Goal: Information Seeking & Learning: Learn about a topic

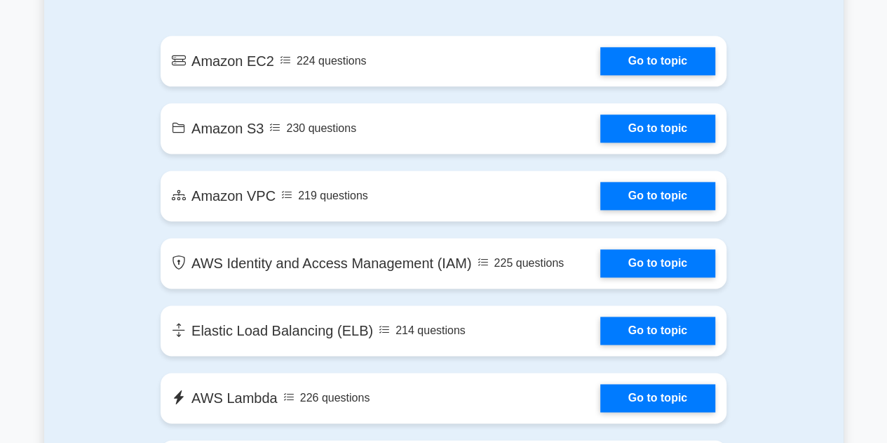
scroll to position [835, 0]
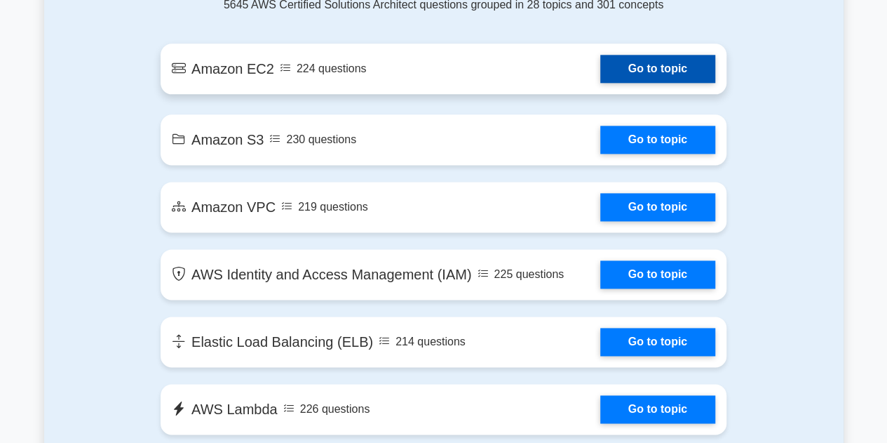
click at [661, 62] on link "Go to topic" at bounding box center [658, 69] width 115 height 28
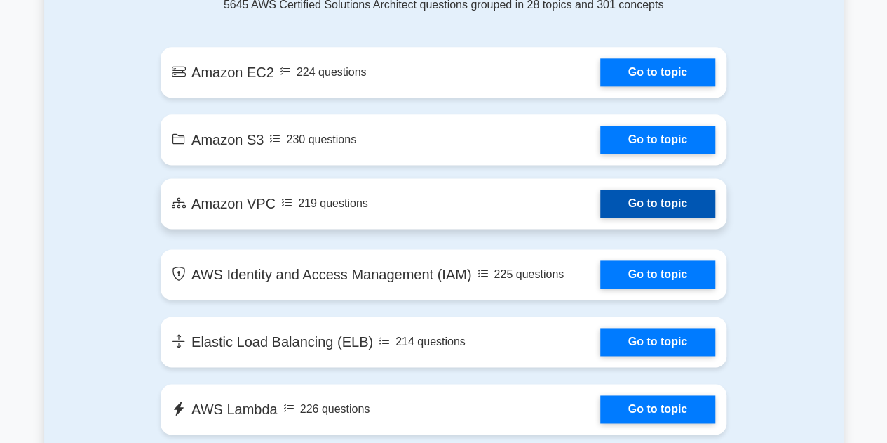
click at [660, 210] on link "Go to topic" at bounding box center [658, 203] width 115 height 28
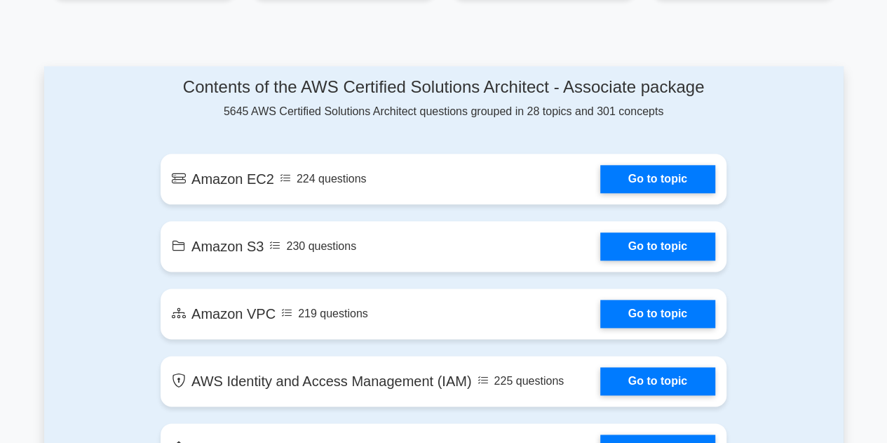
scroll to position [733, 0]
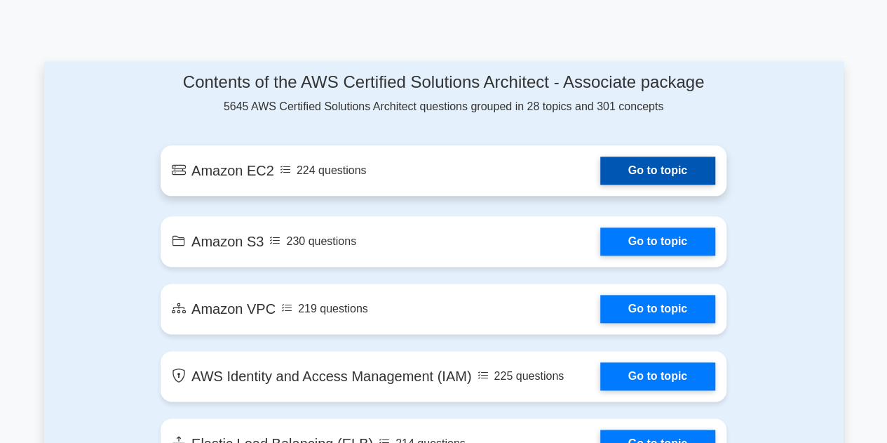
click at [624, 163] on link "Go to topic" at bounding box center [658, 170] width 115 height 28
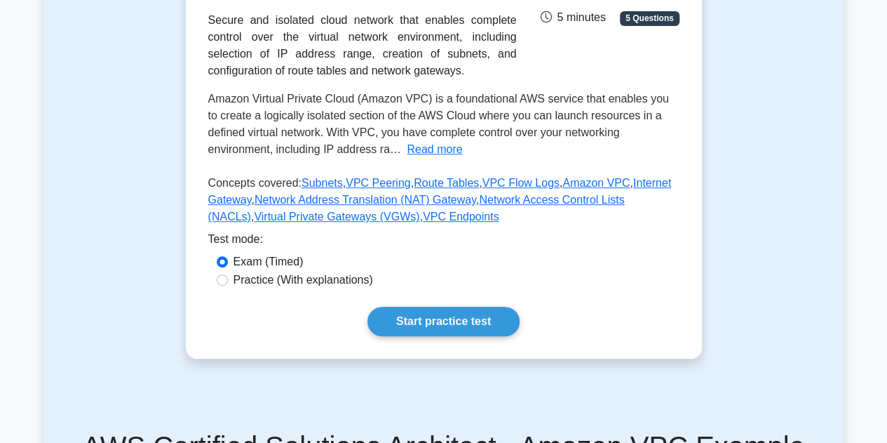
scroll to position [257, 0]
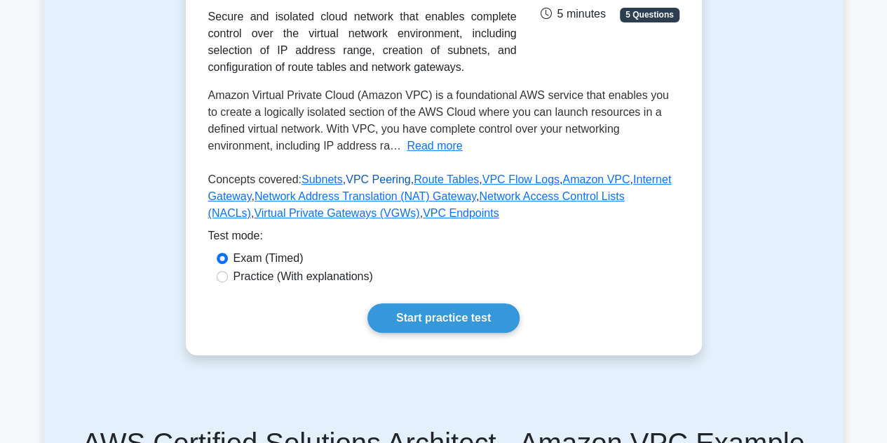
click at [387, 182] on link "VPC Peering" at bounding box center [378, 179] width 65 height 12
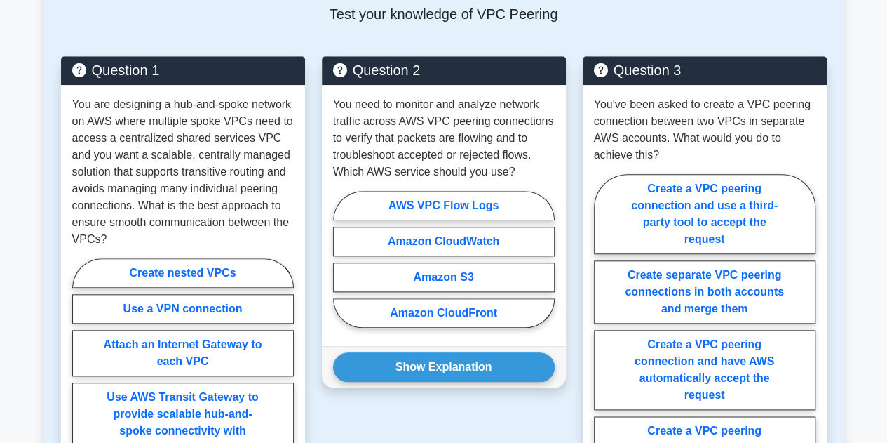
scroll to position [587, 0]
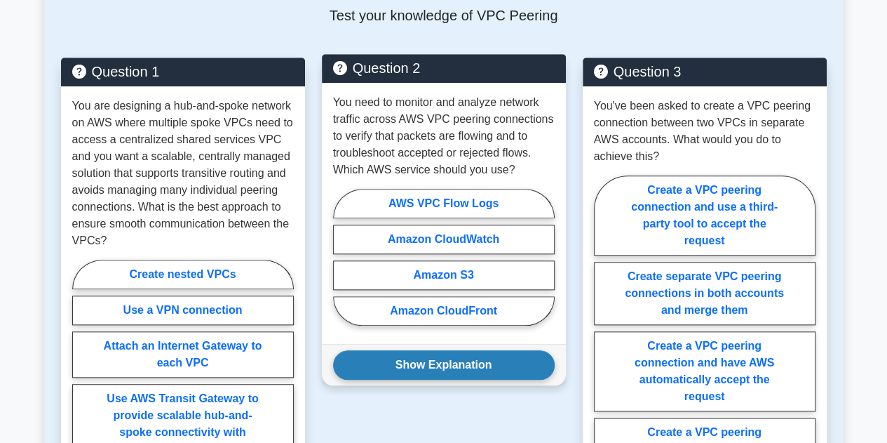
click at [426, 366] on button "Show Explanation" at bounding box center [444, 364] width 222 height 29
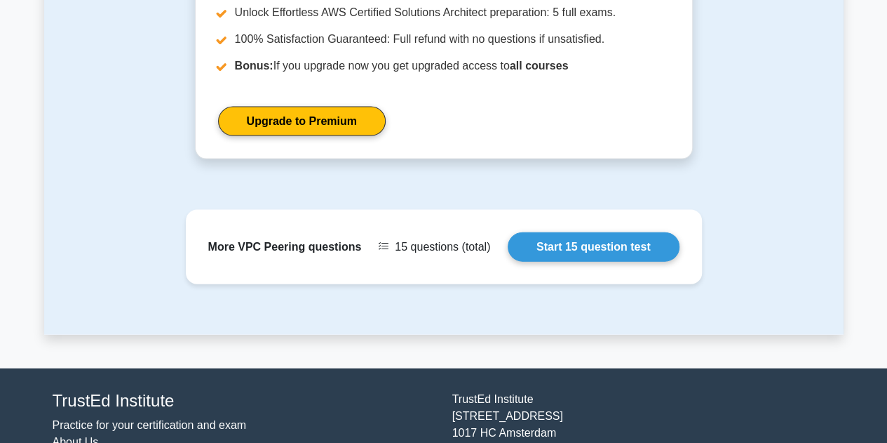
scroll to position [1416, 0]
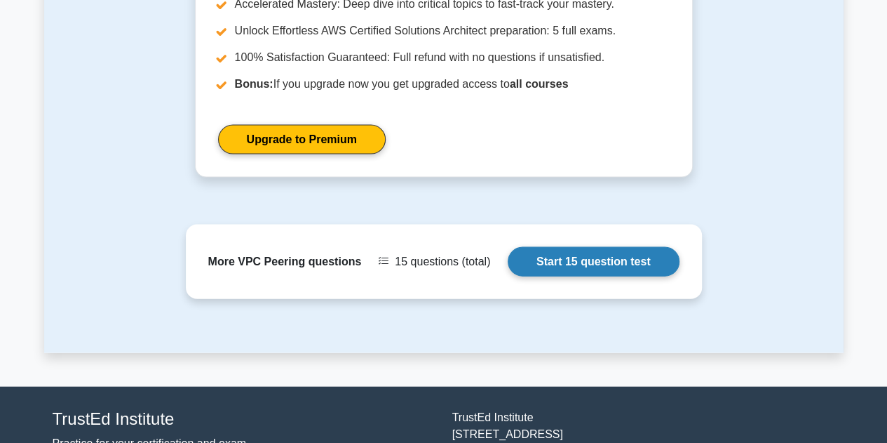
click at [574, 247] on link "Start 15 question test" at bounding box center [594, 261] width 172 height 29
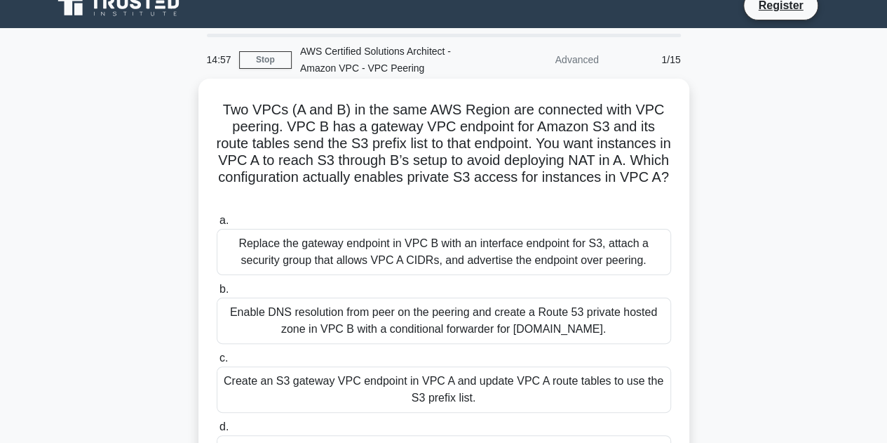
scroll to position [18, 0]
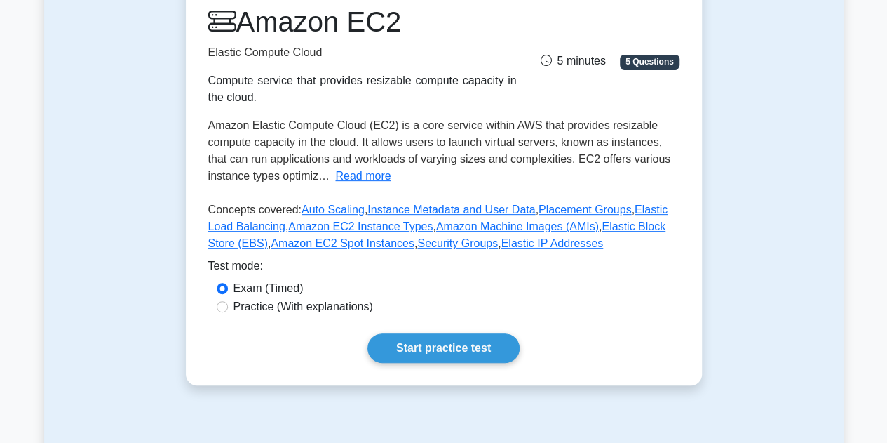
scroll to position [214, 0]
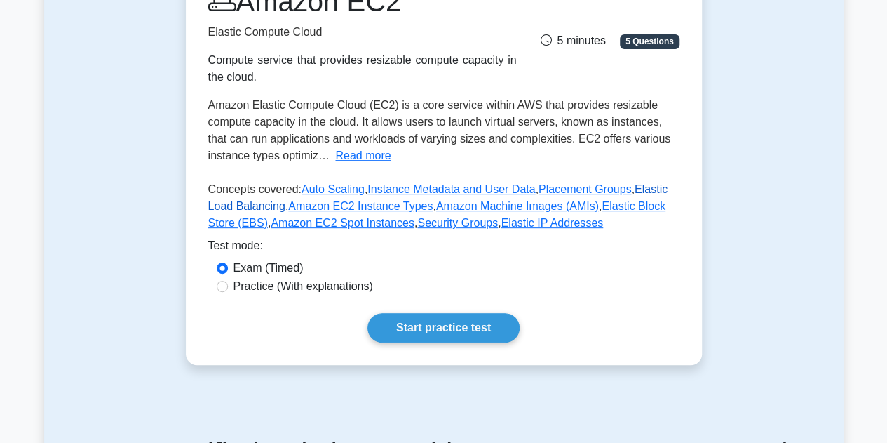
click at [640, 194] on link "Elastic Load Balancing" at bounding box center [438, 197] width 460 height 29
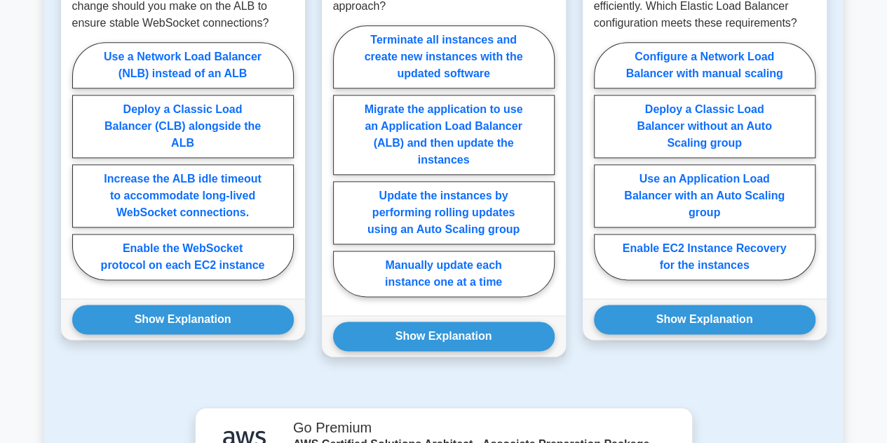
scroll to position [771, 0]
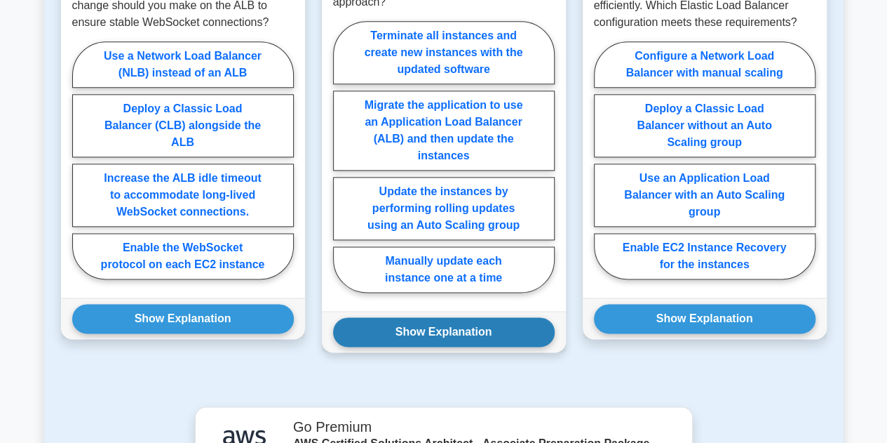
click at [403, 335] on button "Show Explanation" at bounding box center [444, 331] width 222 height 29
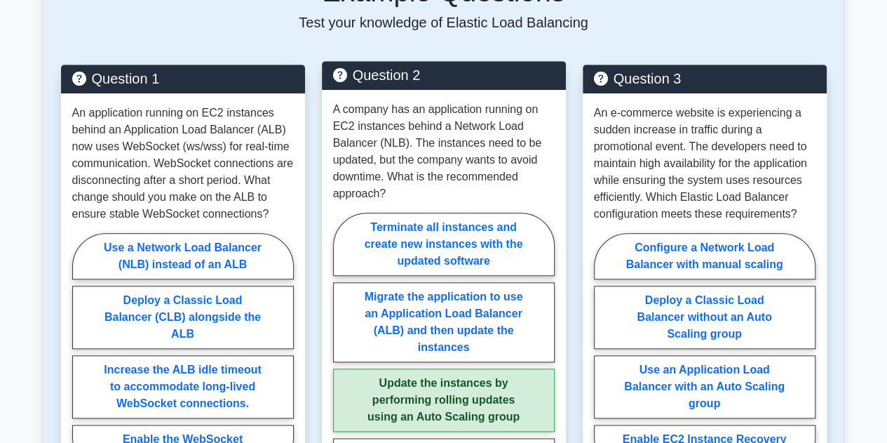
scroll to position [579, 0]
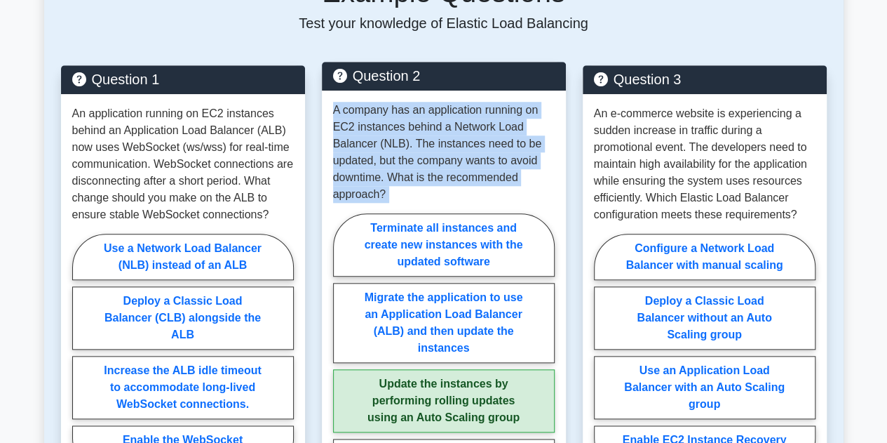
drag, startPoint x: 328, startPoint y: 106, endPoint x: 492, endPoint y: 397, distance: 334.2
click at [492, 397] on div "A company has an application running on EC2 instances behind a Network Load Bal…" at bounding box center [444, 297] width 244 height 413
copy div "A company has an application running on EC2 instances behind a Network Load Bal…"
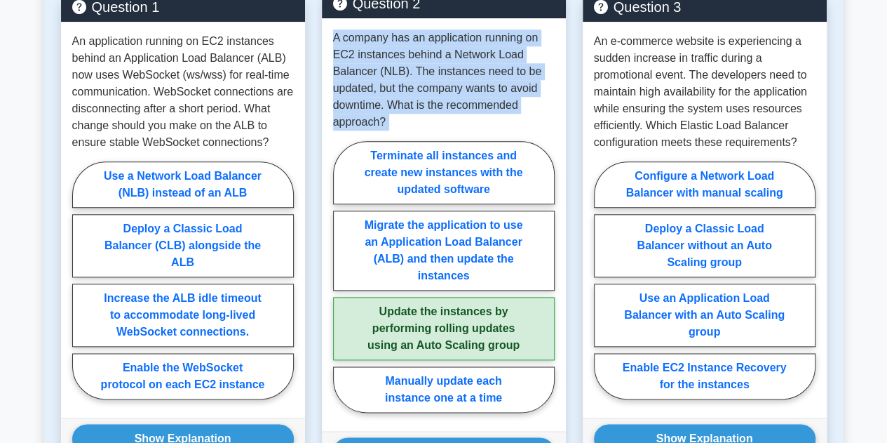
scroll to position [652, 0]
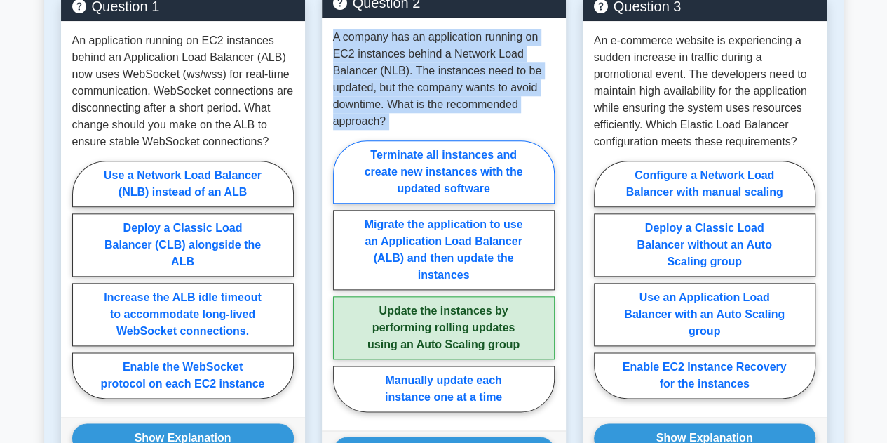
copy div "A company has an application running on EC2 instances behind a Network Load Bal…"
click at [483, 121] on p "A company has an application running on EC2 instances behind a Network Load Bal…" at bounding box center [444, 79] width 222 height 101
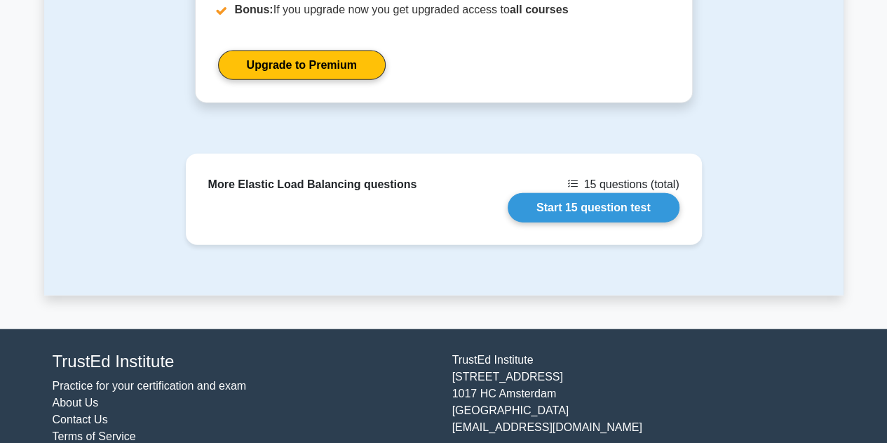
scroll to position [1595, 0]
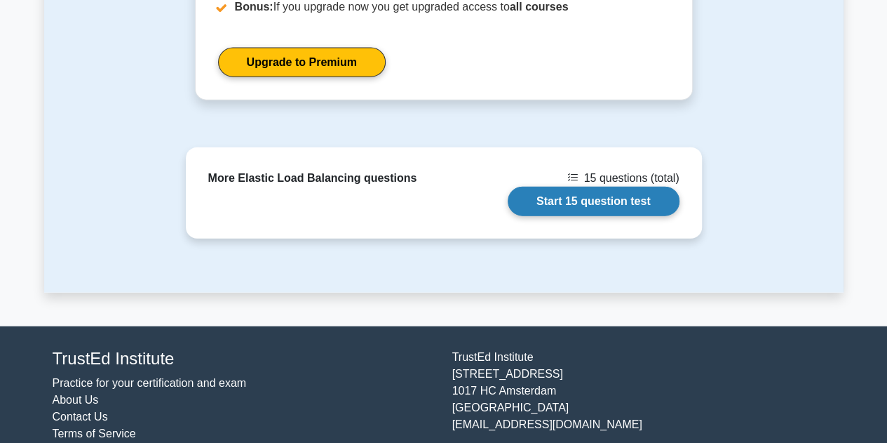
click at [579, 187] on link "Start 15 question test" at bounding box center [594, 201] width 172 height 29
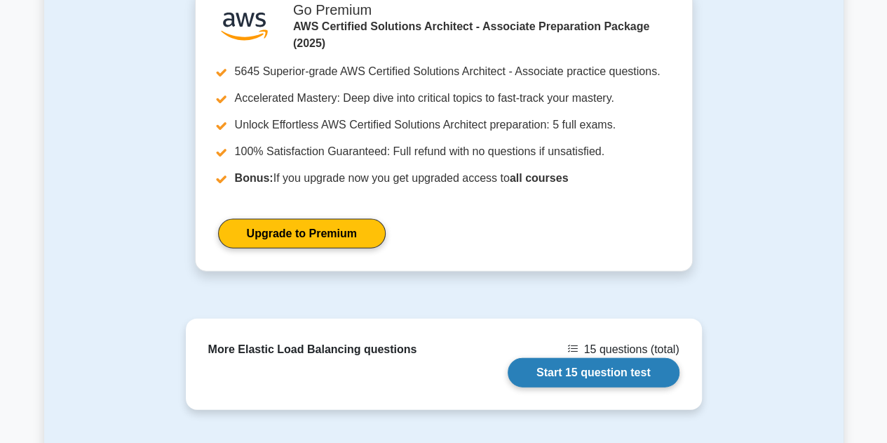
scroll to position [1532, 0]
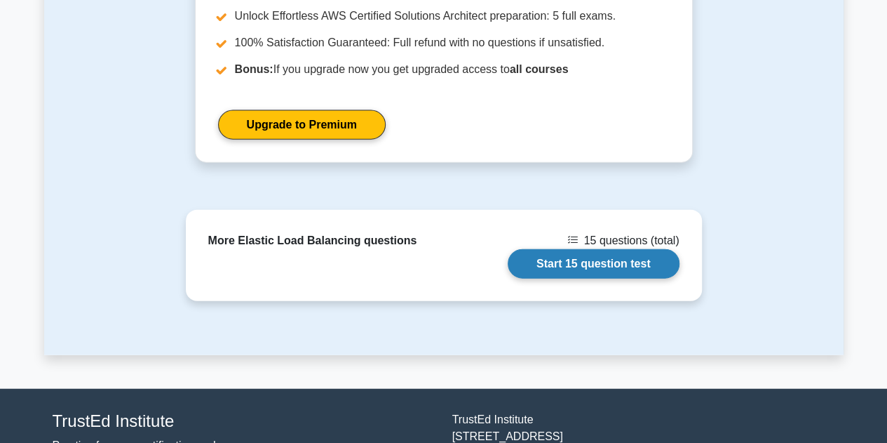
click at [544, 249] on link "Start 15 question test" at bounding box center [594, 263] width 172 height 29
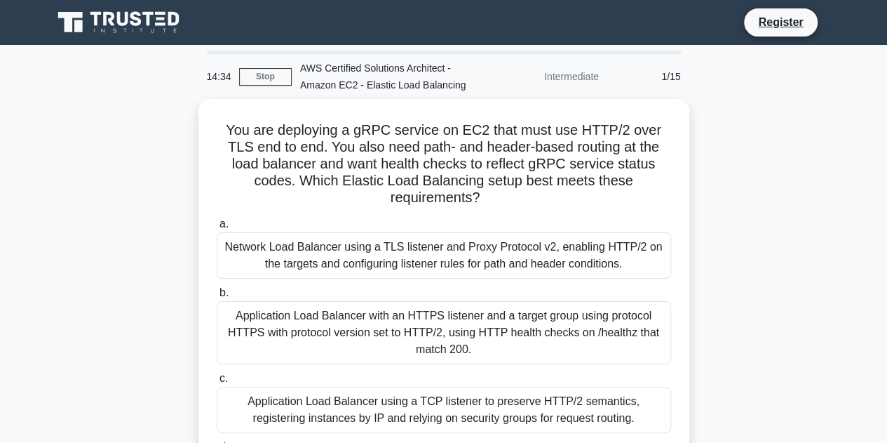
click at [669, 75] on div "1/15" at bounding box center [649, 76] width 82 height 28
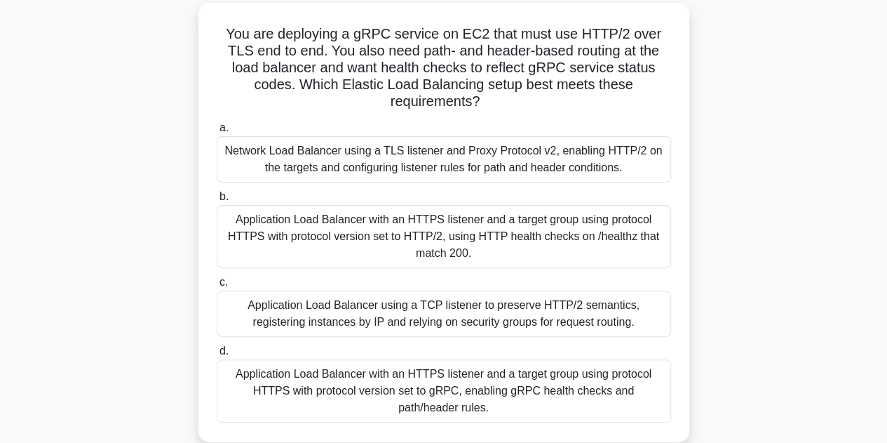
scroll to position [73, 0]
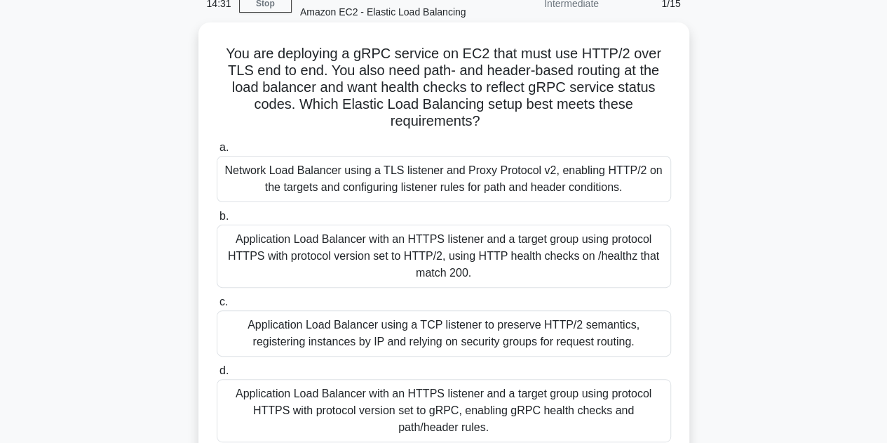
click at [445, 270] on div "Application Load Balancer with an HTTPS listener and a target group using proto…" at bounding box center [444, 255] width 455 height 63
click at [217, 221] on input "b. Application Load Balancer with an HTTPS listener and a target group using pr…" at bounding box center [217, 216] width 0 height 9
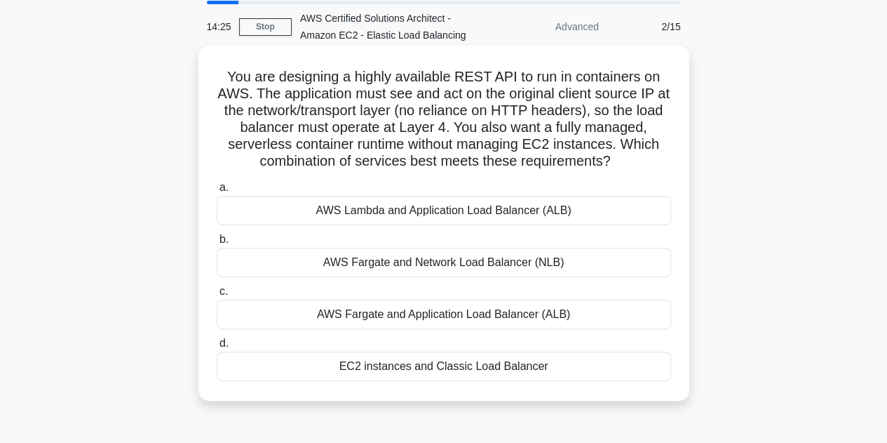
scroll to position [14, 0]
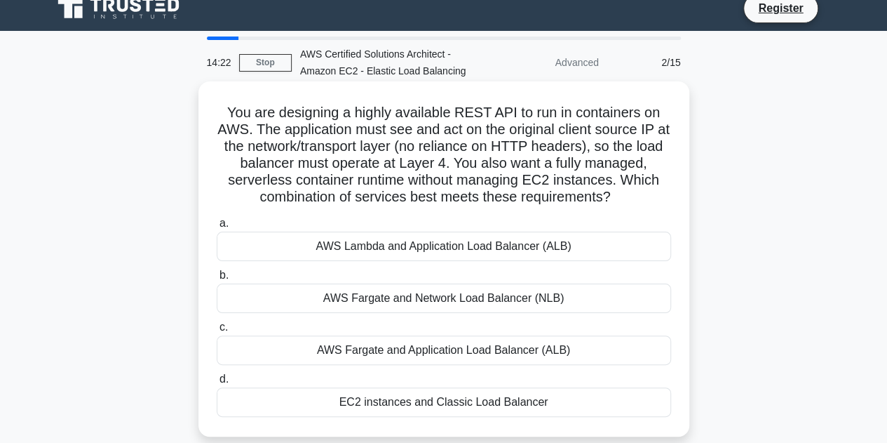
drag, startPoint x: 224, startPoint y: 111, endPoint x: 617, endPoint y: 206, distance: 404.1
click at [617, 206] on h5 "You are designing a highly available REST API to run in containers on AWS. The …" at bounding box center [443, 155] width 457 height 102
copy h5 "You are designing a highly available REST API to run in containers on AWS. The …"
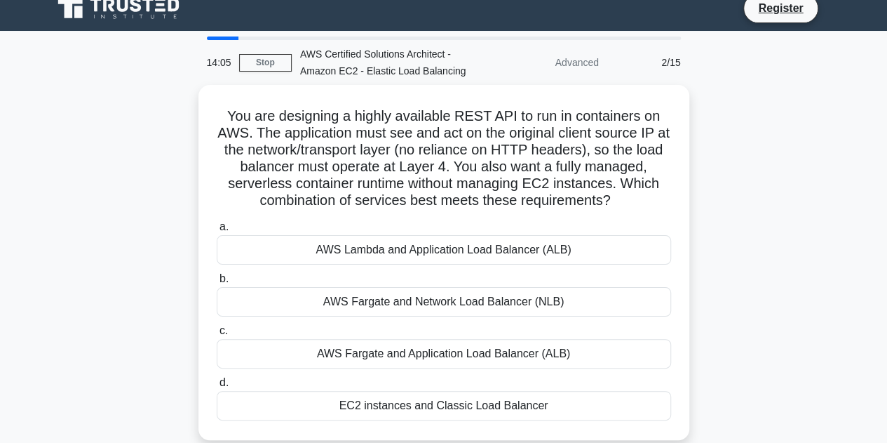
click at [696, 222] on div "You are designing a highly available REST API to run in containers on AWS. The …" at bounding box center [444, 271] width 800 height 372
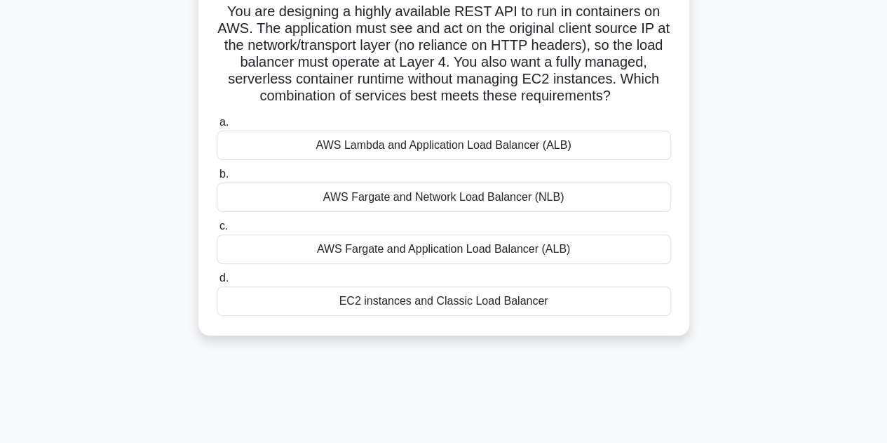
drag, startPoint x: 318, startPoint y: 145, endPoint x: 558, endPoint y: 314, distance: 294.1
click at [558, 314] on div "a. AWS Lambda and Application Load Balancer (ALB) b. AWS Fargate and Network Lo…" at bounding box center [443, 215] width 471 height 208
copy div "AWS Lambda and Application Load Balancer (ALB) b. AWS Fargate and Network Load …"
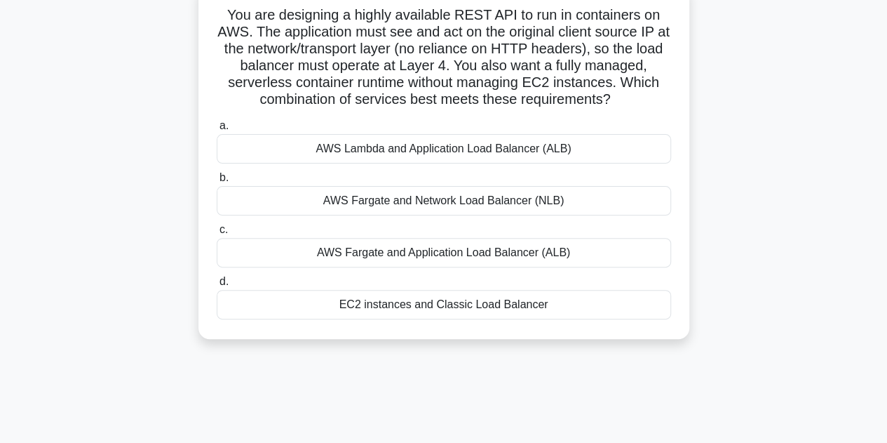
click at [746, 166] on div "You are designing a highly available REST API to run in containers on AWS. The …" at bounding box center [444, 170] width 800 height 372
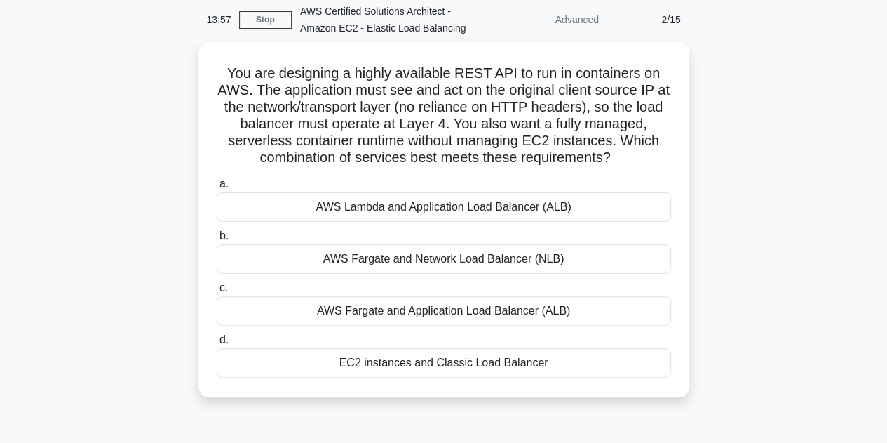
scroll to position [56, 0]
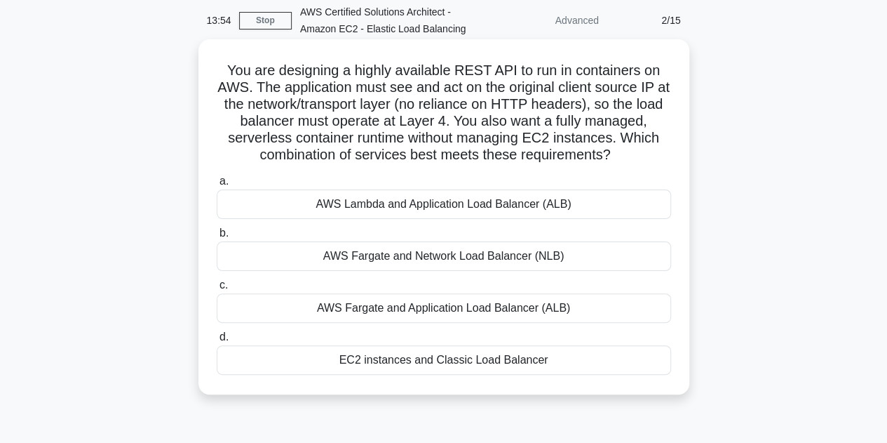
drag, startPoint x: 222, startPoint y: 66, endPoint x: 573, endPoint y: 370, distance: 464.5
click at [573, 370] on div "You are designing a highly available REST API to run in containers on AWS. The …" at bounding box center [444, 217] width 480 height 344
copy div "You are designing a highly available REST API to run in containers on AWS. The …"
click at [612, 297] on div "AWS Fargate and Application Load Balancer (ALB)" at bounding box center [444, 307] width 455 height 29
click at [217, 290] on input "c. AWS Fargate and Application Load Balancer (ALB)" at bounding box center [217, 285] width 0 height 9
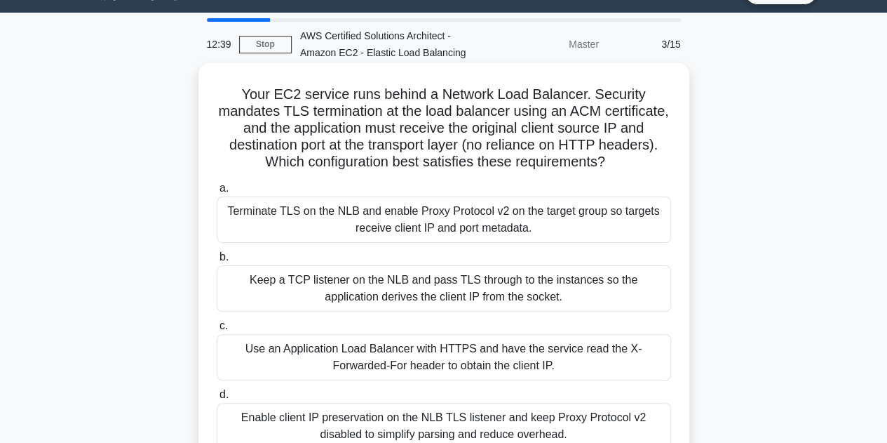
scroll to position [32, 0]
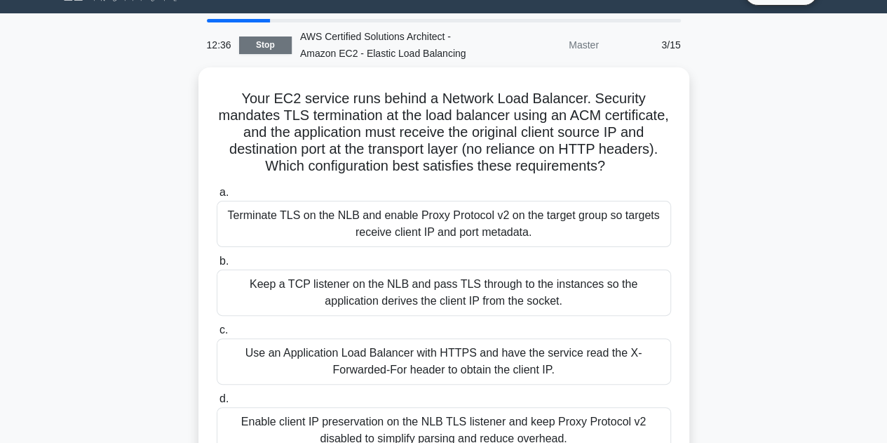
click at [264, 40] on link "Stop" at bounding box center [265, 45] width 53 height 18
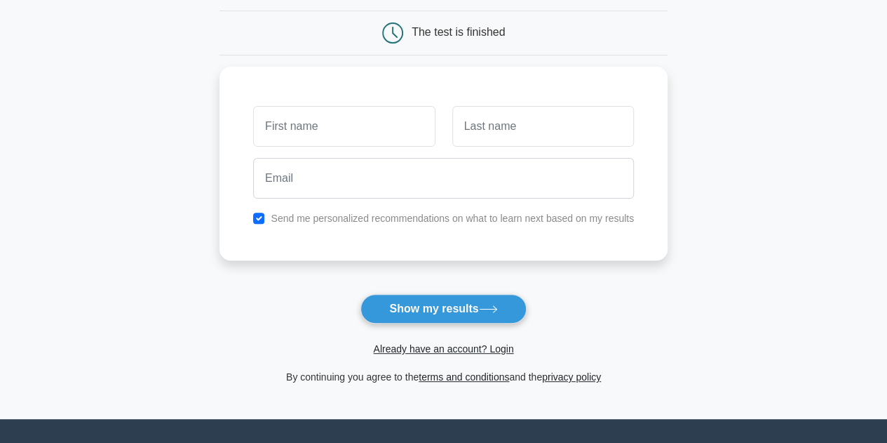
scroll to position [133, 0]
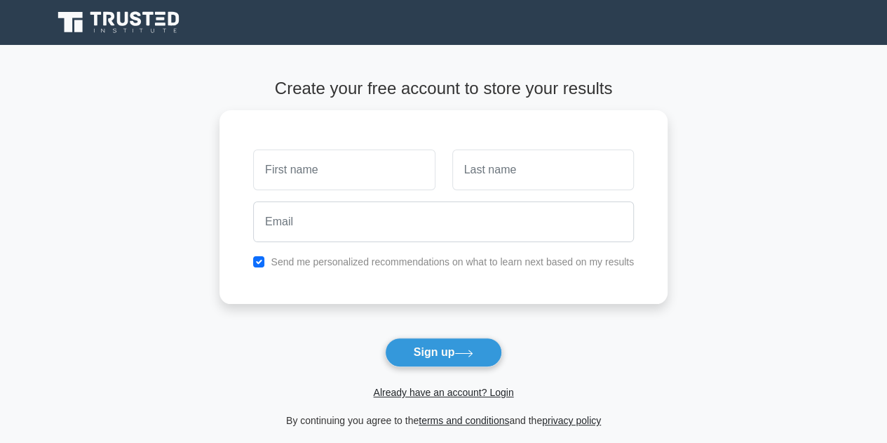
scroll to position [86, 0]
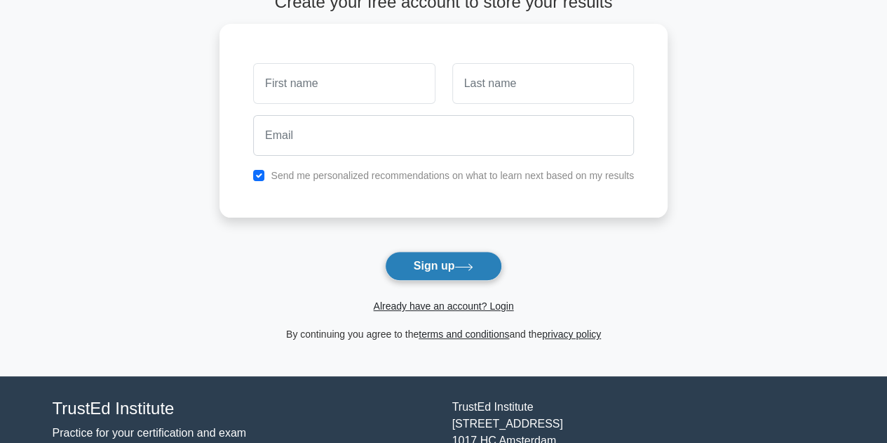
click at [408, 263] on button "Sign up" at bounding box center [444, 265] width 118 height 29
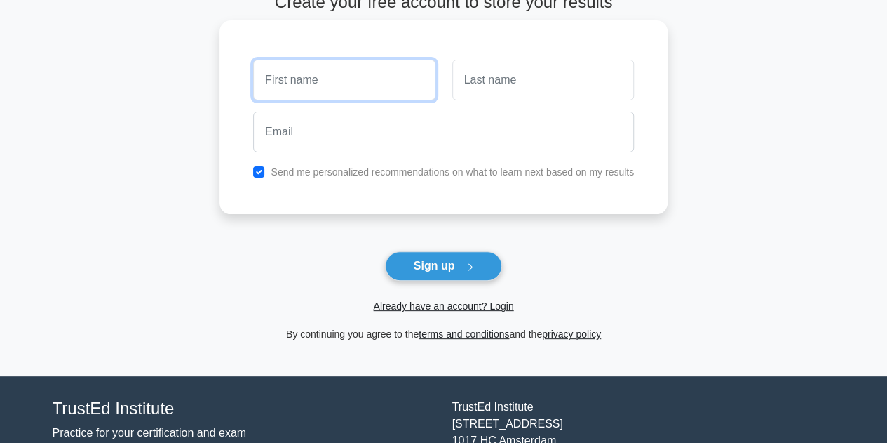
click at [330, 83] on input "text" at bounding box center [344, 80] width 182 height 41
type input "vineela"
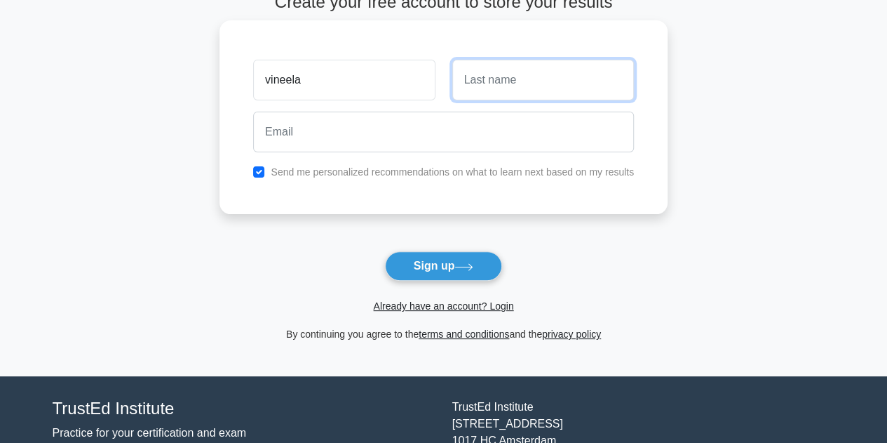
click at [510, 74] on input "text" at bounding box center [544, 80] width 182 height 41
type input "[PERSON_NAME]"
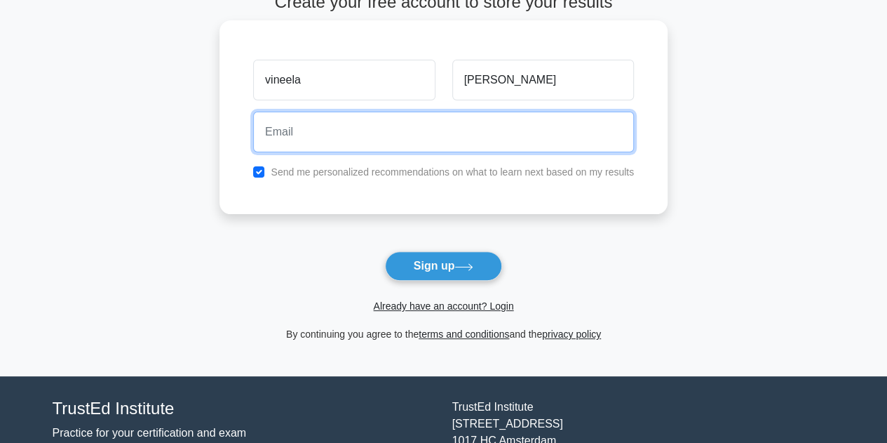
click at [419, 132] on input "email" at bounding box center [443, 132] width 381 height 41
type input "[EMAIL_ADDRESS][DOMAIN_NAME]"
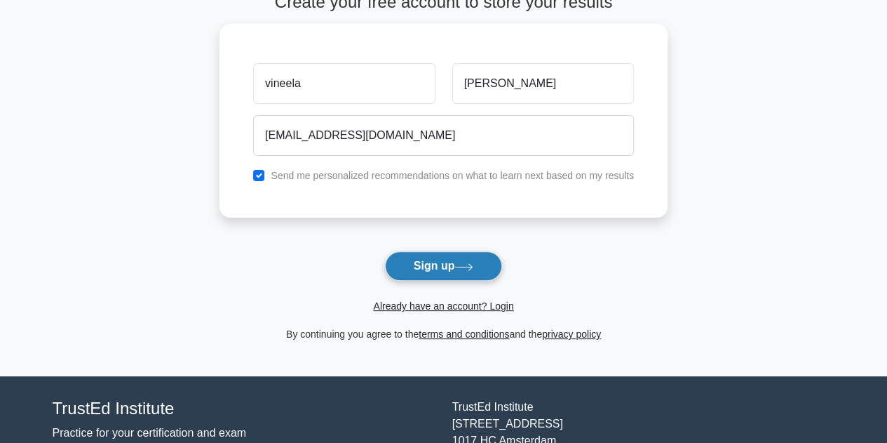
click at [431, 267] on button "Sign up" at bounding box center [444, 265] width 118 height 29
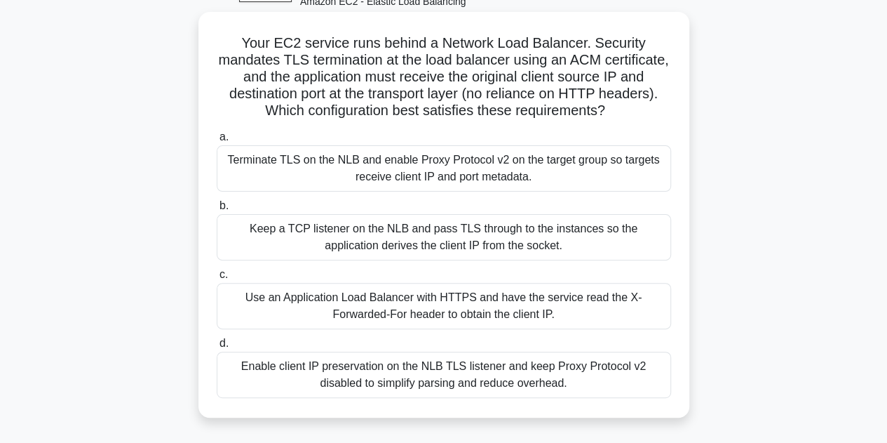
scroll to position [86, 0]
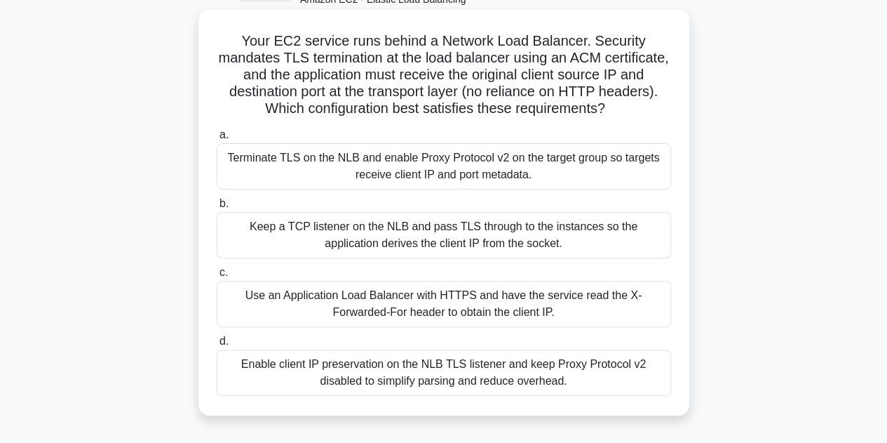
click at [389, 309] on div "Use an Application Load Balancer with HTTPS and have the service read the X-For…" at bounding box center [444, 304] width 455 height 46
click at [217, 277] on input "c. Use an Application Load Balancer with HTTPS and have the service read the X-…" at bounding box center [217, 272] width 0 height 9
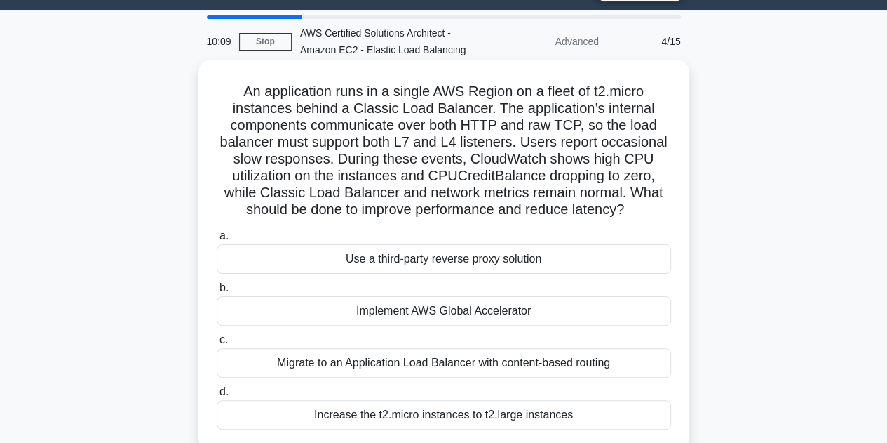
scroll to position [34, 0]
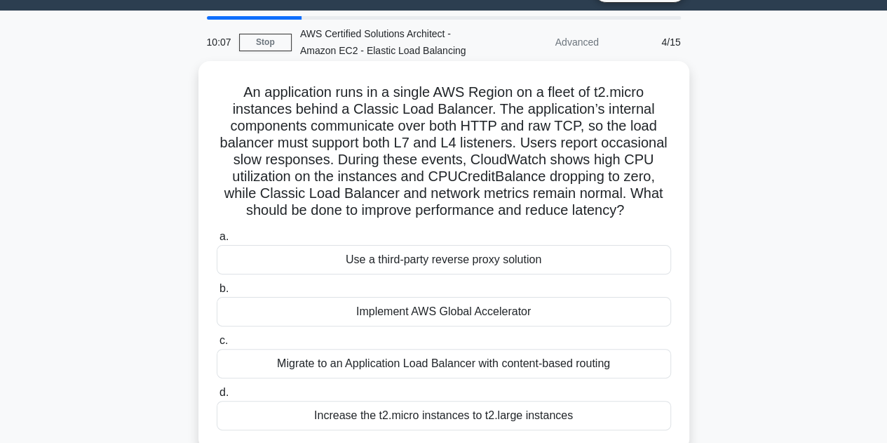
click at [416, 319] on div "Implement AWS Global Accelerator" at bounding box center [444, 311] width 455 height 29
click at [217, 293] on input "b. Implement AWS Global Accelerator" at bounding box center [217, 288] width 0 height 9
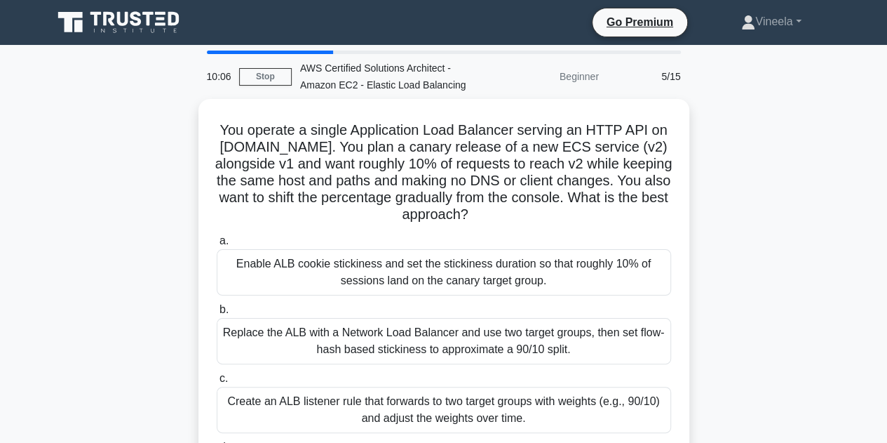
scroll to position [0, 0]
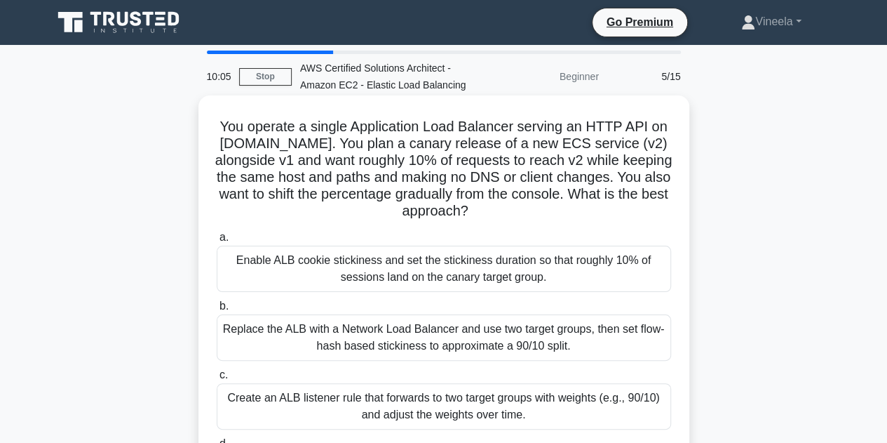
click at [423, 326] on div "Replace the ALB with a Network Load Balancer and use two target groups, then se…" at bounding box center [444, 337] width 455 height 46
click at [217, 311] on input "b. Replace the ALB with a Network Load Balancer and use two target groups, then…" at bounding box center [217, 306] width 0 height 9
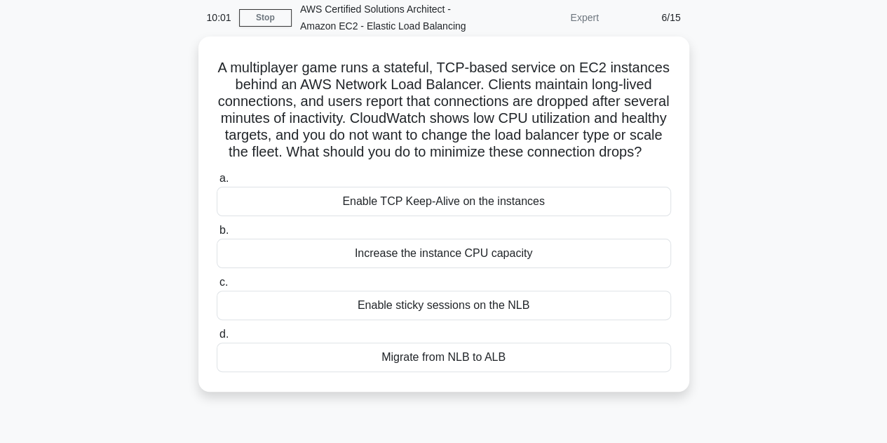
scroll to position [71, 0]
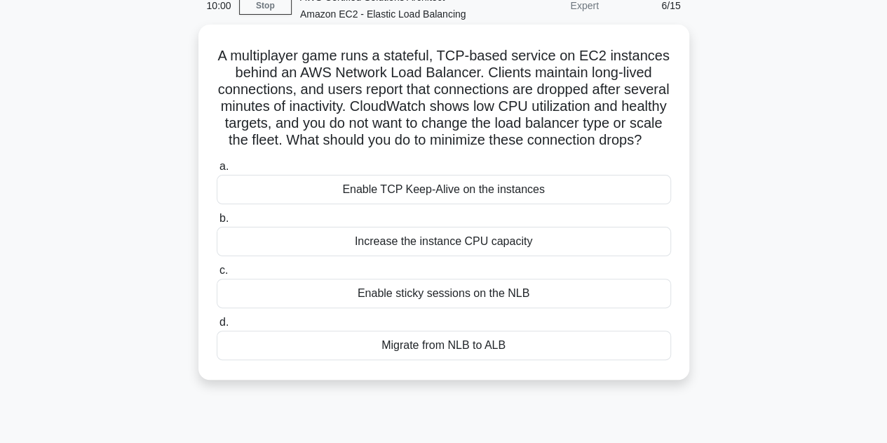
click at [415, 307] on div "Enable sticky sessions on the NLB" at bounding box center [444, 293] width 455 height 29
click at [217, 275] on input "c. Enable sticky sessions on the NLB" at bounding box center [217, 270] width 0 height 9
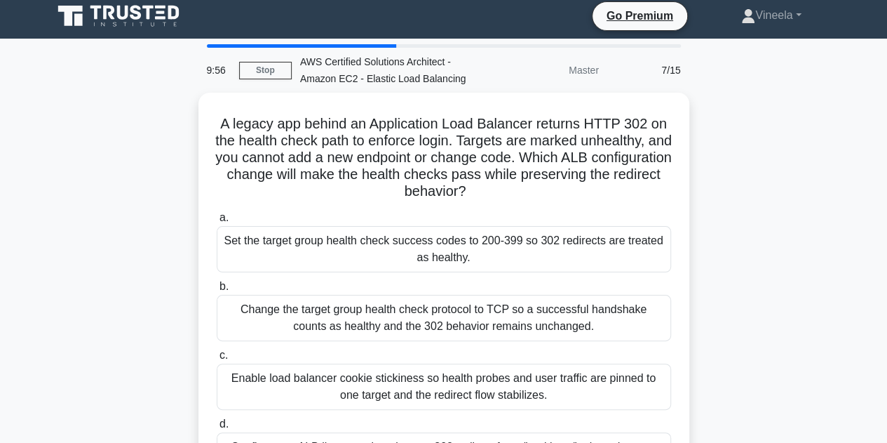
scroll to position [0, 0]
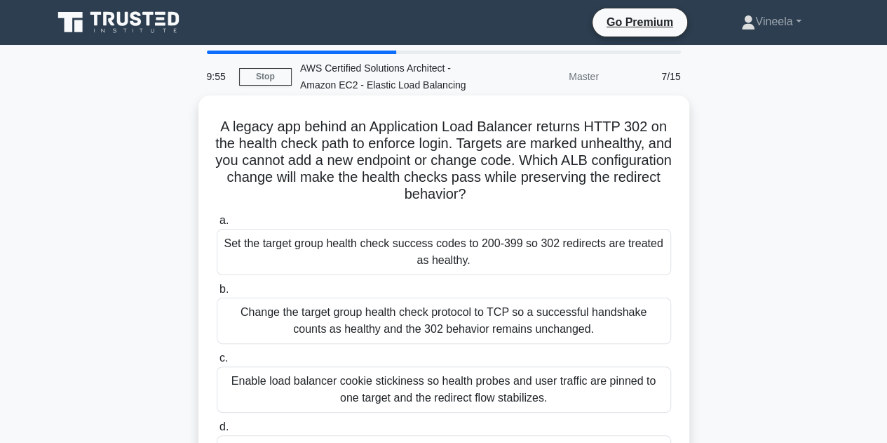
click at [414, 317] on div "Change the target group health check protocol to TCP so a successful handshake …" at bounding box center [444, 320] width 455 height 46
click at [217, 294] on input "b. Change the target group health check protocol to TCP so a successful handsha…" at bounding box center [217, 289] width 0 height 9
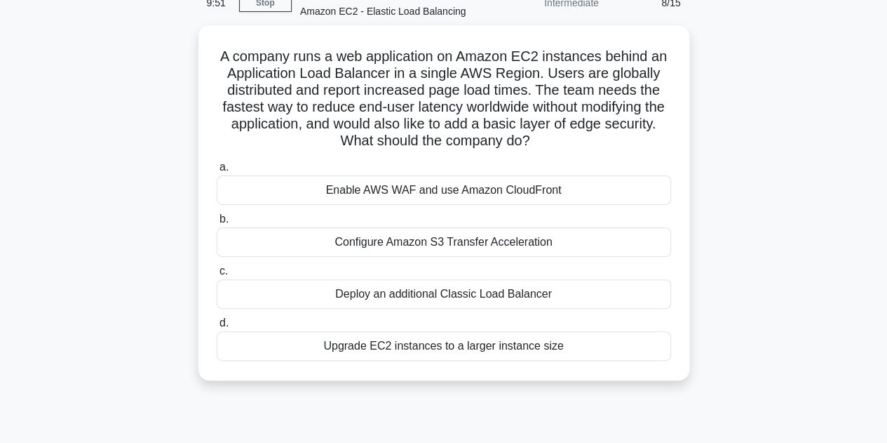
scroll to position [74, 0]
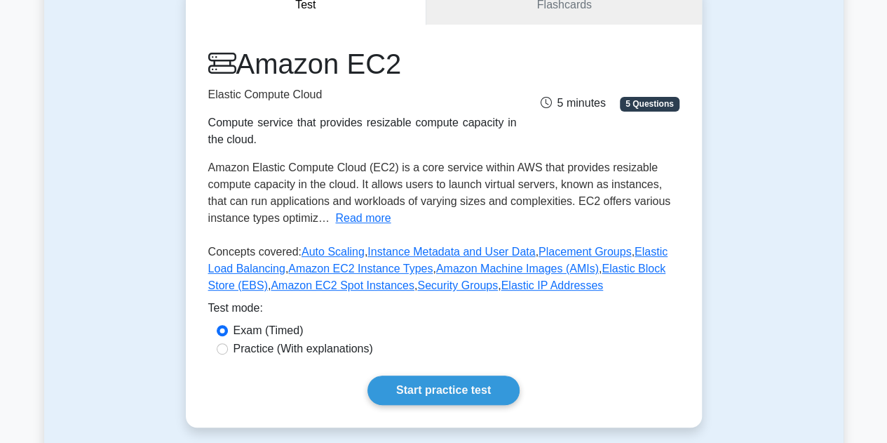
scroll to position [151, 0]
click at [289, 269] on link "Amazon EC2 Instance Types" at bounding box center [360, 269] width 145 height 12
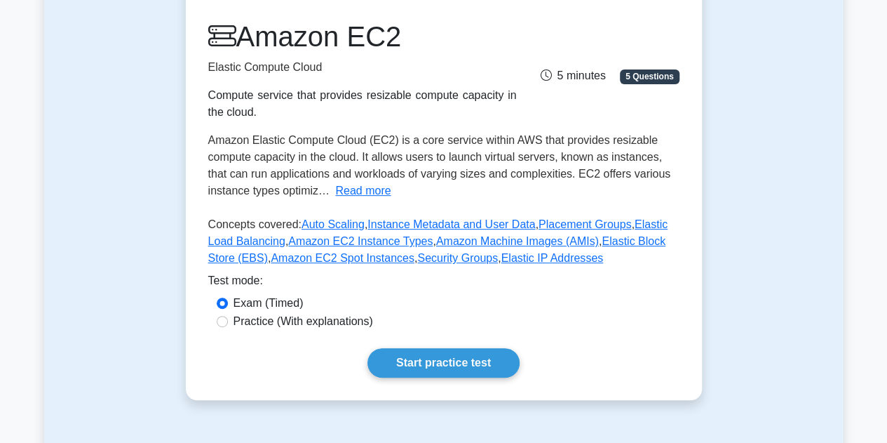
scroll to position [189, 0]
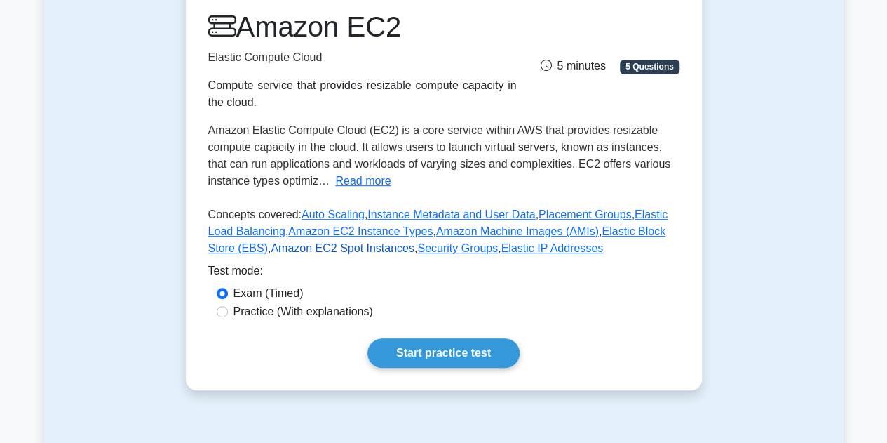
click at [271, 250] on link "Amazon EC2 Spot Instances" at bounding box center [343, 248] width 144 height 12
click at [502, 253] on link "Elastic IP Addresses" at bounding box center [553, 248] width 102 height 12
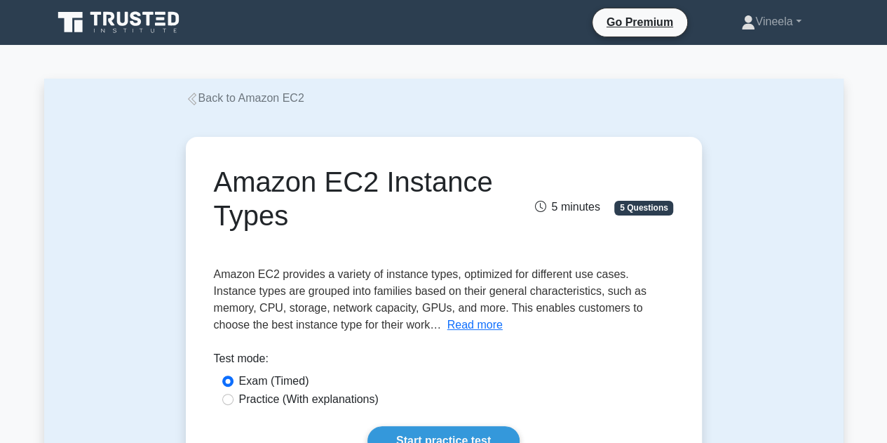
scroll to position [119, 0]
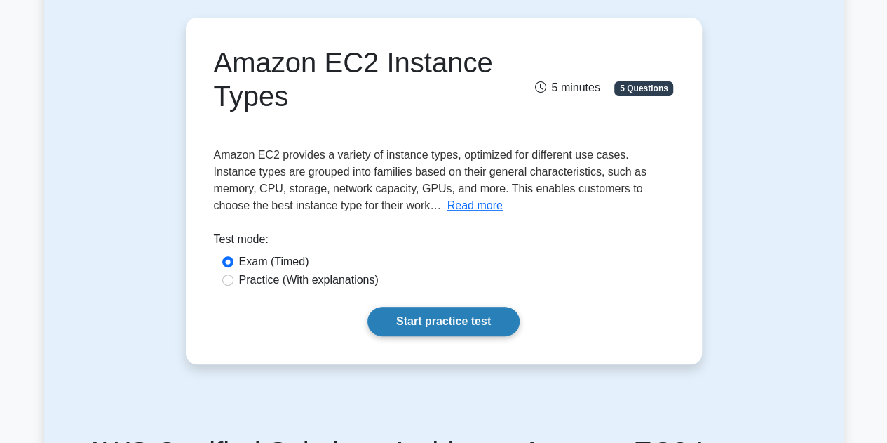
click at [420, 328] on link "Start practice test" at bounding box center [444, 321] width 152 height 29
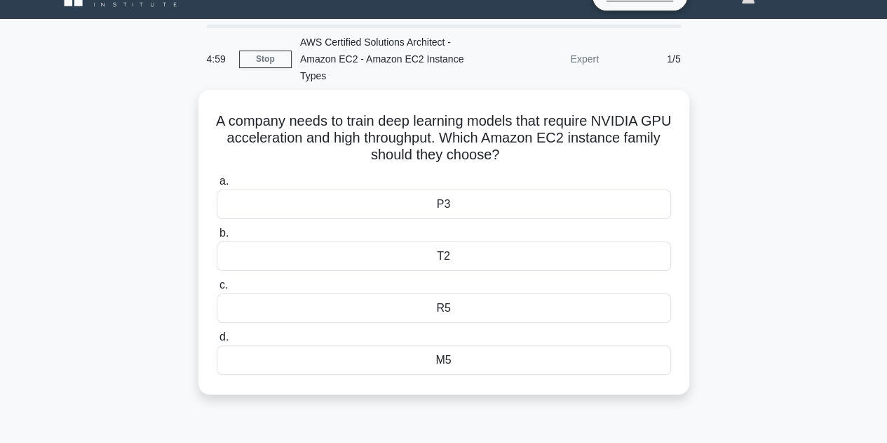
scroll to position [27, 0]
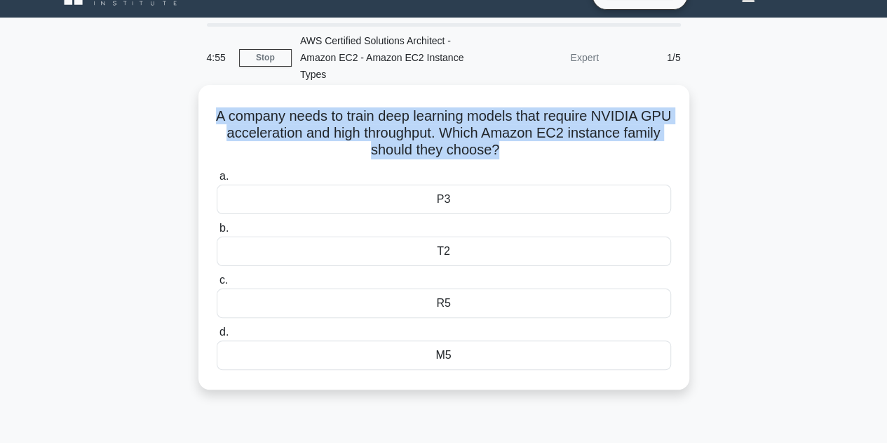
drag, startPoint x: 226, startPoint y: 114, endPoint x: 519, endPoint y: 154, distance: 296.0
click at [519, 154] on h5 "A company needs to train deep learning models that require NVIDIA GPU accelerat…" at bounding box center [443, 133] width 457 height 52
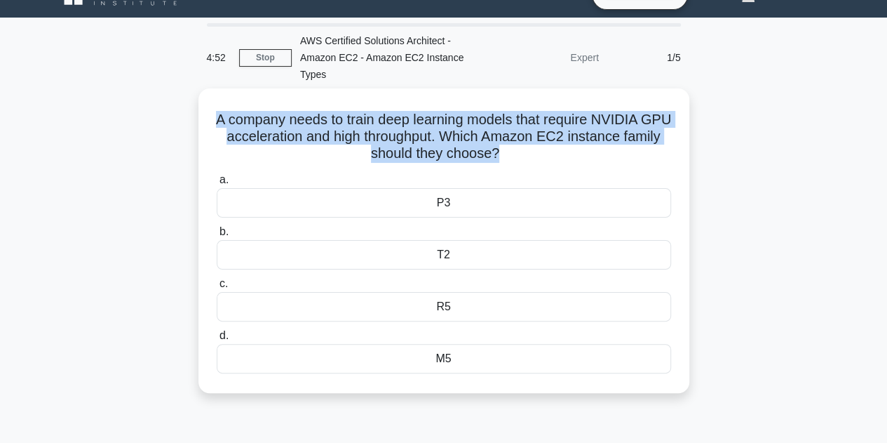
click at [185, 151] on div "A company needs to train deep learning models that require NVIDIA GPU accelerat…" at bounding box center [444, 248] width 800 height 321
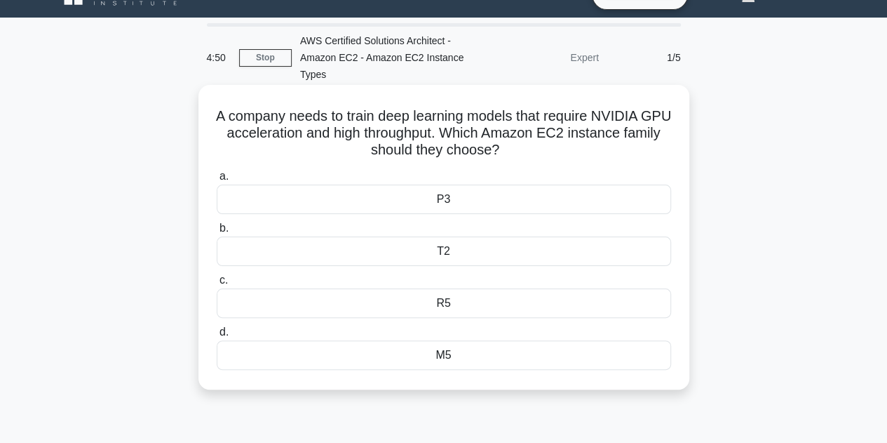
click at [406, 259] on div "T2" at bounding box center [444, 250] width 455 height 29
click at [217, 233] on input "b. T2" at bounding box center [217, 228] width 0 height 9
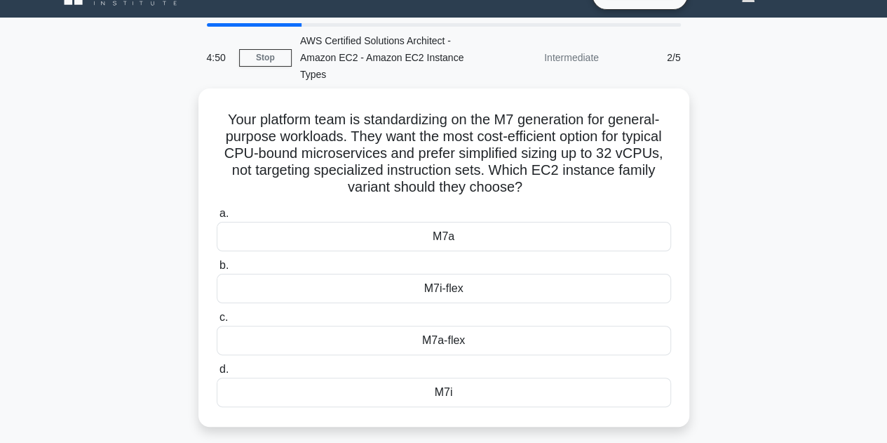
scroll to position [0, 0]
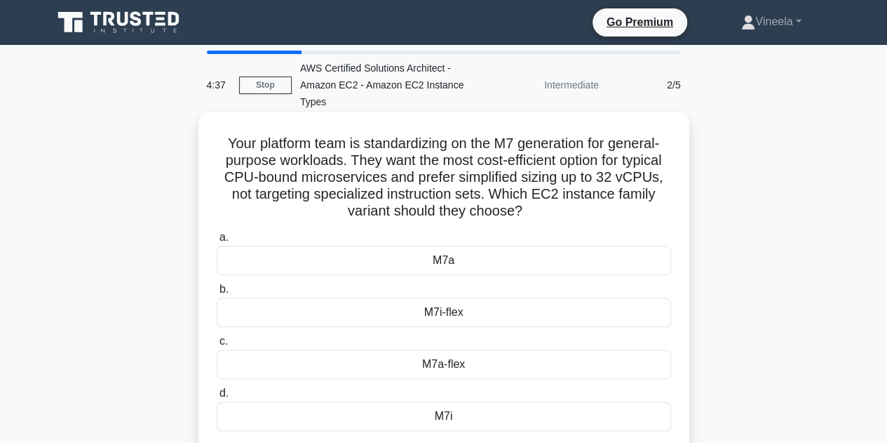
drag, startPoint x: 217, startPoint y: 143, endPoint x: 530, endPoint y: 223, distance: 323.0
click at [530, 223] on div "Your platform team is standardizing on the M7 generation for general-purpose wo…" at bounding box center [444, 281] width 480 height 327
copy h5 "Your platform team is standardizing on the M7 generation for general-purpose wo…"
click at [575, 305] on div "M7i-flex" at bounding box center [444, 311] width 455 height 29
click at [217, 294] on input "b. M7i-flex" at bounding box center [217, 289] width 0 height 9
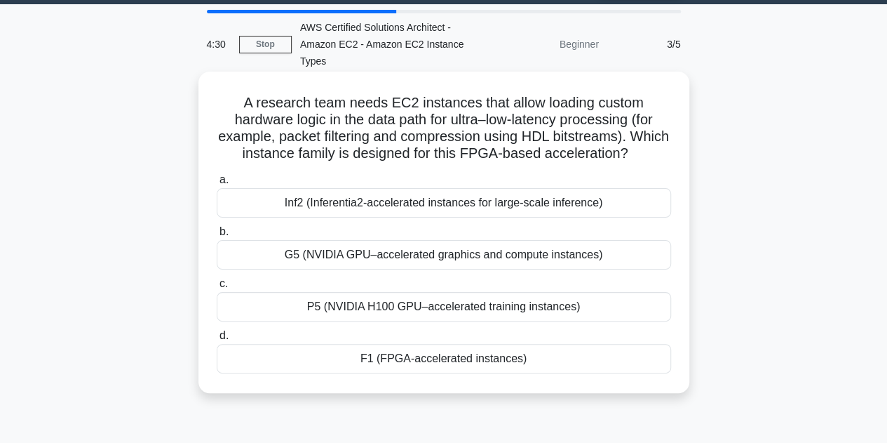
scroll to position [41, 0]
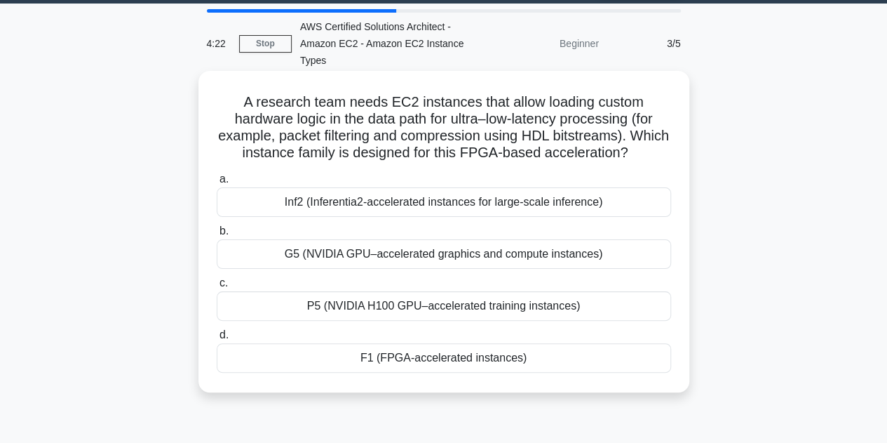
click at [522, 253] on div "G5 (NVIDIA GPU–accelerated graphics and compute instances)" at bounding box center [444, 253] width 455 height 29
click at [217, 236] on input "b. G5 (NVIDIA GPU–accelerated graphics and compute instances)" at bounding box center [217, 231] width 0 height 9
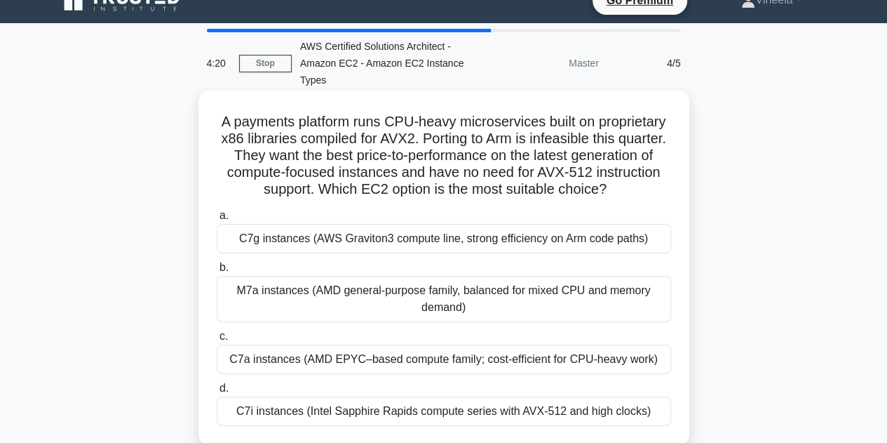
scroll to position [27, 0]
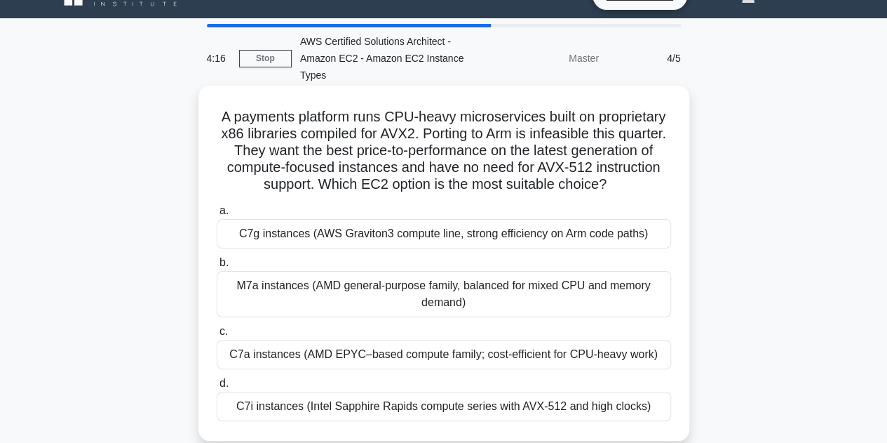
click at [420, 308] on div "M7a instances (AMD general‑purpose family, balanced for mixed CPU and memory de…" at bounding box center [444, 294] width 455 height 46
click at [217, 267] on input "b. M7a instances (AMD general‑purpose family, balanced for mixed CPU and memory…" at bounding box center [217, 262] width 0 height 9
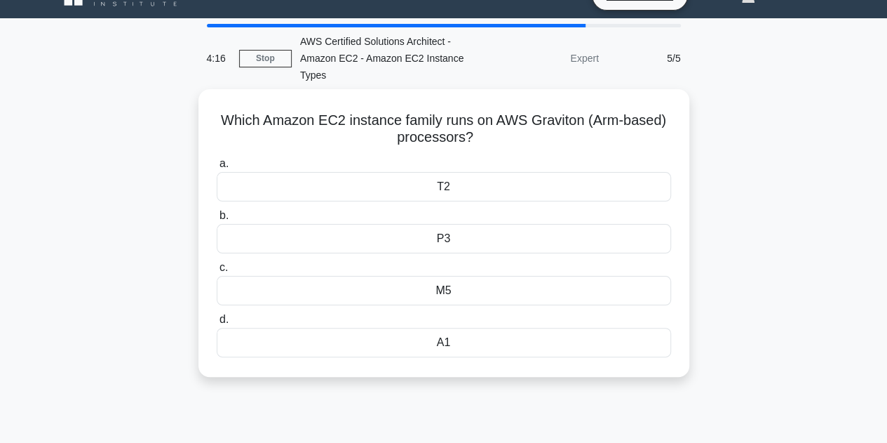
scroll to position [0, 0]
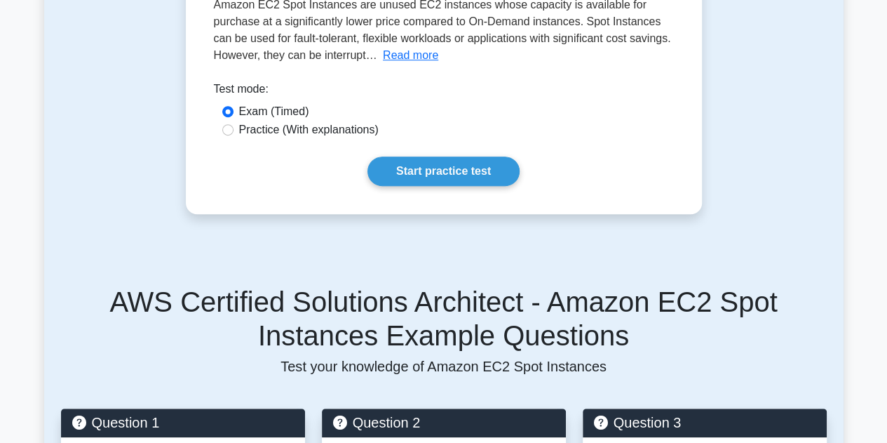
scroll to position [271, 0]
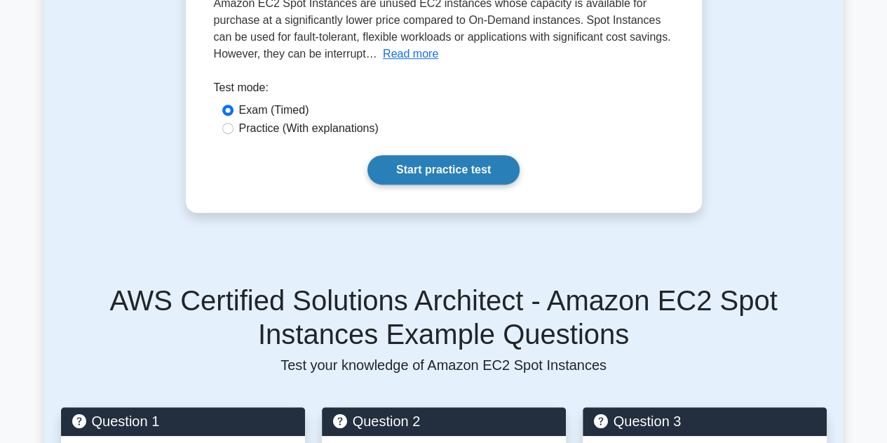
click at [431, 169] on link "Start practice test" at bounding box center [444, 169] width 152 height 29
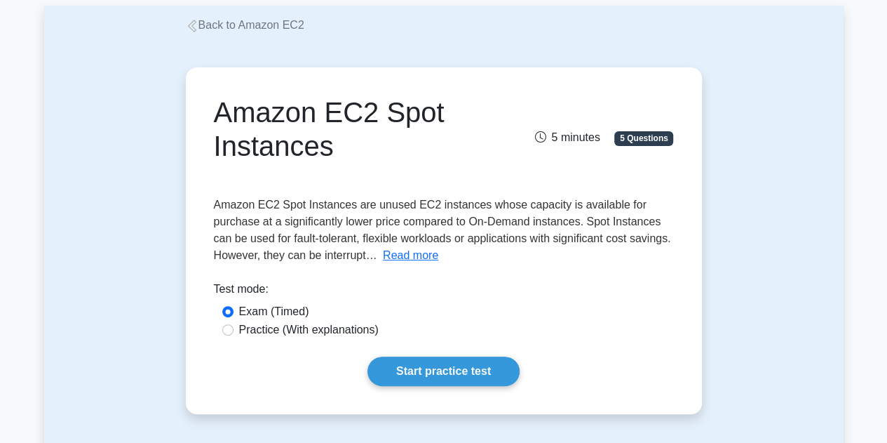
scroll to position [0, 0]
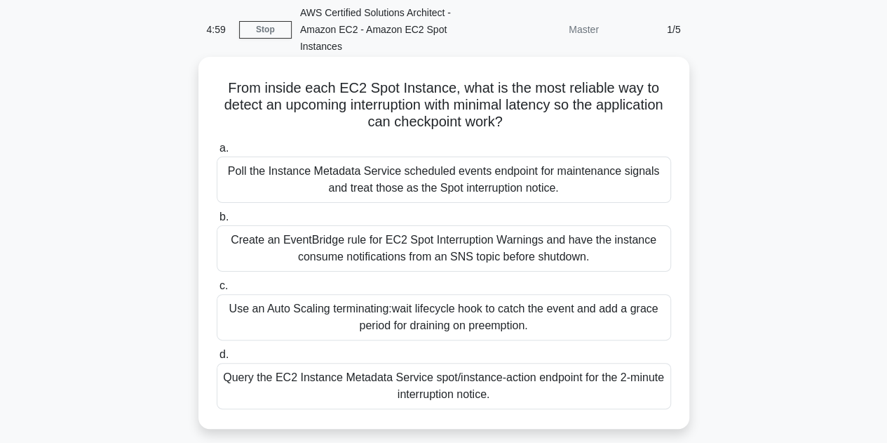
scroll to position [54, 0]
drag, startPoint x: 224, startPoint y: 90, endPoint x: 547, endPoint y: 132, distance: 324.8
click at [547, 132] on h5 "From inside each EC2 Spot Instance, what is the most reliable way to detect an …" at bounding box center [443, 107] width 457 height 52
copy h5 "From inside each EC2 Spot Instance, what is the most reliable way to detect an …"
drag, startPoint x: 227, startPoint y: 170, endPoint x: 567, endPoint y: 192, distance: 340.3
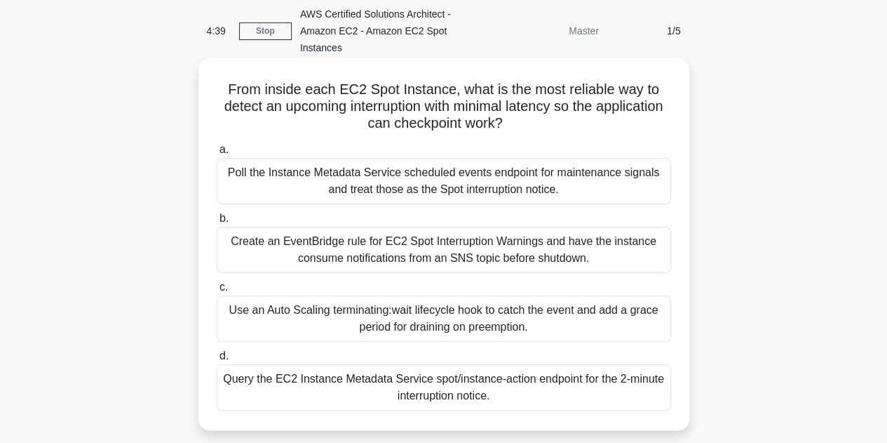
click at [567, 192] on div "Poll the Instance Metadata Service scheduled events endpoint for maintenance si…" at bounding box center [444, 181] width 455 height 46
copy div "Poll the Instance Metadata Service scheduled events endpoint for maintenance si…"
drag, startPoint x: 234, startPoint y: 238, endPoint x: 609, endPoint y: 259, distance: 375.2
click at [609, 259] on div "Create an EventBridge rule for EC2 Spot Interruption Warnings and have the inst…" at bounding box center [444, 250] width 455 height 46
copy div "Create an EventBridge rule for EC2 Spot Interruption Warnings and have the inst…"
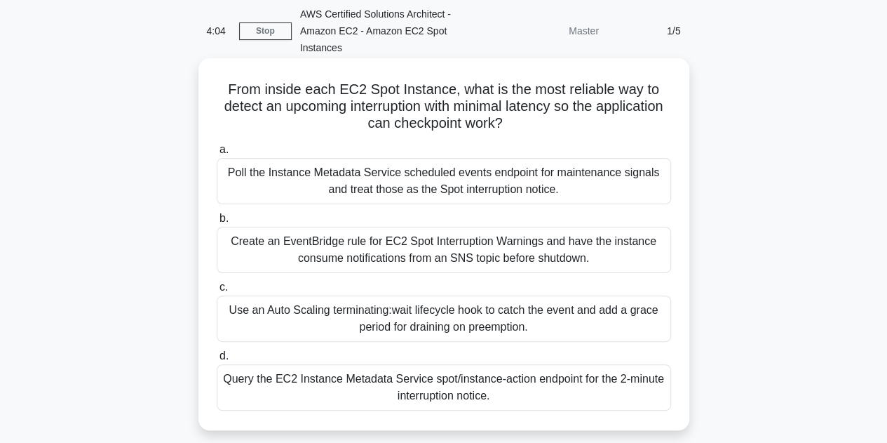
drag, startPoint x: 229, startPoint y: 302, endPoint x: 539, endPoint y: 330, distance: 310.7
click at [539, 330] on div "Use an Auto Scaling terminating:wait lifecycle hook to catch the event and add …" at bounding box center [444, 318] width 455 height 46
copy div "Use an Auto Scaling terminating:wait lifecycle hook to catch the event and add …"
drag, startPoint x: 222, startPoint y: 373, endPoint x: 516, endPoint y: 396, distance: 295.5
click at [516, 396] on div "Query the EC2 Instance Metadata Service spot/instance-action endpoint for the 2…" at bounding box center [444, 387] width 455 height 46
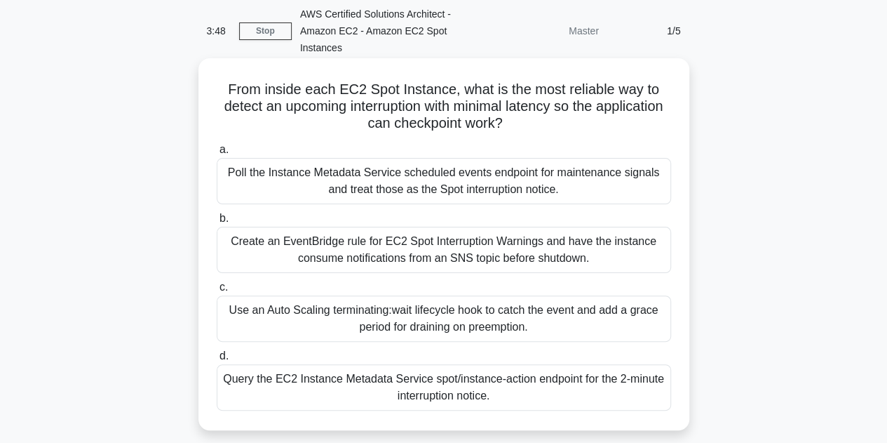
copy div "Query the EC2 Instance Metadata Service spot/instance-action endpoint for the 2…"
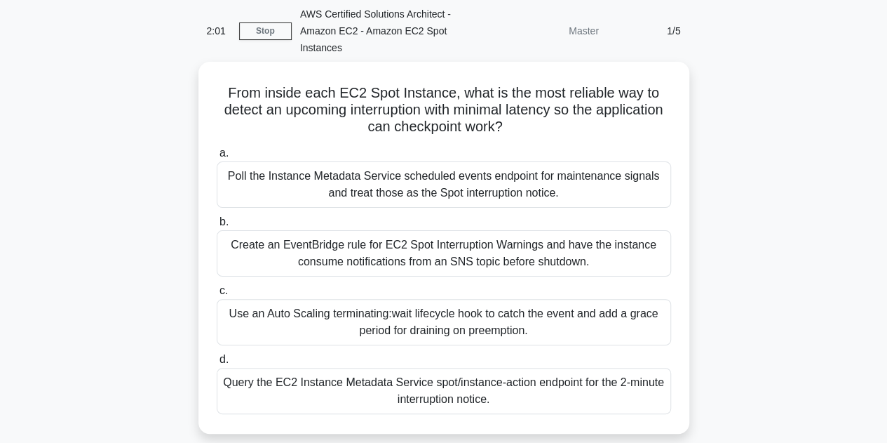
click at [715, 254] on div "From inside each EC2 Spot Instance, what is the most reliable way to detect an …" at bounding box center [444, 256] width 800 height 389
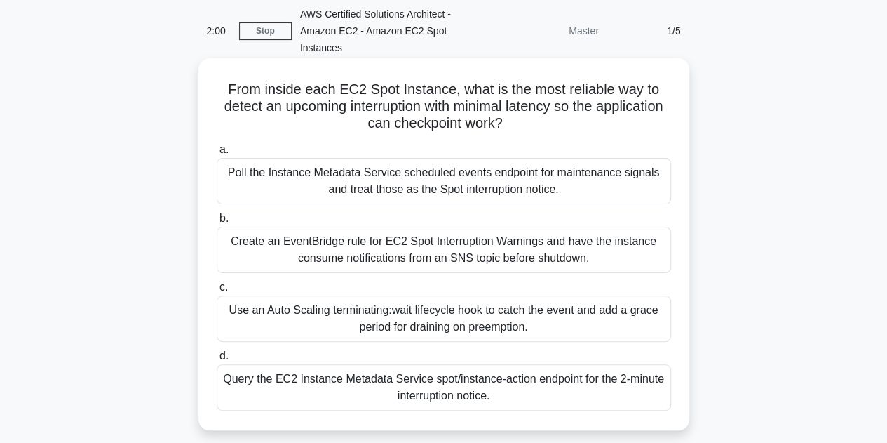
click at [545, 255] on div "Create an EventBridge rule for EC2 Spot Interruption Warnings and have the inst…" at bounding box center [444, 250] width 455 height 46
click at [217, 223] on input "b. Create an EventBridge rule for EC2 Spot Interruption Warnings and have the i…" at bounding box center [217, 218] width 0 height 9
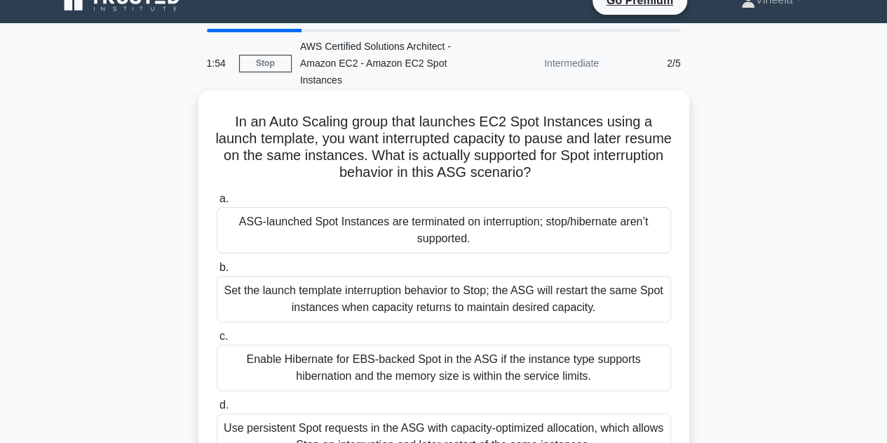
scroll to position [22, 0]
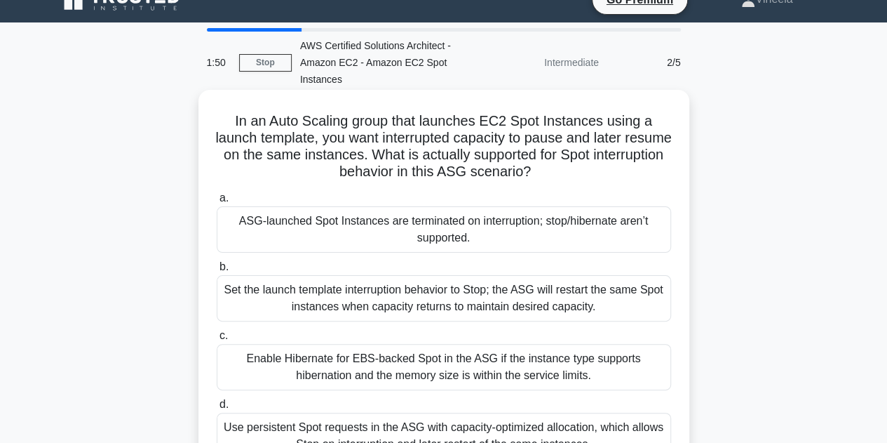
drag, startPoint x: 232, startPoint y: 122, endPoint x: 586, endPoint y: 180, distance: 359.0
click at [586, 180] on h5 "In an Auto Scaling group that launches EC2 Spot Instances using a launch templa…" at bounding box center [443, 146] width 457 height 69
copy h5 "In an Auto Scaling group that launches EC2 Spot Instances using a launch templa…"
drag, startPoint x: 239, startPoint y: 224, endPoint x: 487, endPoint y: 250, distance: 249.8
click at [487, 250] on div "ASG-launched Spot Instances are terminated on interruption; stop/hibernate aren…" at bounding box center [444, 229] width 455 height 46
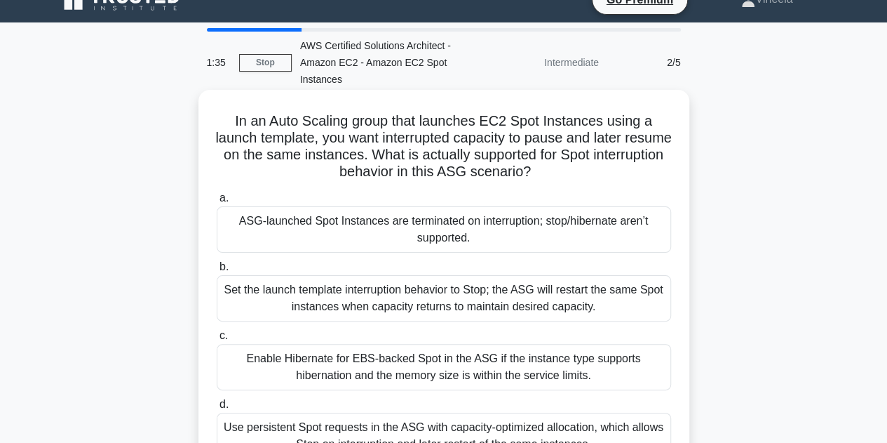
copy div "ASG-launched Spot Instances are terminated on interruption; stop/hibernate aren…"
drag, startPoint x: 223, startPoint y: 289, endPoint x: 598, endPoint y: 309, distance: 375.9
click at [598, 309] on div "Set the launch template interruption behavior to Stop; the ASG will restart the…" at bounding box center [444, 298] width 455 height 46
copy div "Set the launch template interruption behavior to Stop; the ASG will restart the…"
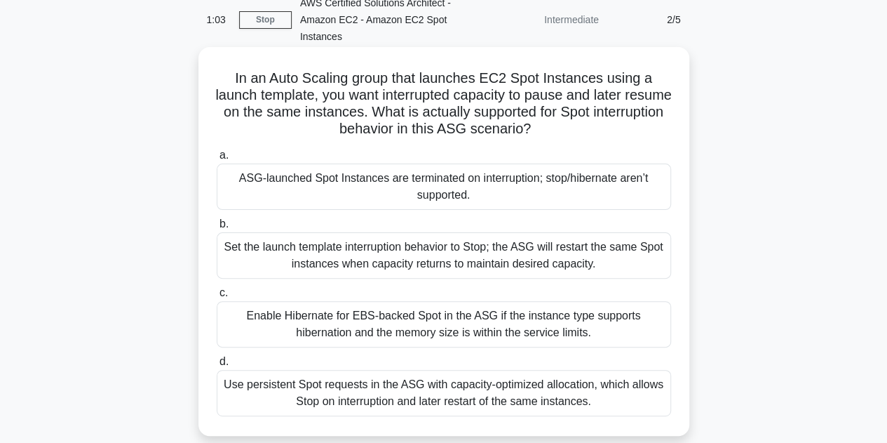
scroll to position [68, 0]
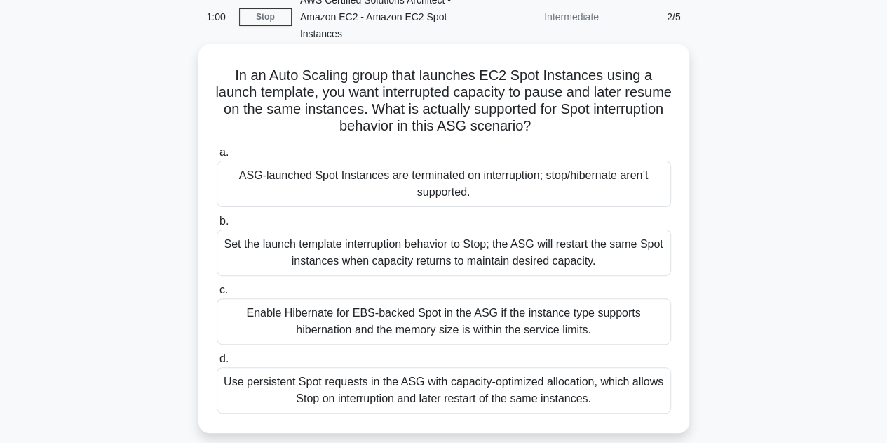
drag, startPoint x: 248, startPoint y: 312, endPoint x: 601, endPoint y: 340, distance: 353.3
click at [601, 340] on div "Enable Hibernate for EBS-backed Spot in the ASG if the instance type supports h…" at bounding box center [444, 321] width 455 height 46
copy div "Enable Hibernate for EBS-backed Spot in the ASG if the instance type supports h…"
click at [555, 245] on div "Set the launch template interruption behavior to Stop; the ASG will restart the…" at bounding box center [444, 252] width 455 height 46
click at [217, 226] on input "b. Set the launch template interruption behavior to Stop; the ASG will restart …" at bounding box center [217, 221] width 0 height 9
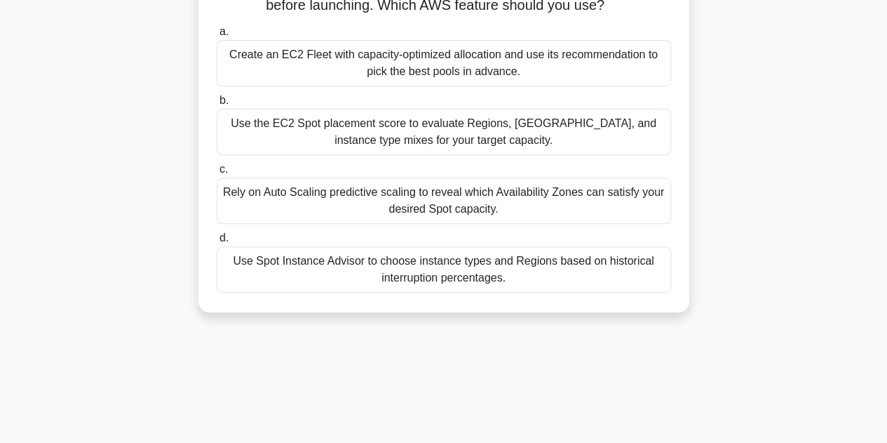
scroll to position [205, 0]
drag, startPoint x: 234, startPoint y: 257, endPoint x: 512, endPoint y: 281, distance: 278.8
click at [512, 281] on div "Use Spot Instance Advisor to choose instance types and Regions based on histori…" at bounding box center [444, 270] width 455 height 46
copy div "Use Spot Instance Advisor to choose instance types and Regions based on histori…"
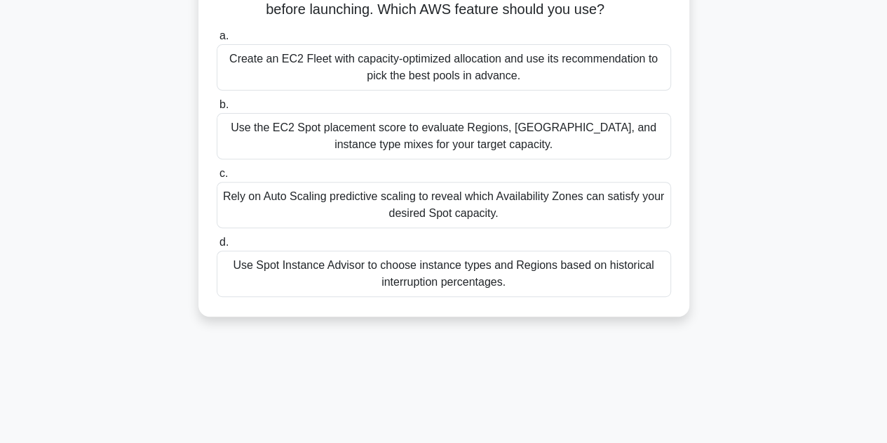
click at [528, 326] on div "Before migrating a bursty analytics workload to EC2 Spot, your team wants to as…" at bounding box center [444, 122] width 800 height 422
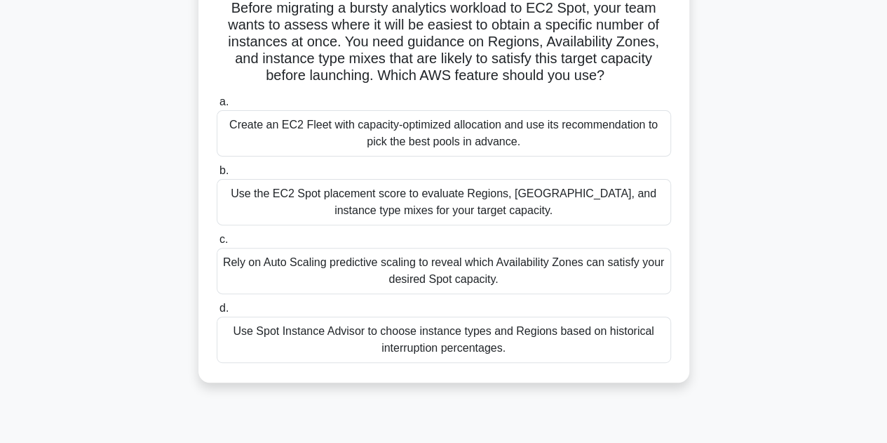
scroll to position [90, 0]
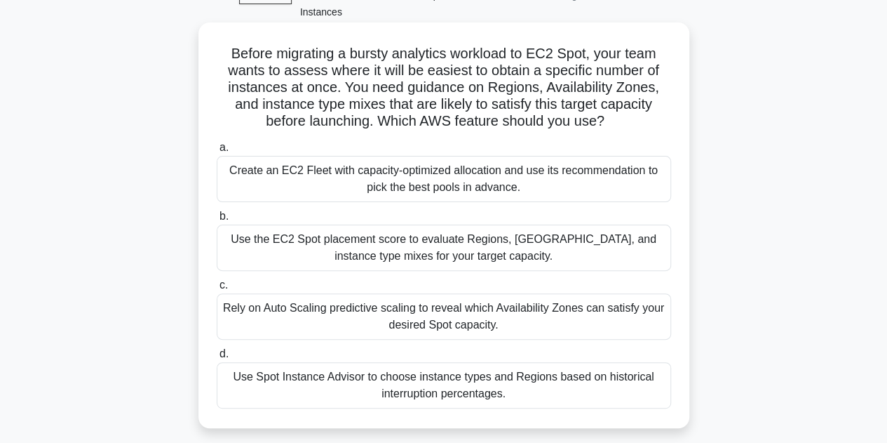
drag, startPoint x: 225, startPoint y: 53, endPoint x: 502, endPoint y: 399, distance: 442.8
click at [502, 399] on div "Before migrating a bursty analytics workload to EC2 Spot, your team wants to as…" at bounding box center [444, 225] width 480 height 394
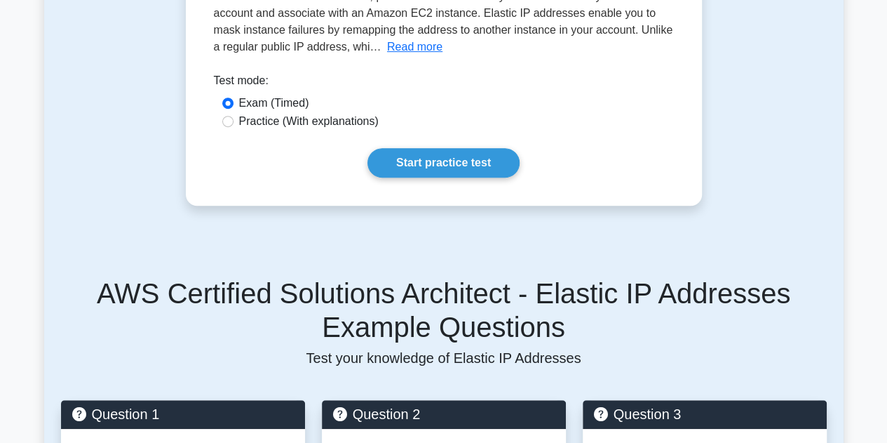
scroll to position [246, 0]
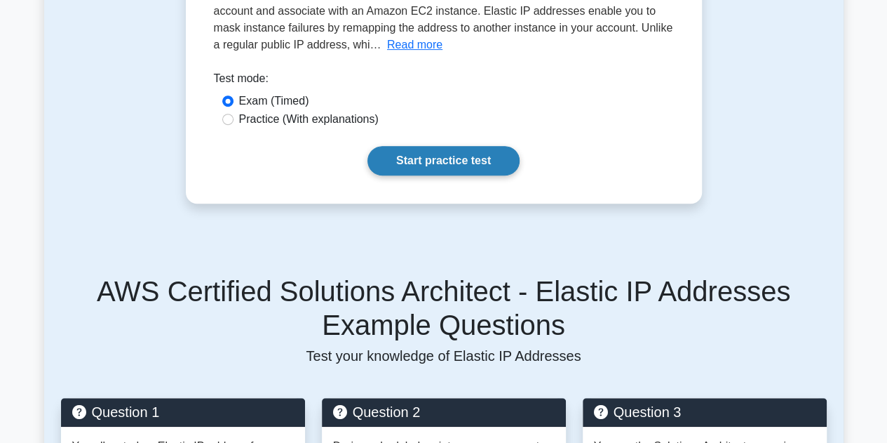
click at [455, 162] on link "Start practice test" at bounding box center [444, 160] width 152 height 29
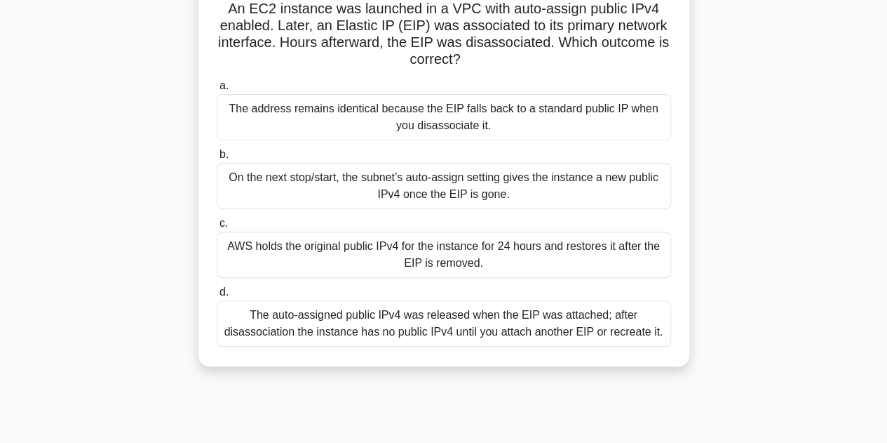
scroll to position [116, 0]
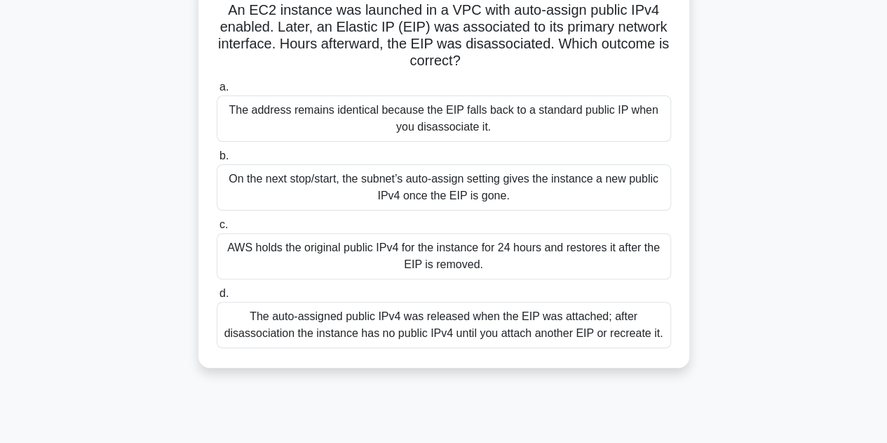
click at [459, 262] on div "AWS holds the original public IPv4 for the instance for 24 hours and restores i…" at bounding box center [444, 256] width 455 height 46
click at [217, 229] on input "c. AWS holds the original public IPv4 for the instance for 24 hours and restore…" at bounding box center [217, 224] width 0 height 9
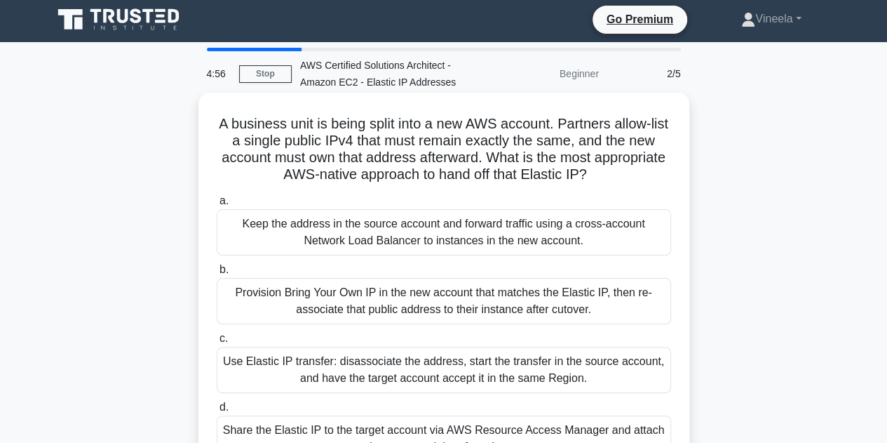
scroll to position [5, 0]
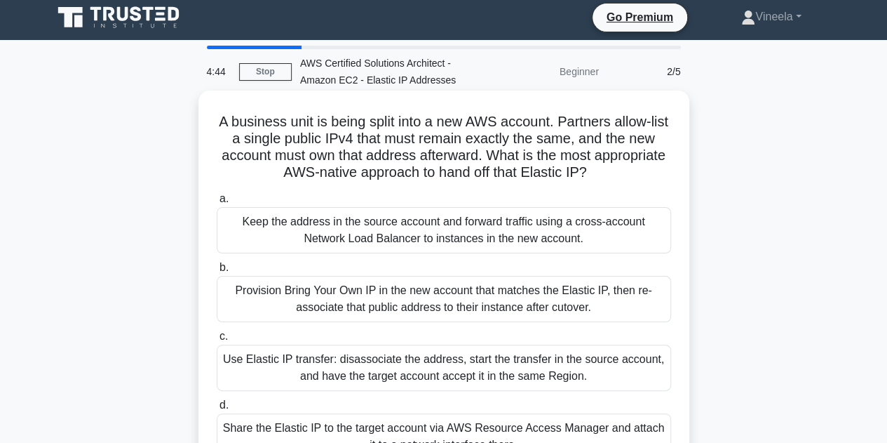
drag, startPoint x: 217, startPoint y: 124, endPoint x: 636, endPoint y: 177, distance: 421.5
click at [636, 177] on h5 "A business unit is being split into a new AWS account. Partners allow-list a si…" at bounding box center [443, 147] width 457 height 69
copy h5 "A business unit is being split into a new AWS account. Partners allow-list a si…"
drag, startPoint x: 242, startPoint y: 220, endPoint x: 596, endPoint y: 250, distance: 355.6
click at [596, 250] on div "Keep the address in the source account and forward traffic using a cross-accoun…" at bounding box center [444, 230] width 455 height 46
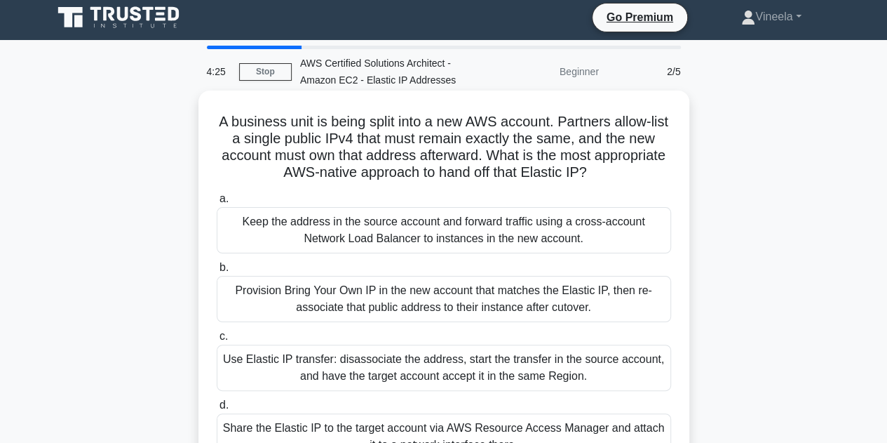
copy div "Keep the address in the source account and forward traffic using a cross-accoun…"
drag, startPoint x: 237, startPoint y: 293, endPoint x: 605, endPoint y: 307, distance: 367.9
click at [605, 307] on div "Provision Bring Your Own IP in the new account that matches the Elastic IP, the…" at bounding box center [444, 299] width 455 height 46
copy div "Provision Bring Your Own IP in the new account that matches the Elastic IP, the…"
click at [304, 364] on div "Use Elastic IP transfer: disassociate the address, start the transfer in the so…" at bounding box center [444, 367] width 455 height 46
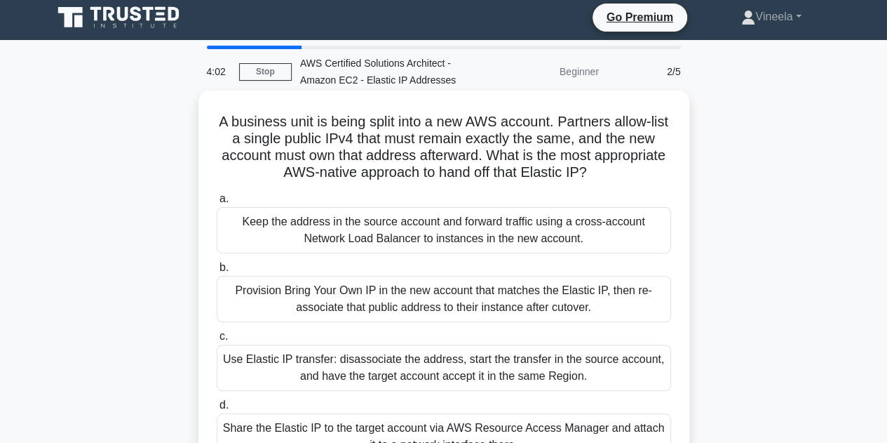
click at [217, 341] on input "c. Use Elastic IP transfer: disassociate the address, start the transfer in the…" at bounding box center [217, 336] width 0 height 9
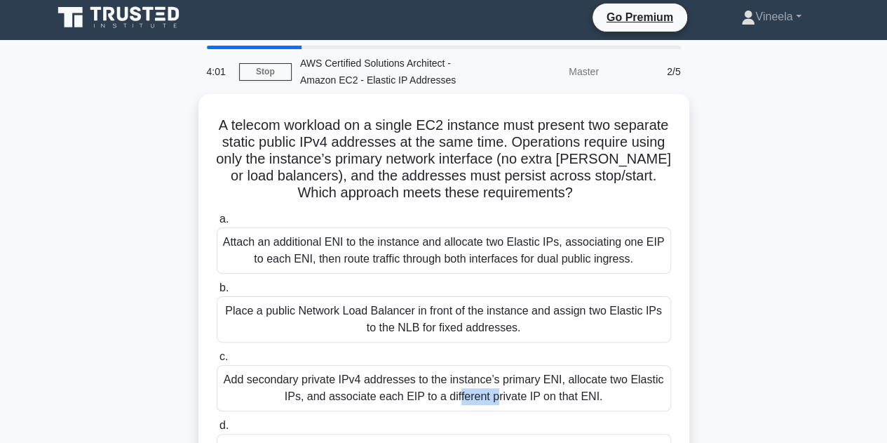
click at [304, 365] on div "Add secondary private IPv4 addresses to the instance’s primary ENI, allocate tw…" at bounding box center [444, 388] width 455 height 46
click at [217, 361] on input "c. Add secondary private IPv4 addresses to the instance’s primary ENI, allocate…" at bounding box center [217, 356] width 0 height 9
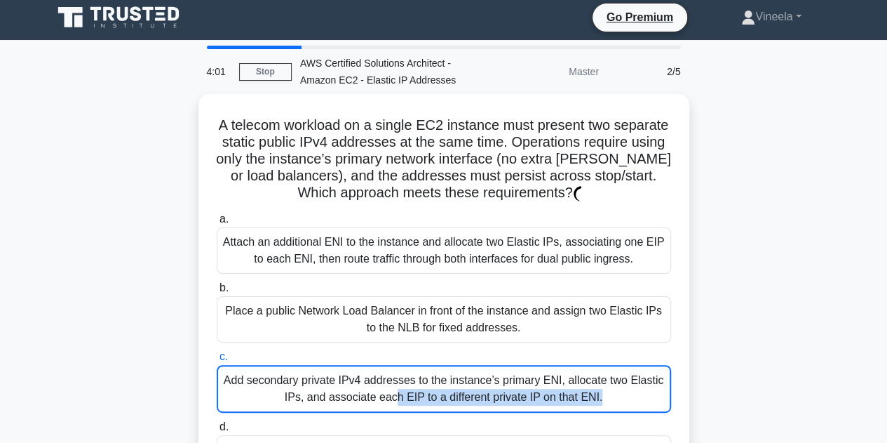
click at [304, 364] on label "c. Add secondary private IPv4 addresses to the instance’s primary ENI, allocate…" at bounding box center [444, 380] width 455 height 65
click at [217, 361] on input "c. Add secondary private IPv4 addresses to the instance’s primary ENI, allocate…" at bounding box center [217, 356] width 0 height 9
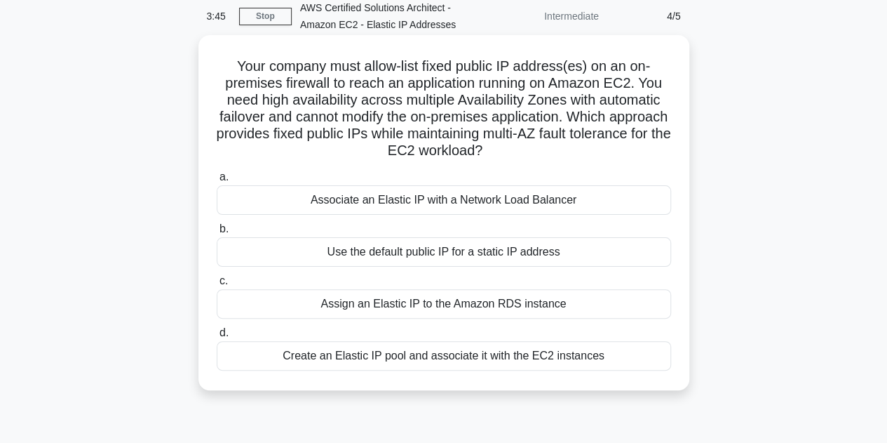
scroll to position [57, 0]
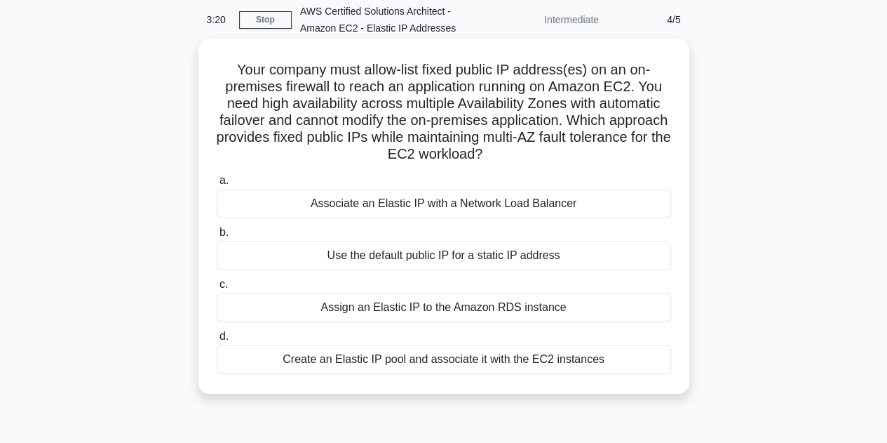
click at [512, 268] on div "Use the default public IP for a static IP address" at bounding box center [444, 255] width 455 height 29
click at [217, 237] on input "b. Use the default public IP for a static IP address" at bounding box center [217, 232] width 0 height 9
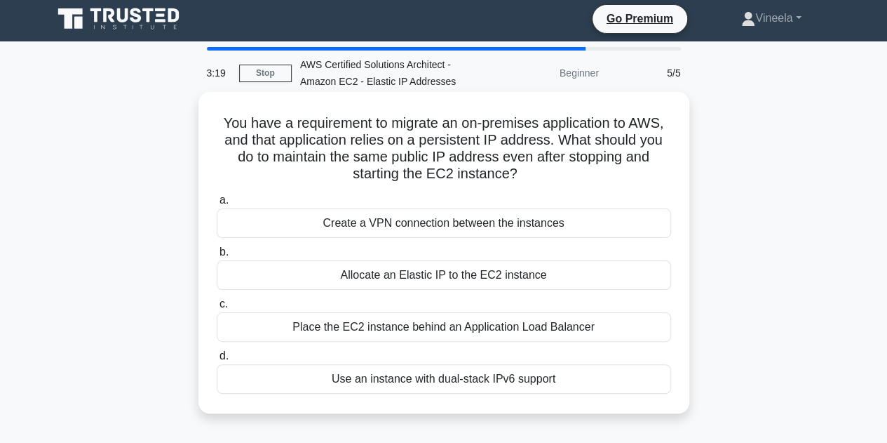
scroll to position [0, 0]
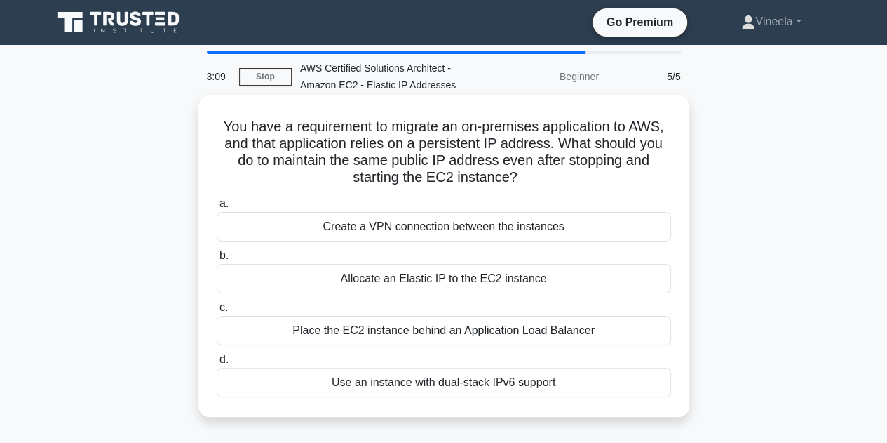
drag, startPoint x: 219, startPoint y: 127, endPoint x: 576, endPoint y: 403, distance: 451.6
click at [576, 403] on div "You have a requirement to migrate an on-premises application to AWS, and that a…" at bounding box center [444, 256] width 480 height 310
copy div "You have a requirement to migrate an on-premises application to AWS, and that a…"
click at [608, 197] on label "a. Create a VPN connection between the instances" at bounding box center [444, 218] width 455 height 46
click at [217, 199] on input "a. Create a VPN connection between the instances" at bounding box center [217, 203] width 0 height 9
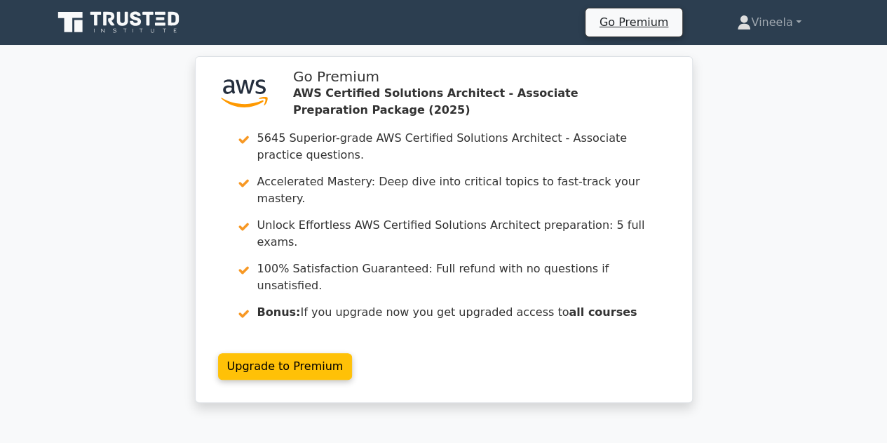
click at [353, 353] on link "Upgrade to Premium" at bounding box center [285, 366] width 135 height 27
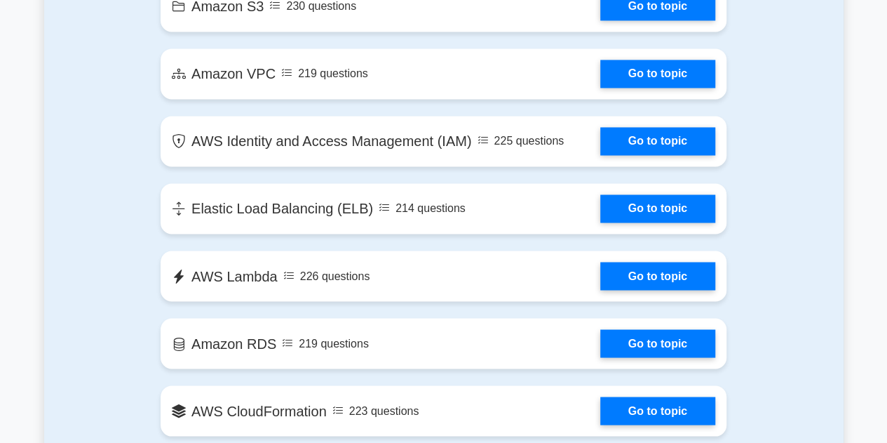
scroll to position [1030, 0]
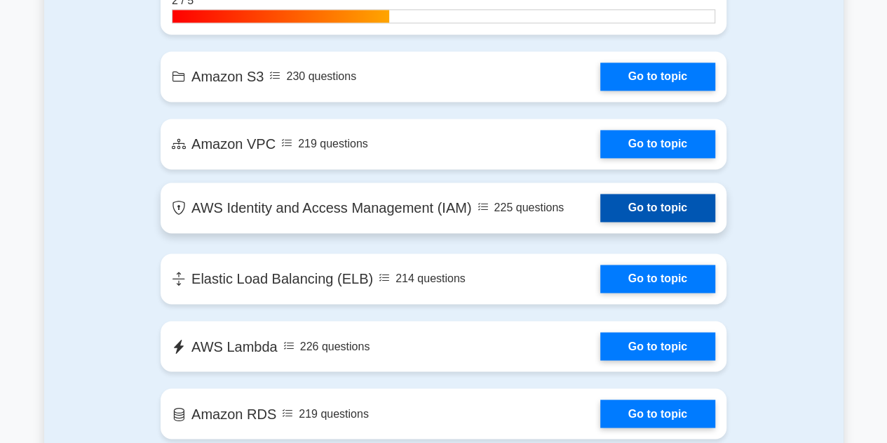
click at [601, 204] on link "Go to topic" at bounding box center [658, 208] width 115 height 28
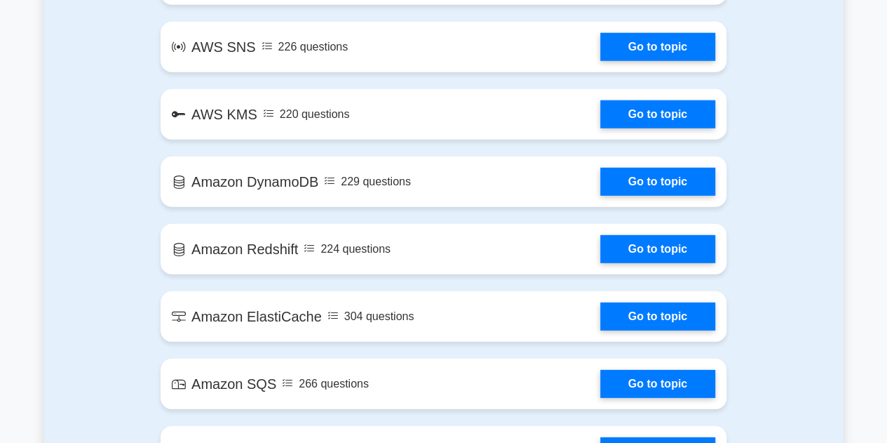
scroll to position [1869, 0]
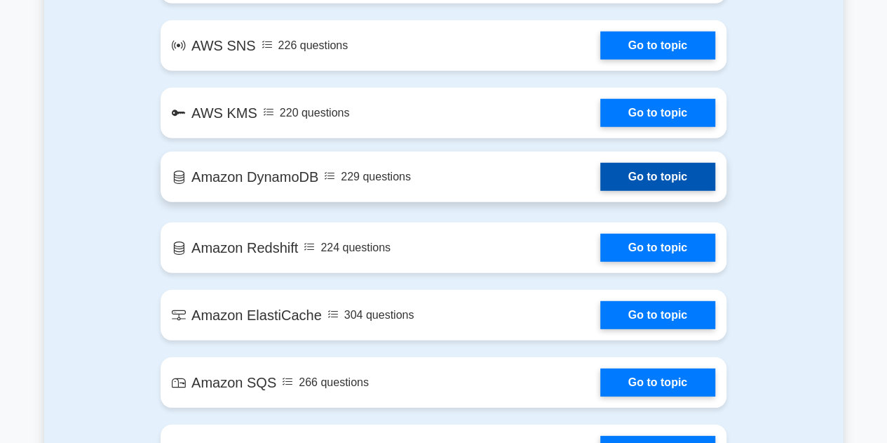
click at [601, 174] on link "Go to topic" at bounding box center [658, 177] width 115 height 28
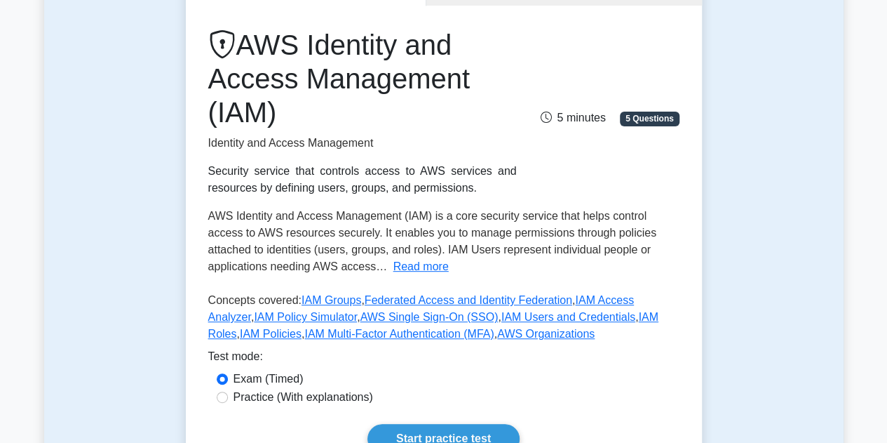
scroll to position [168, 0]
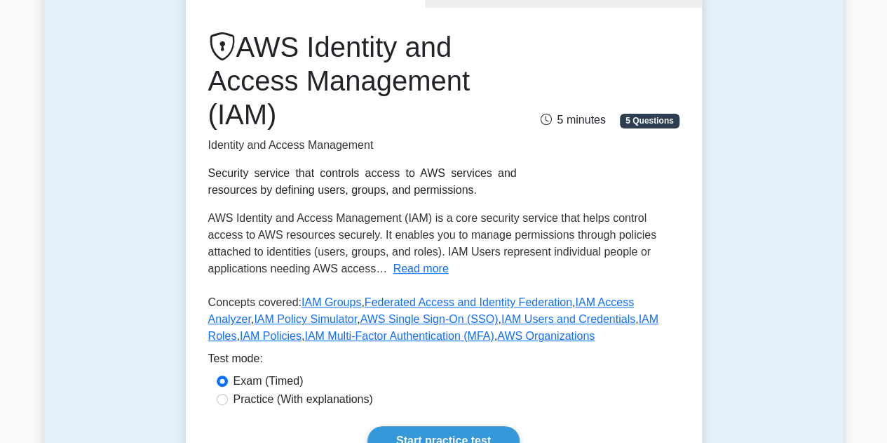
click at [488, 109] on h1 "AWS Identity and Access Management (IAM)" at bounding box center [362, 80] width 309 height 101
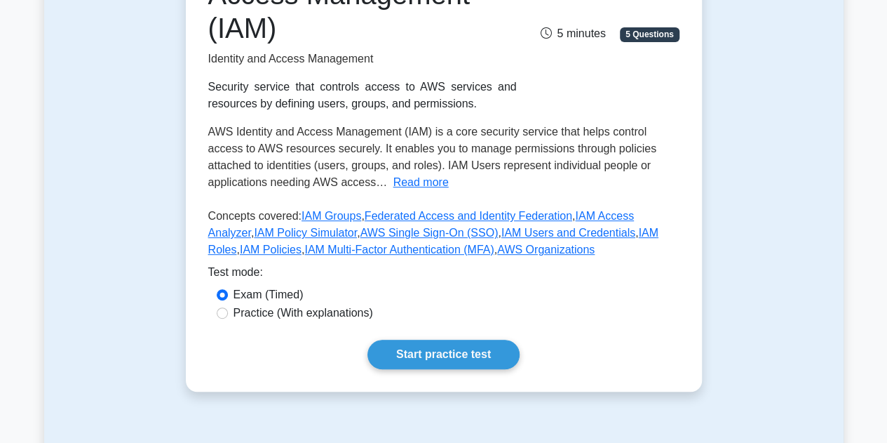
scroll to position [257, 0]
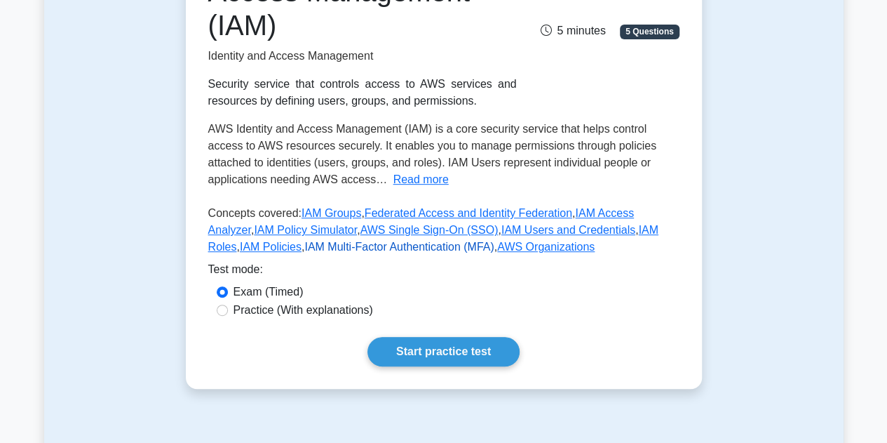
click at [304, 250] on link "IAM Multi-Factor Authentication (MFA)" at bounding box center [398, 247] width 189 height 12
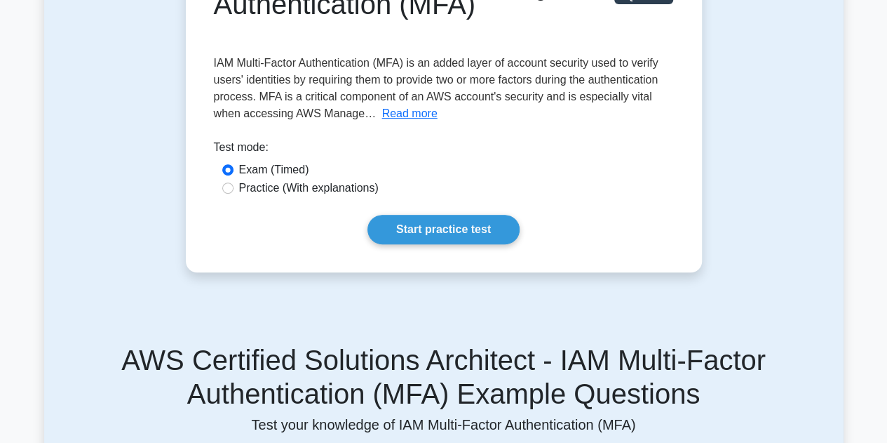
scroll to position [222, 0]
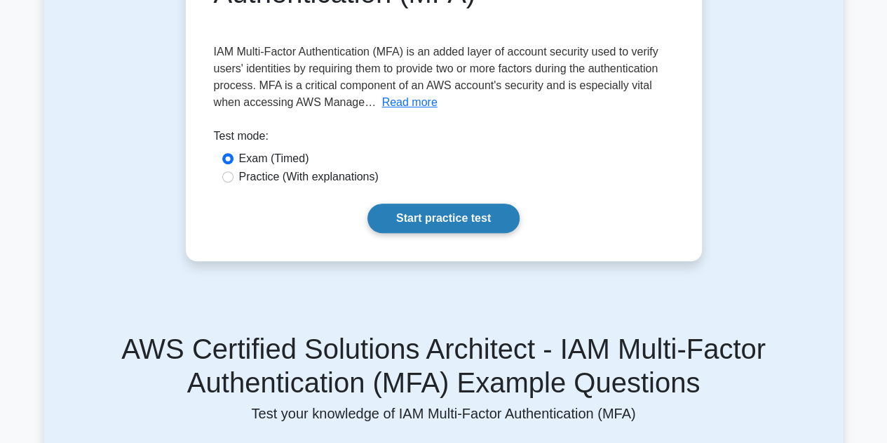
click at [445, 222] on link "Start practice test" at bounding box center [444, 217] width 152 height 29
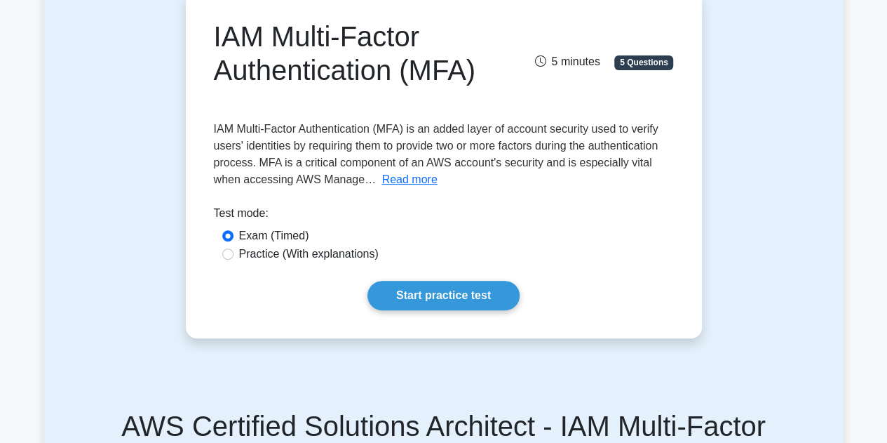
scroll to position [0, 0]
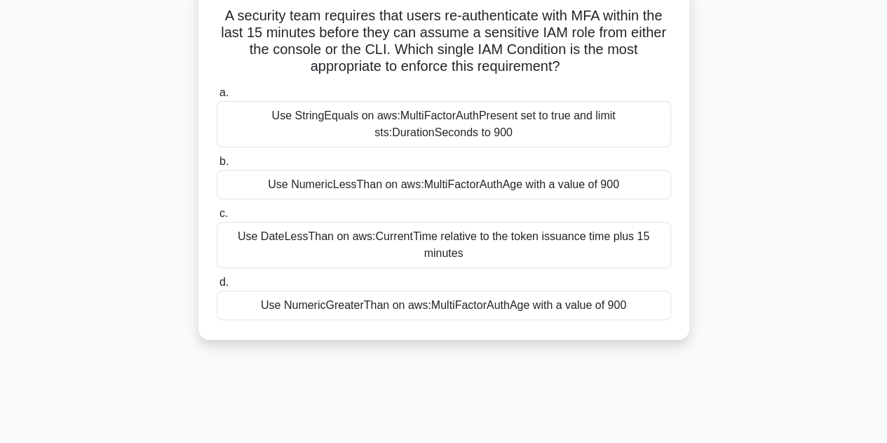
scroll to position [127, 0]
click at [397, 238] on div "Use DateLessThan on aws:CurrentTime relative to the token issuance time plus 15…" at bounding box center [444, 245] width 455 height 46
click at [217, 219] on input "c. Use DateLessThan on aws:CurrentTime relative to the token issuance time plus…" at bounding box center [217, 214] width 0 height 9
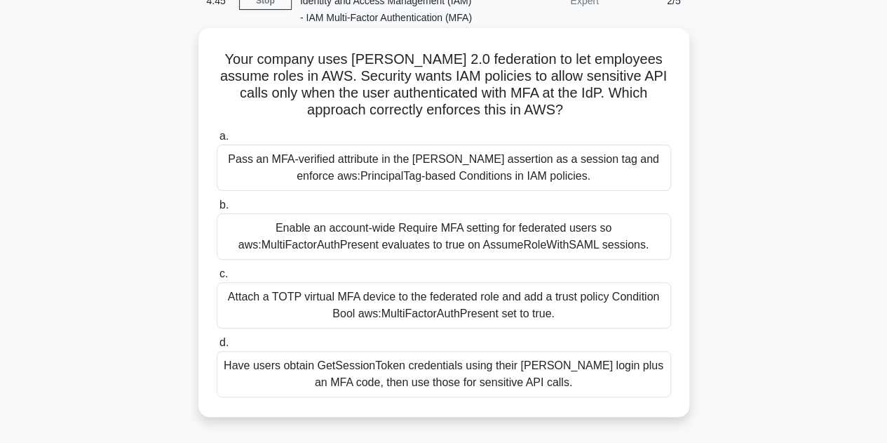
scroll to position [85, 0]
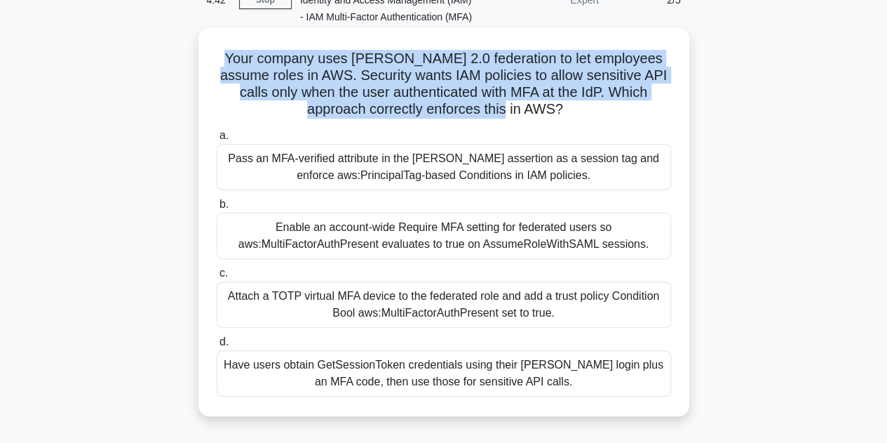
drag, startPoint x: 219, startPoint y: 49, endPoint x: 554, endPoint y: 104, distance: 339.1
click at [554, 104] on h5 "Your company uses SAML 2.0 federation to let employees assume roles in AWS. Sec…" at bounding box center [443, 84] width 457 height 69
copy h5 "Your company uses SAML 2.0 federation to let employees assume roles in AWS. Sec…"
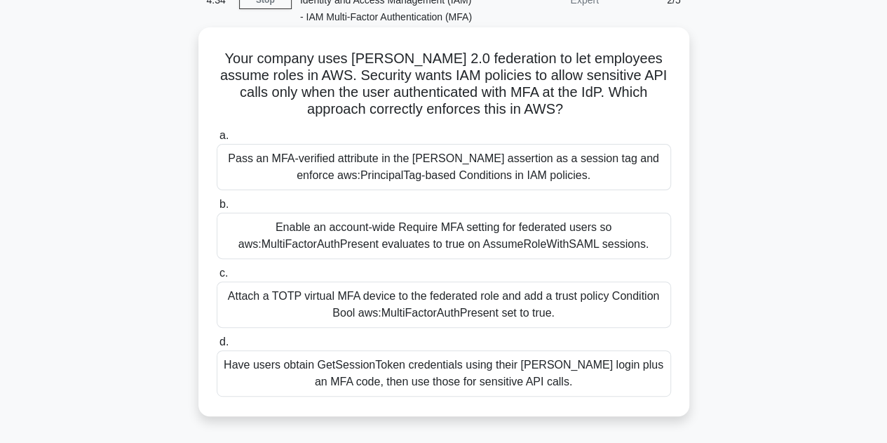
click at [558, 130] on label "a. Pass an MFA-verified attribute in the SAML assertion as a session tag and en…" at bounding box center [444, 158] width 455 height 63
click at [217, 131] on input "a. Pass an MFA-verified attribute in the SAML assertion as a session tag and en…" at bounding box center [217, 135] width 0 height 9
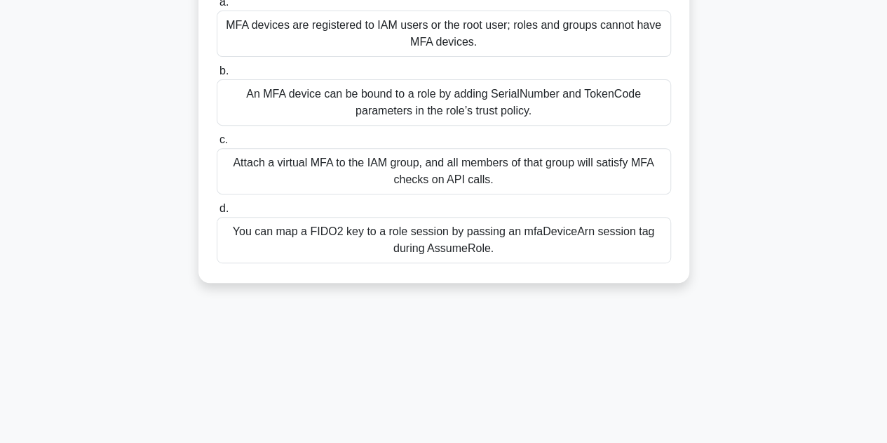
scroll to position [315, 0]
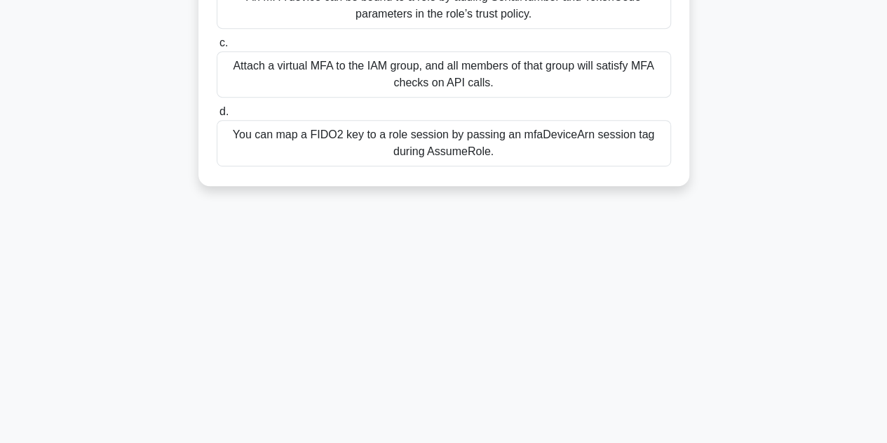
drag, startPoint x: 220, startPoint y: 140, endPoint x: 515, endPoint y: 166, distance: 296.5
copy div "A teammate proposes attaching a FIDO2 key to a sensitive IAM role so any sessio…"
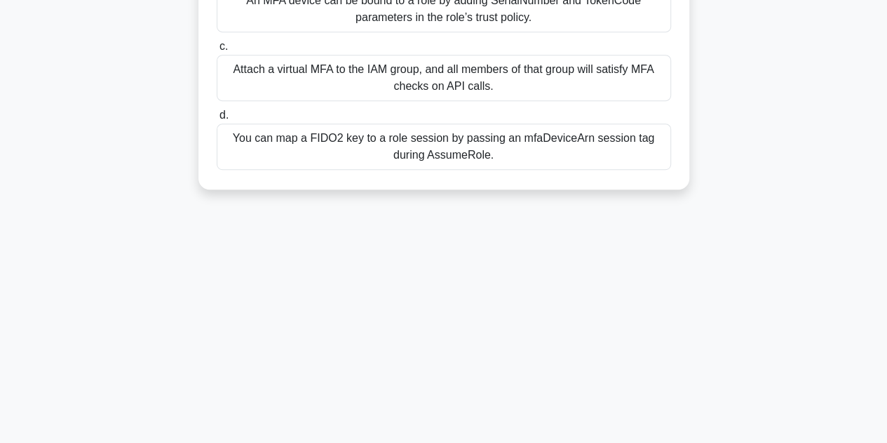
click at [478, 249] on div "3:18 Stop AWS Certified Solutions Architect - AWS Identity and Access Managemen…" at bounding box center [444, 87] width 800 height 702
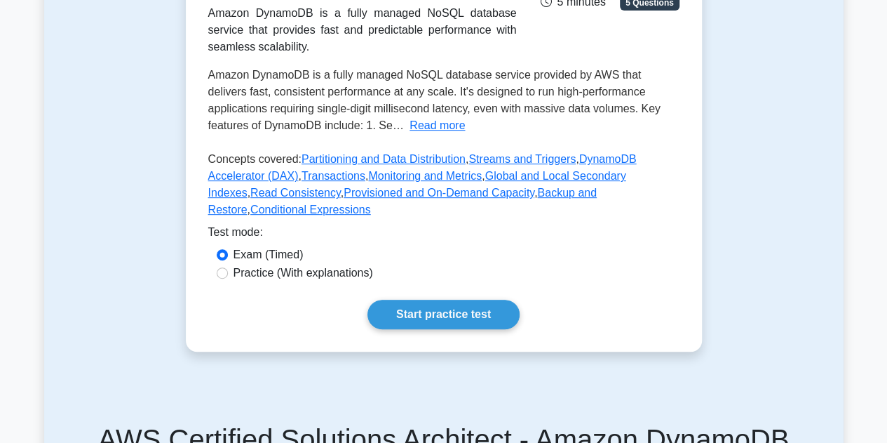
scroll to position [262, 0]
click at [389, 156] on link "Partitioning and Data Distribution" at bounding box center [384, 158] width 164 height 12
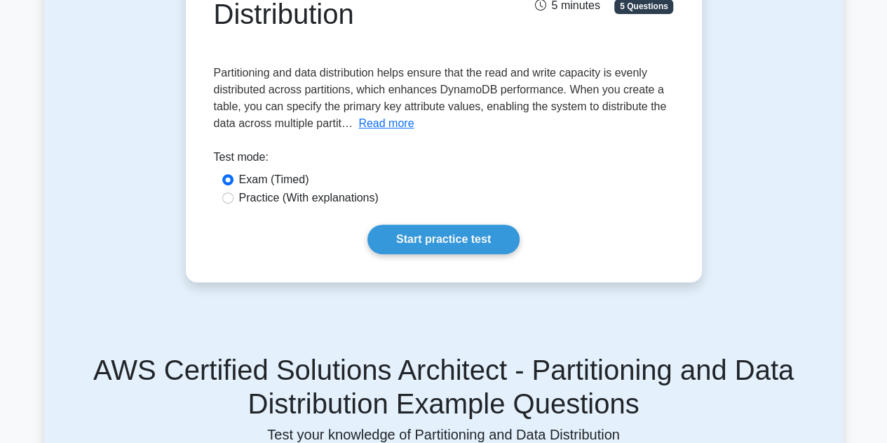
scroll to position [203, 0]
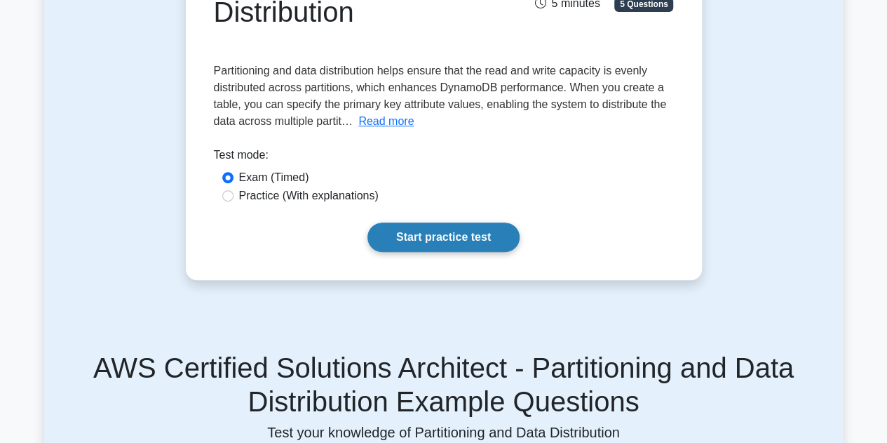
click at [427, 234] on link "Start practice test" at bounding box center [444, 236] width 152 height 29
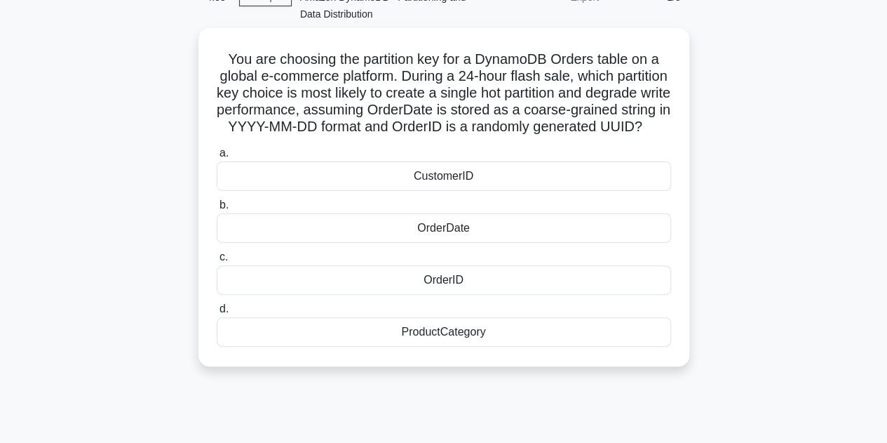
scroll to position [88, 0]
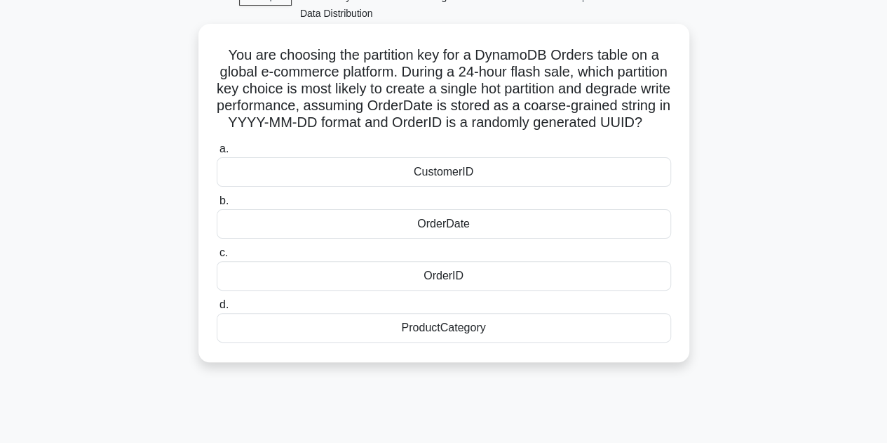
drag, startPoint x: 223, startPoint y: 52, endPoint x: 521, endPoint y: 335, distance: 410.4
click at [521, 335] on div "You are choosing the partition key for a DynamoDB Orders table on a global e-co…" at bounding box center [444, 192] width 480 height 327
copy div "You are choosing the partition key for a DynamoDB Orders table on a global e-co…"
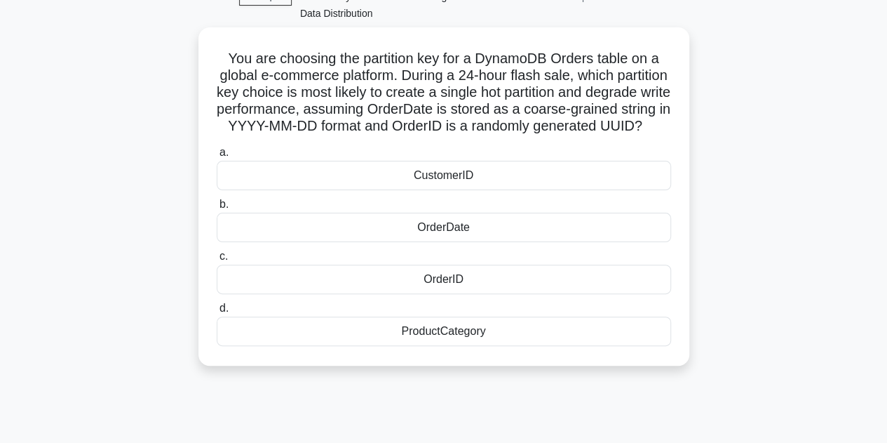
click at [734, 203] on div "You are choosing the partition key for a DynamoDB Orders table on a global e-co…" at bounding box center [444, 204] width 800 height 355
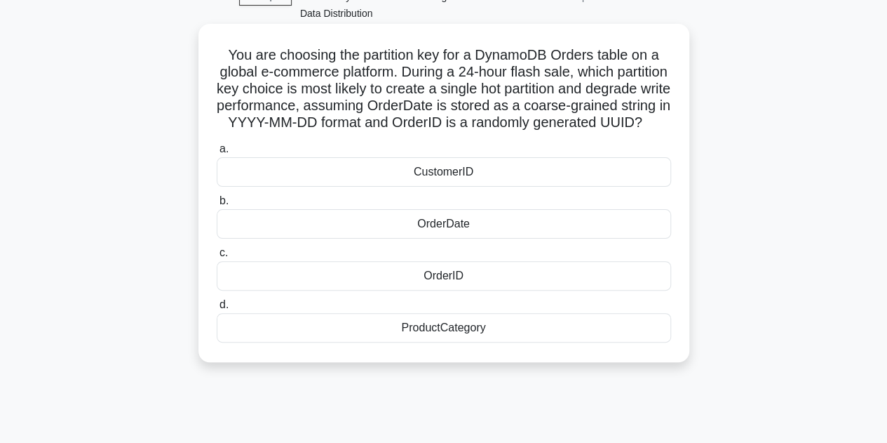
click at [453, 239] on div "OrderDate" at bounding box center [444, 223] width 455 height 29
click at [217, 206] on input "b. OrderDate" at bounding box center [217, 200] width 0 height 9
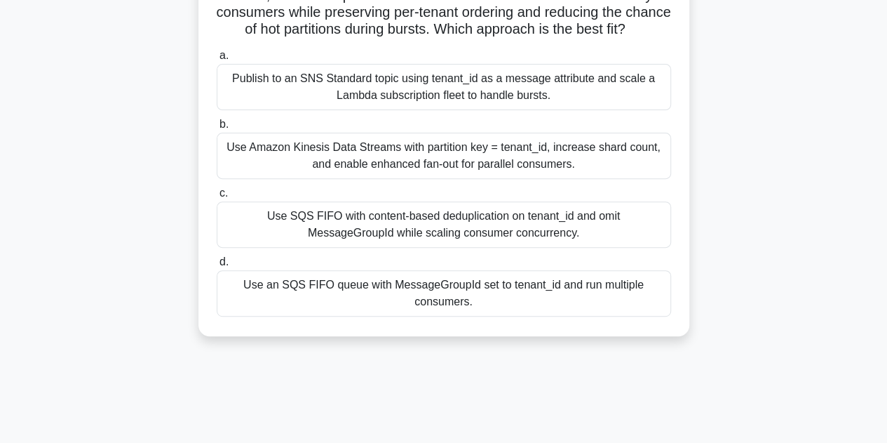
scroll to position [183, 0]
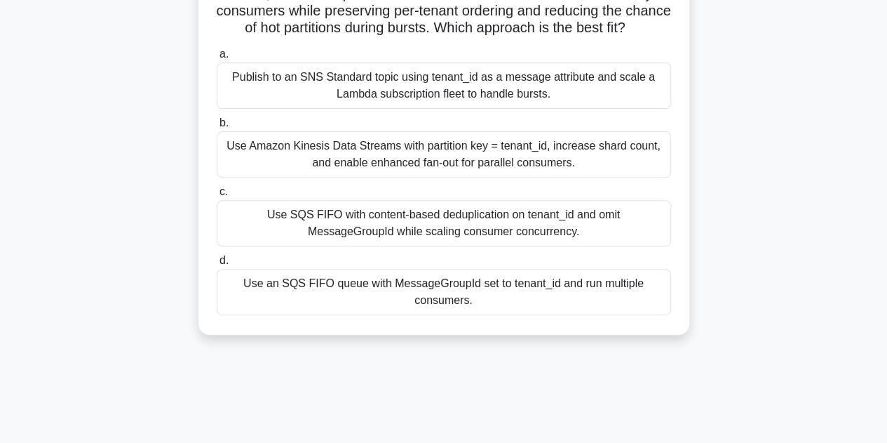
click at [384, 246] on div "Use SQS FIFO with content-based deduplication on tenant_id and omit MessageGrou…" at bounding box center [444, 223] width 455 height 46
click at [217, 196] on input "c. Use SQS FIFO with content-based deduplication on tenant_id and omit MessageG…" at bounding box center [217, 191] width 0 height 9
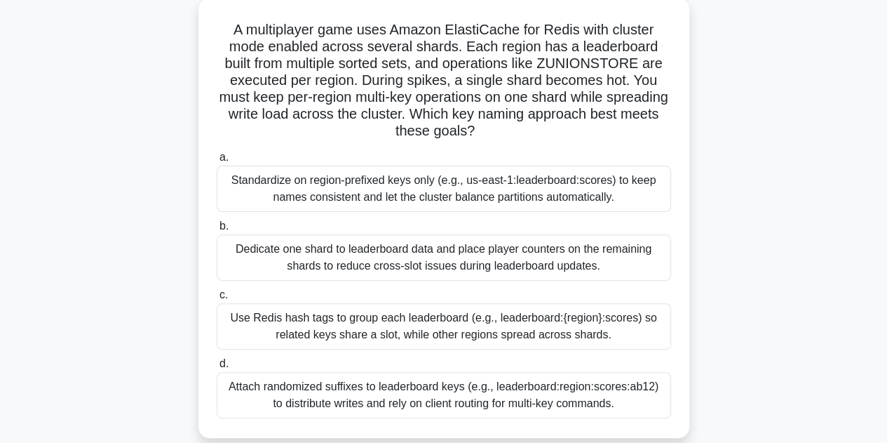
scroll to position [118, 0]
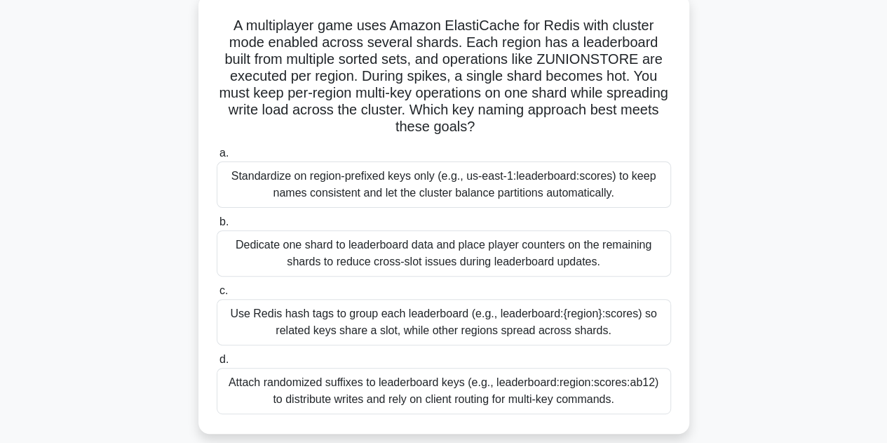
drag, startPoint x: 230, startPoint y: 39, endPoint x: 631, endPoint y: 403, distance: 542.3
click at [631, 403] on div "A multiplayer game uses Amazon ElastiCache for Redis with cluster mode enabled …" at bounding box center [444, 214] width 480 height 428
copy div "A multiplayer game uses Amazon ElastiCache for Redis with cluster mode enabled …"
click at [619, 280] on div "a. Standardize on region-prefixed keys only (e.g., us-east-1:leaderboard:scores…" at bounding box center [443, 279] width 471 height 275
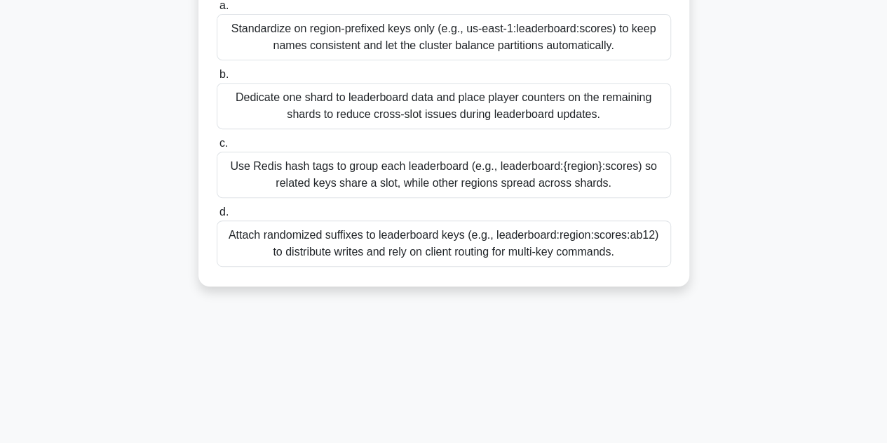
scroll to position [265, 0]
click at [439, 182] on div "Use Redis hash tags to group each leaderboard (e.g., leaderboard:{region}:score…" at bounding box center [444, 175] width 455 height 46
click at [217, 148] on input "c. Use Redis hash tags to group each leaderboard (e.g., leaderboard:{region}:sc…" at bounding box center [217, 143] width 0 height 9
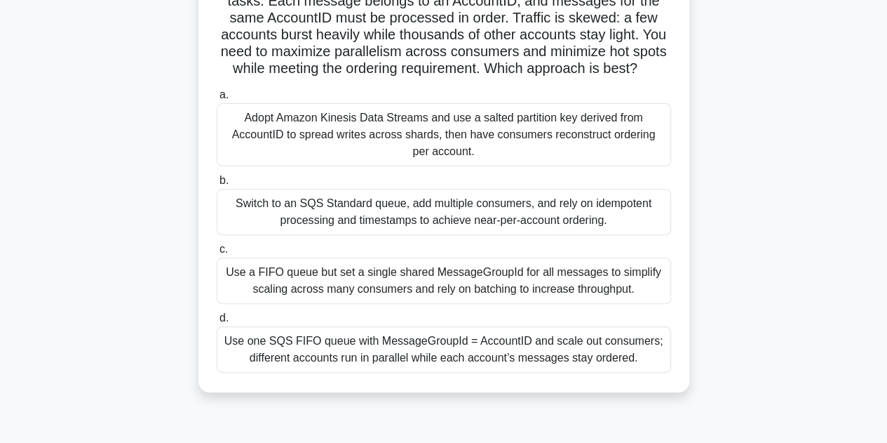
scroll to position [163, 0]
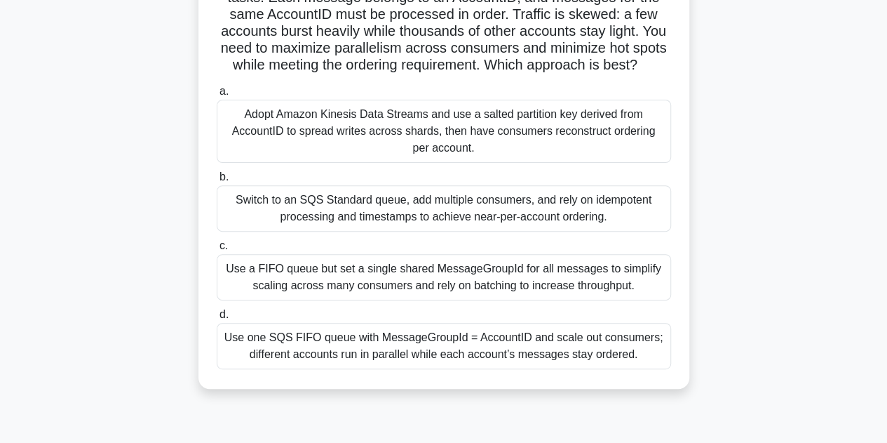
click at [373, 276] on div "Use a FIFO queue but set a single shared MessageGroupId for all messages to sim…" at bounding box center [444, 277] width 455 height 46
click at [217, 250] on input "c. Use a FIFO queue but set a single shared MessageGroupId for all messages to …" at bounding box center [217, 245] width 0 height 9
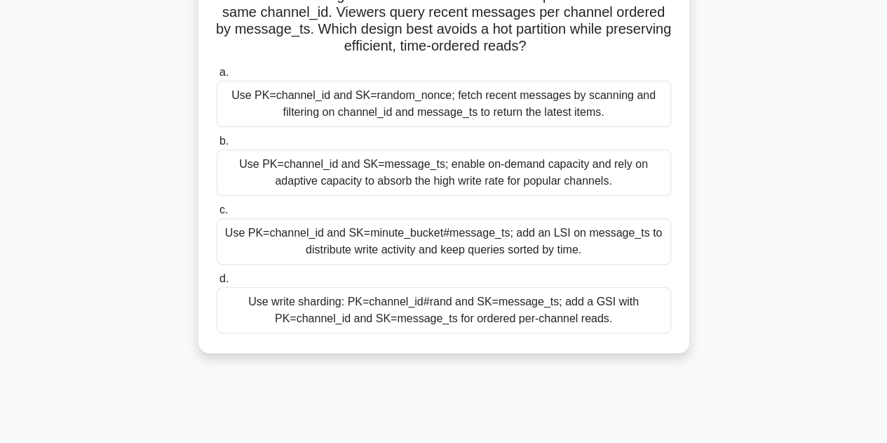
scroll to position [169, 0]
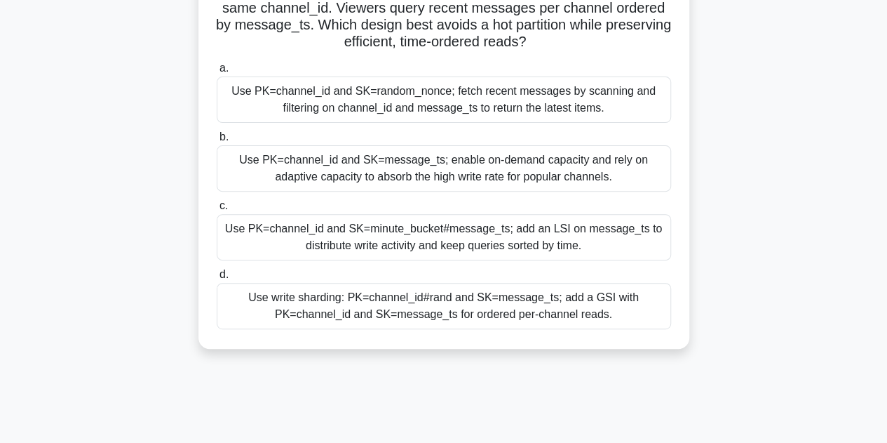
click at [386, 229] on div "Use PK=channel_id and SK=minute_bucket#message_ts; add an LSI on message_ts to …" at bounding box center [444, 237] width 455 height 46
click at [217, 210] on input "c. Use PK=channel_id and SK=minute_bucket#message_ts; add an LSI on message_ts …" at bounding box center [217, 205] width 0 height 9
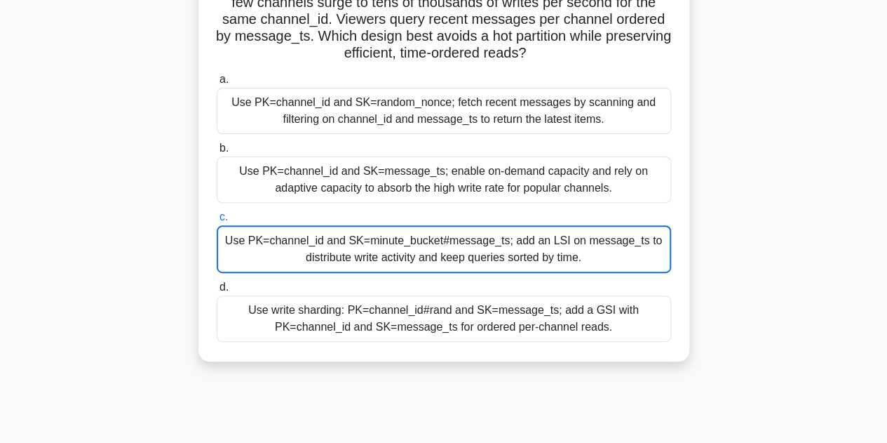
scroll to position [315, 0]
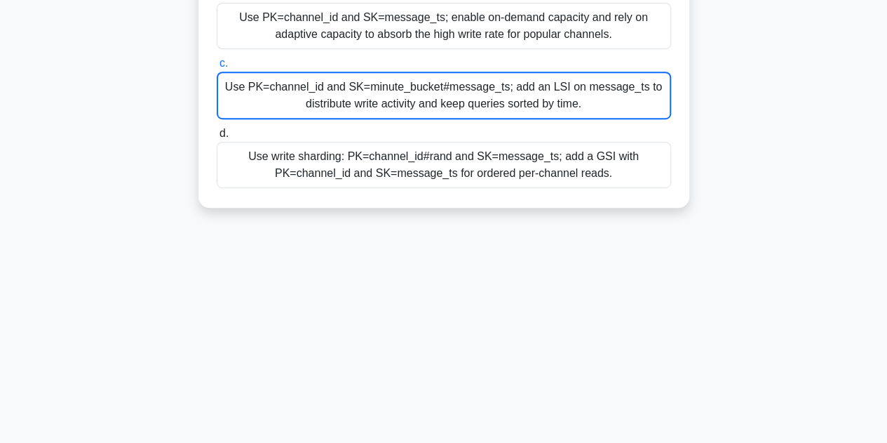
drag, startPoint x: 213, startPoint y: 83, endPoint x: 637, endPoint y: 243, distance: 452.7
click at [637, 243] on div "0:34 Stop AWS Certified Solutions Architect - Amazon DynamoDB - Partitioning an…" at bounding box center [444, 87] width 800 height 702
copy div "A live-streaming platform writes chat messages to Amazon DynamoDB. A few channe…"
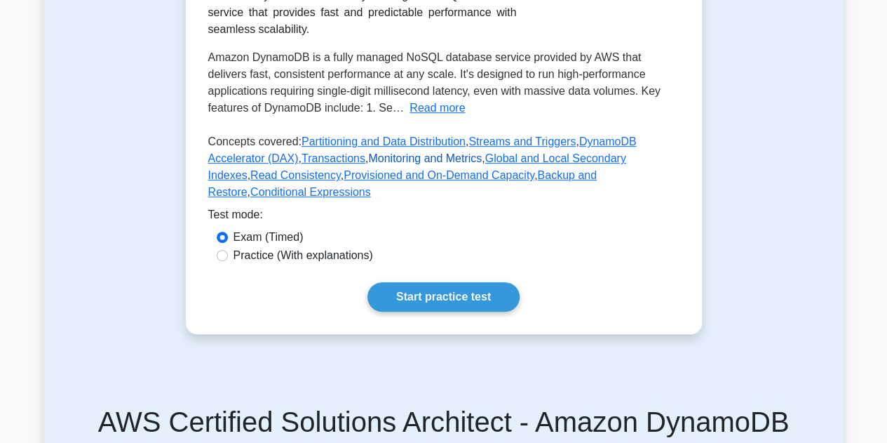
scroll to position [288, 0]
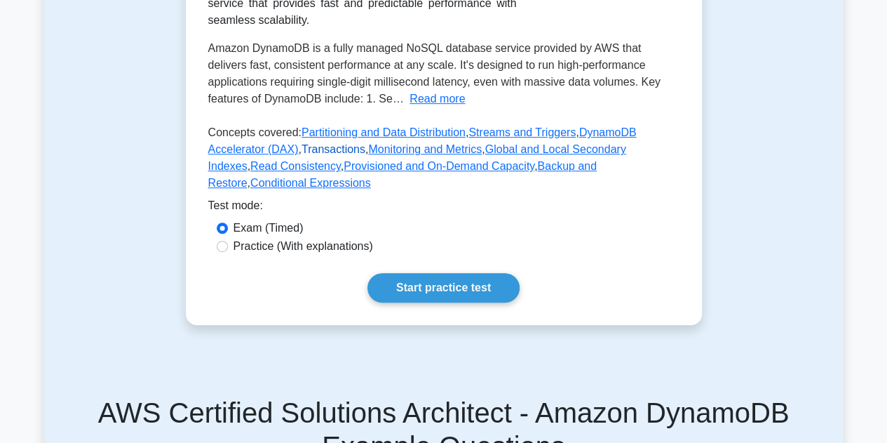
click at [302, 152] on link "Transactions" at bounding box center [334, 149] width 64 height 12
click at [431, 168] on link "Backup and Restore" at bounding box center [402, 174] width 389 height 29
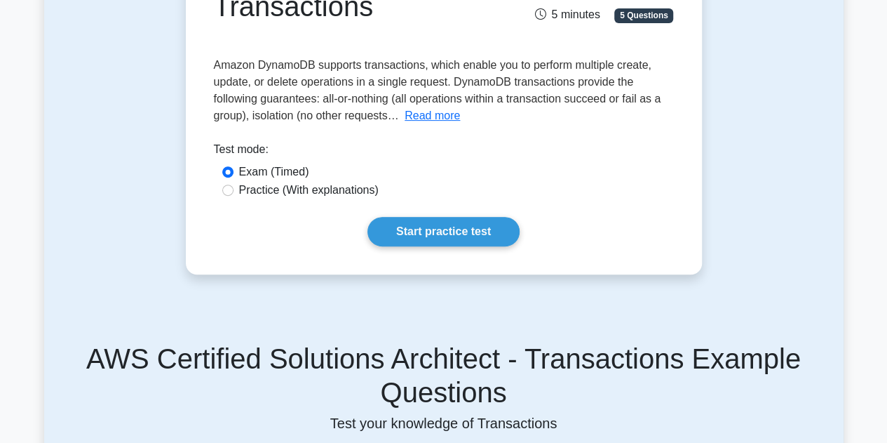
scroll to position [180, 0]
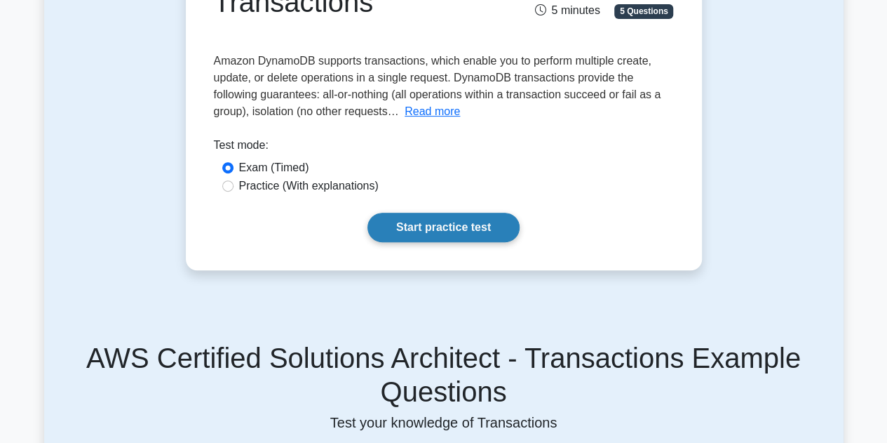
click at [437, 220] on link "Start practice test" at bounding box center [444, 227] width 152 height 29
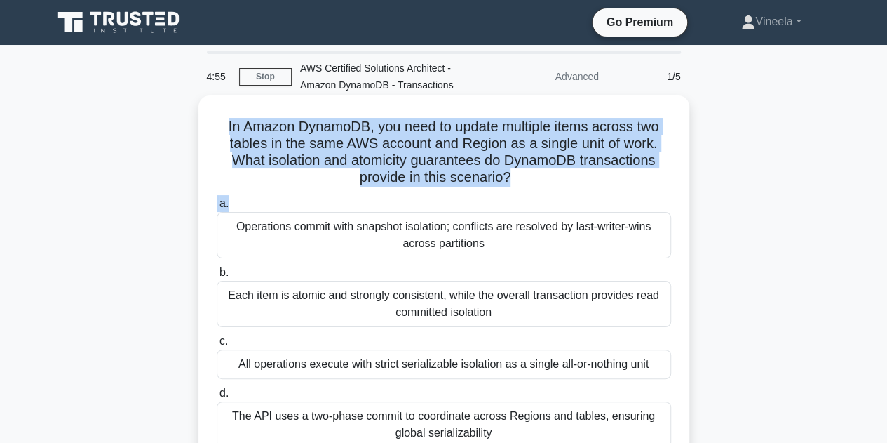
drag, startPoint x: 220, startPoint y: 126, endPoint x: 518, endPoint y: 192, distance: 305.4
click at [518, 192] on div "In Amazon DynamoDB, you need to update multiple items across two tables in the …" at bounding box center [444, 281] width 480 height 361
copy div "In Amazon DynamoDB, you need to update multiple items across two tables in the …"
click at [543, 203] on label "a. Operations commit with snapshot isolation; conflicts are resolved by last-wr…" at bounding box center [444, 226] width 455 height 63
click at [217, 203] on input "a. Operations commit with snapshot isolation; conflicts are resolved by last-wr…" at bounding box center [217, 203] width 0 height 9
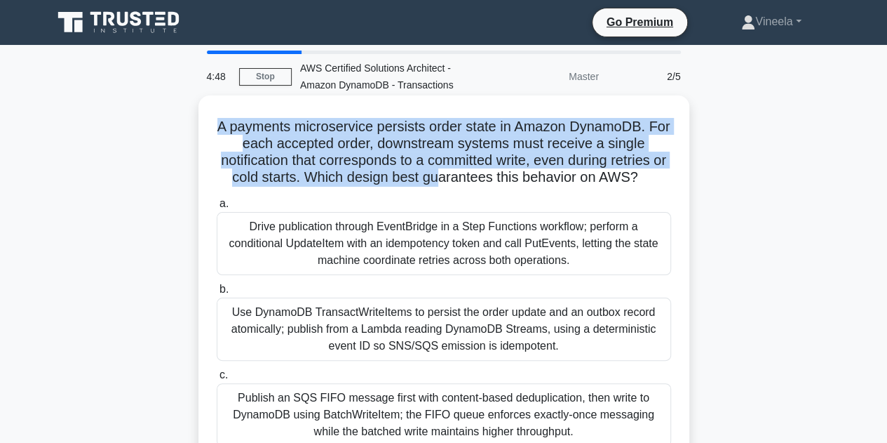
drag, startPoint x: 226, startPoint y: 124, endPoint x: 449, endPoint y: 189, distance: 232.2
click at [449, 189] on div "A payments microservice persists order state in Amazon DynamoDB. For each accep…" at bounding box center [444, 323] width 480 height 445
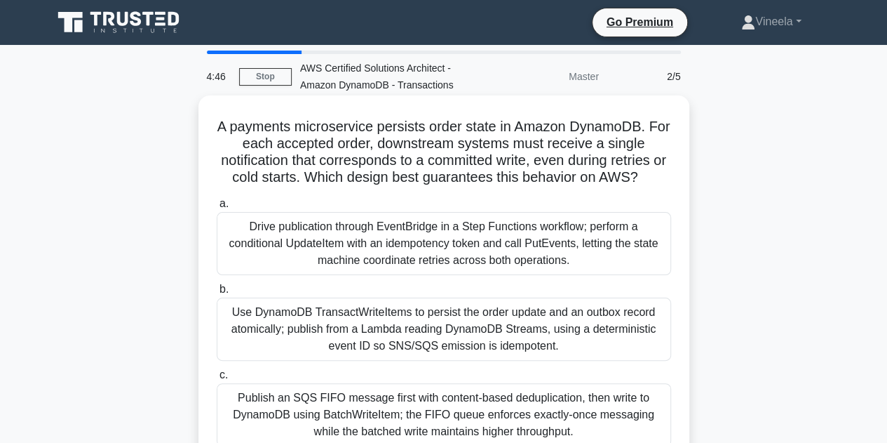
click at [504, 190] on div "A payments microservice persists order state in Amazon DynamoDB. For each accep…" at bounding box center [444, 323] width 480 height 445
click at [458, 241] on div "Drive publication through EventBridge in a Step Functions workflow; perform a c…" at bounding box center [444, 243] width 455 height 63
click at [217, 208] on input "a. Drive publication through EventBridge in a Step Functions workflow; perform …" at bounding box center [217, 203] width 0 height 9
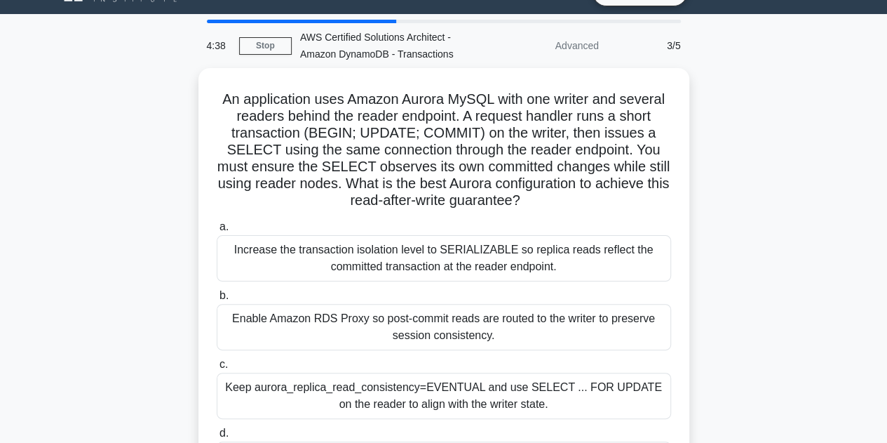
scroll to position [22, 0]
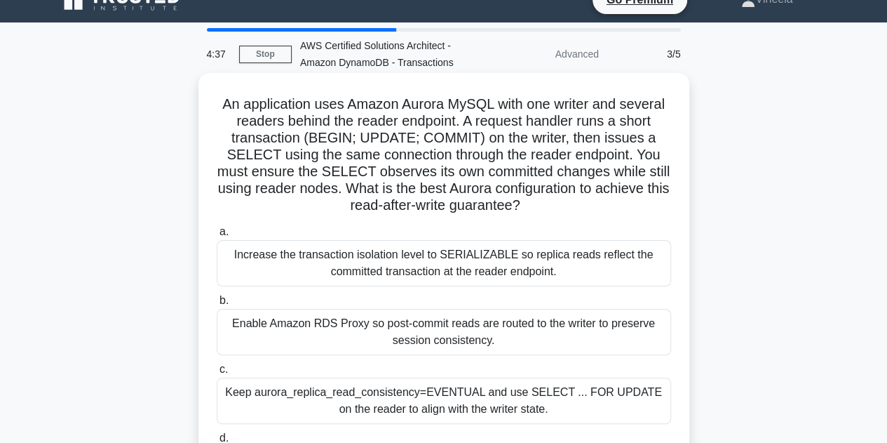
click at [429, 330] on div "Enable Amazon RDS Proxy so post-commit reads are routed to the writer to preser…" at bounding box center [444, 332] width 455 height 46
click at [217, 305] on input "b. Enable Amazon RDS Proxy so post-commit reads are routed to the writer to pre…" at bounding box center [217, 300] width 0 height 9
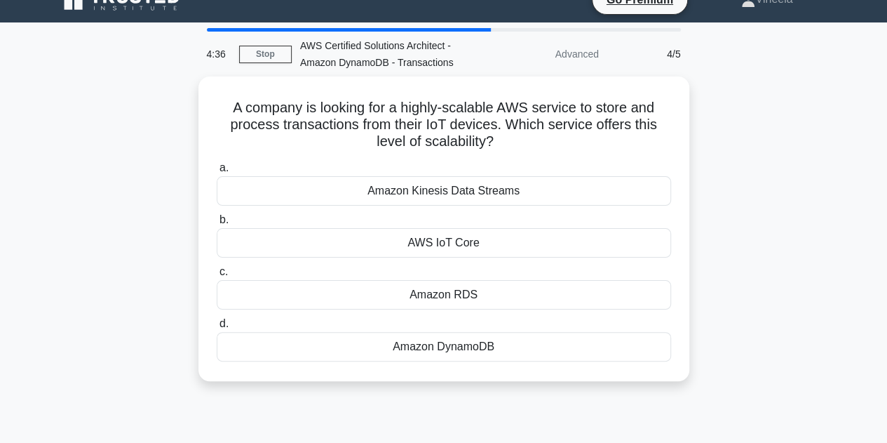
scroll to position [23, 0]
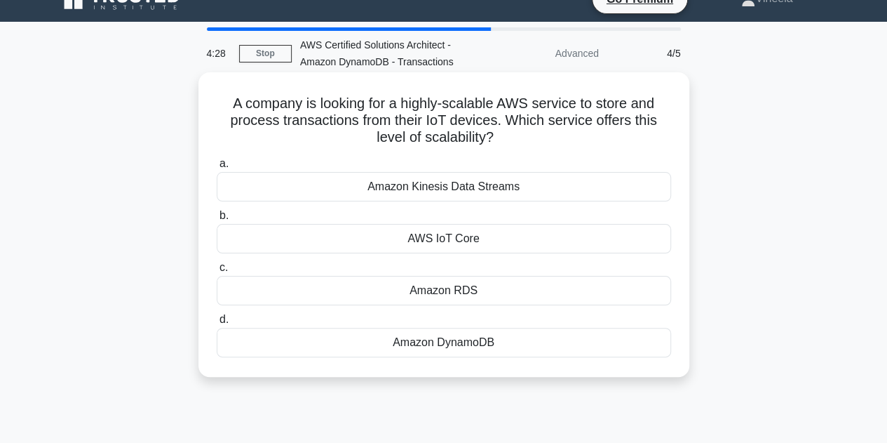
drag, startPoint x: 226, startPoint y: 102, endPoint x: 530, endPoint y: 336, distance: 383.6
click at [530, 336] on div "A company is looking for a highly-scalable AWS service to store and process tra…" at bounding box center [444, 224] width 480 height 293
copy div "A company is looking for a highly-scalable AWS service to store and process tra…"
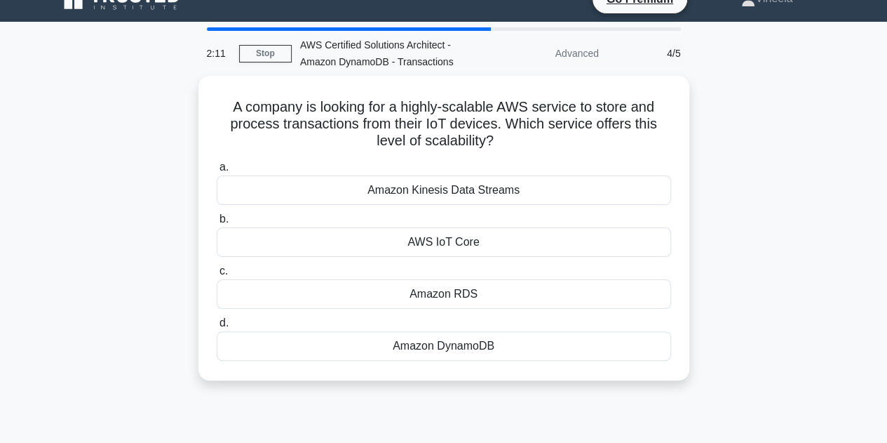
click at [716, 212] on div "A company is looking for a highly-scalable AWS service to store and process tra…" at bounding box center [444, 236] width 800 height 321
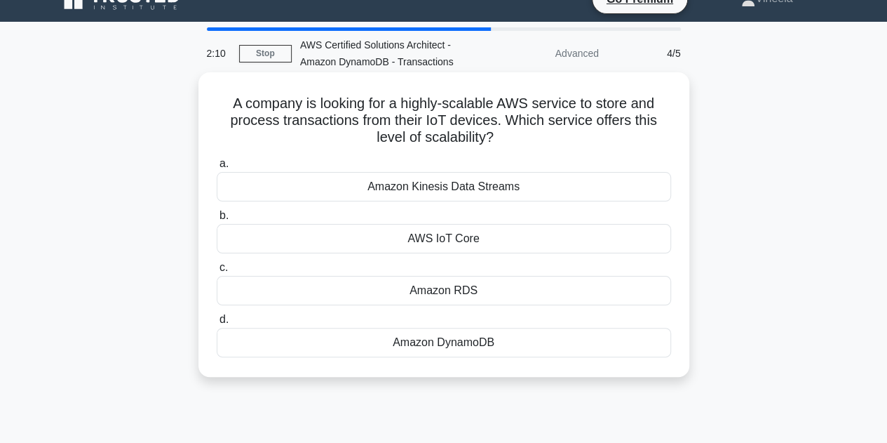
click at [452, 283] on div "Amazon RDS" at bounding box center [444, 290] width 455 height 29
click at [217, 272] on input "c. Amazon RDS" at bounding box center [217, 267] width 0 height 9
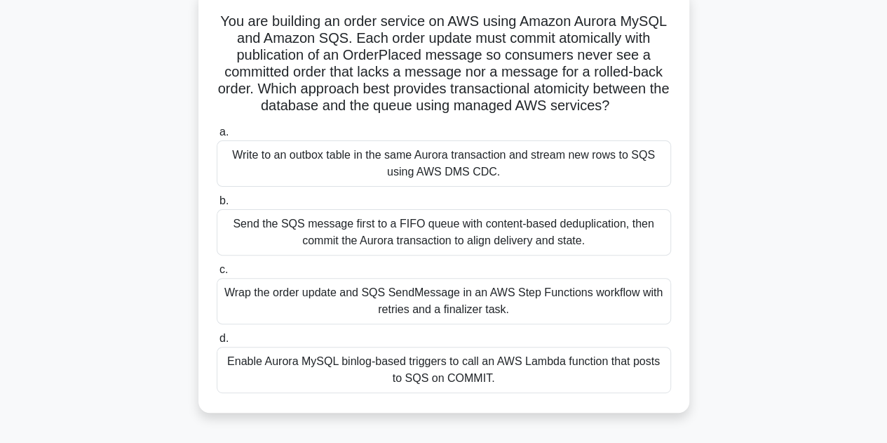
scroll to position [106, 0]
click at [448, 295] on div "Wrap the order update and SQS SendMessage in an AWS Step Functions workflow wit…" at bounding box center [444, 300] width 455 height 46
click at [217, 274] on input "c. Wrap the order update and SQS SendMessage in an AWS Step Functions workflow …" at bounding box center [217, 268] width 0 height 9
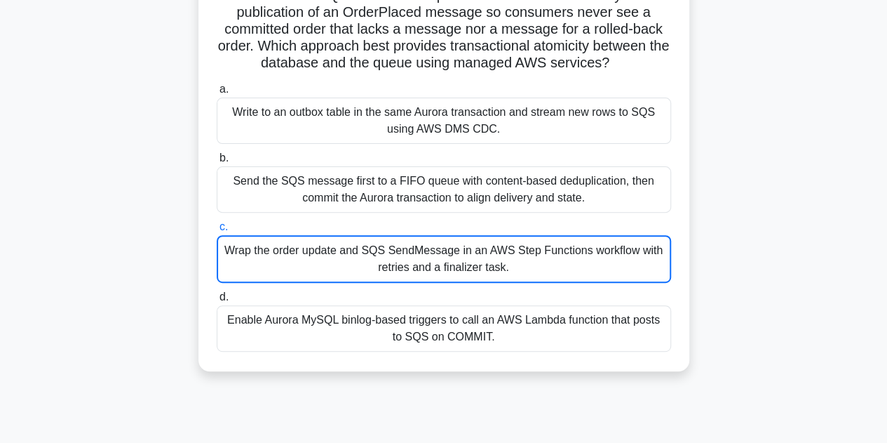
scroll to position [150, 0]
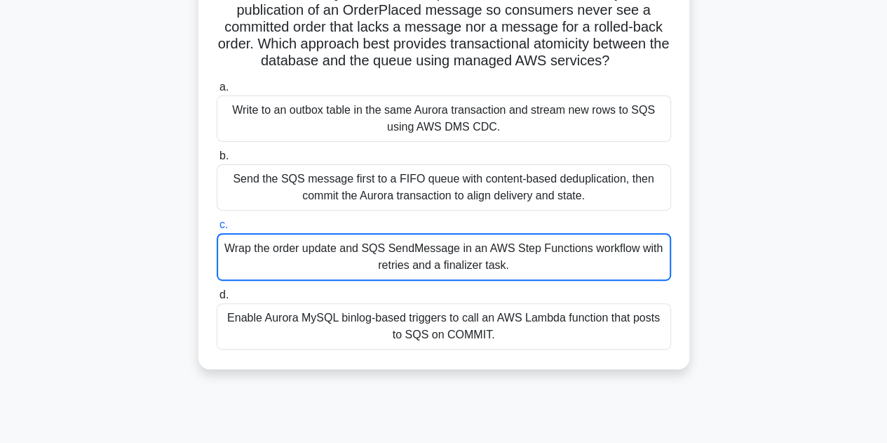
click at [497, 338] on div "Enable Aurora MySQL binlog-based triggers to call an AWS Lambda function that p…" at bounding box center [444, 326] width 455 height 46
click at [217, 300] on input "d. Enable Aurora MySQL binlog-based triggers to call an AWS Lambda function tha…" at bounding box center [217, 294] width 0 height 9
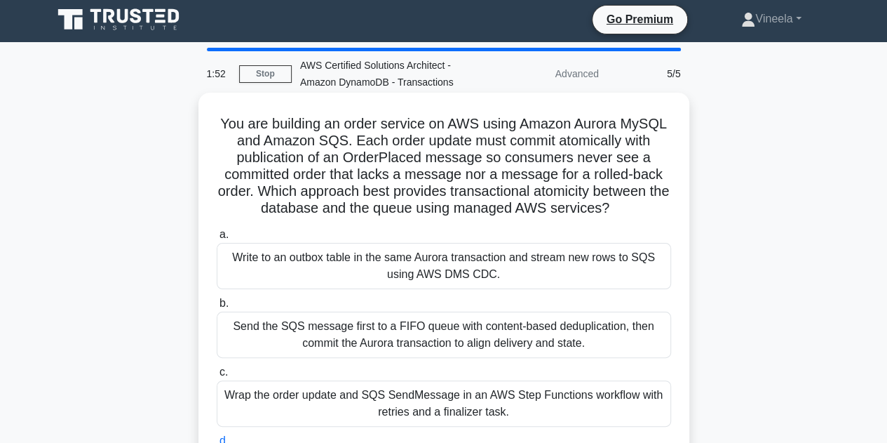
scroll to position [0, 0]
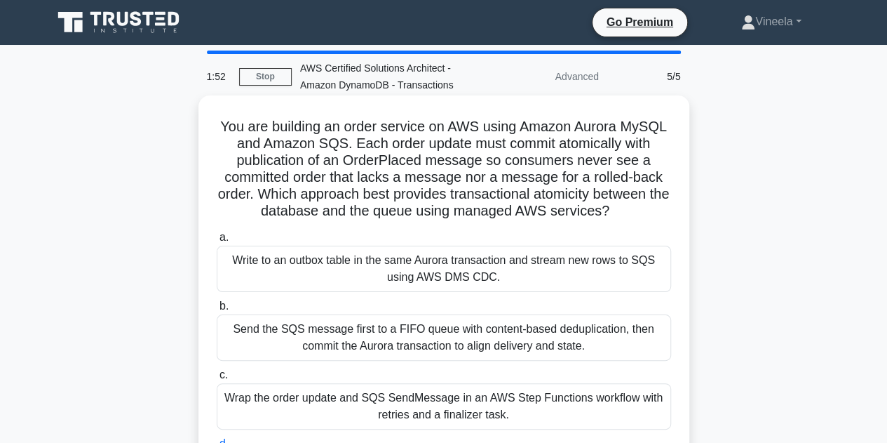
click at [496, 338] on div "a. Write to an outbox table in the same Aurora transaction and stream new rows …" at bounding box center [443, 364] width 471 height 276
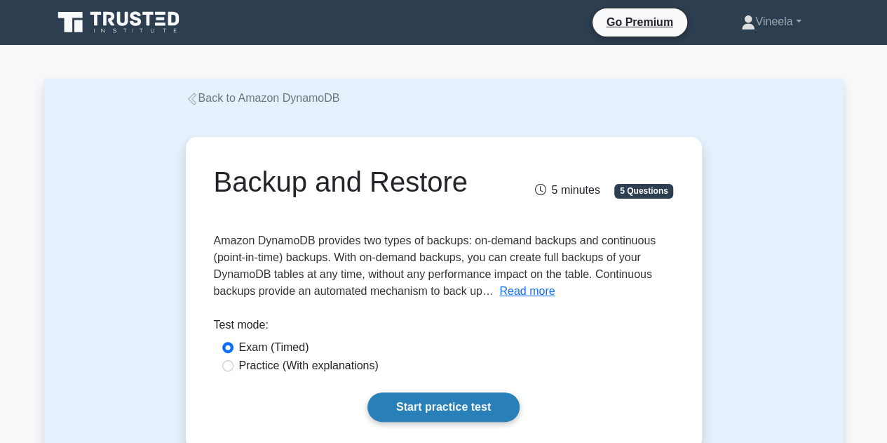
click at [422, 407] on link "Start practice test" at bounding box center [444, 406] width 152 height 29
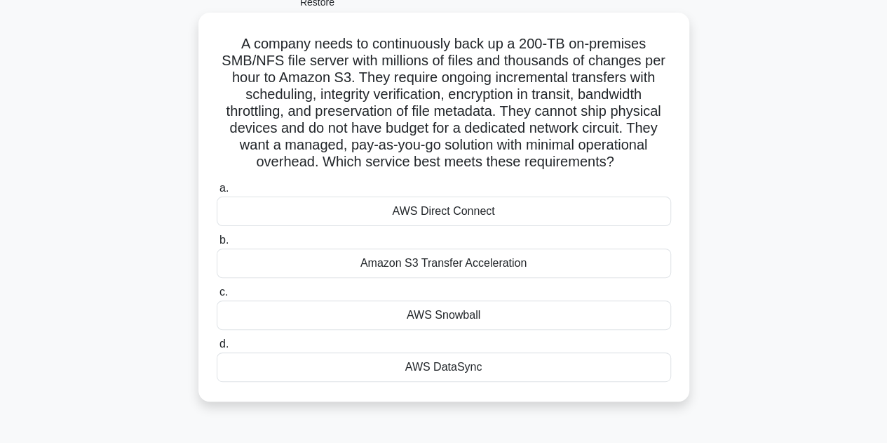
scroll to position [98, 0]
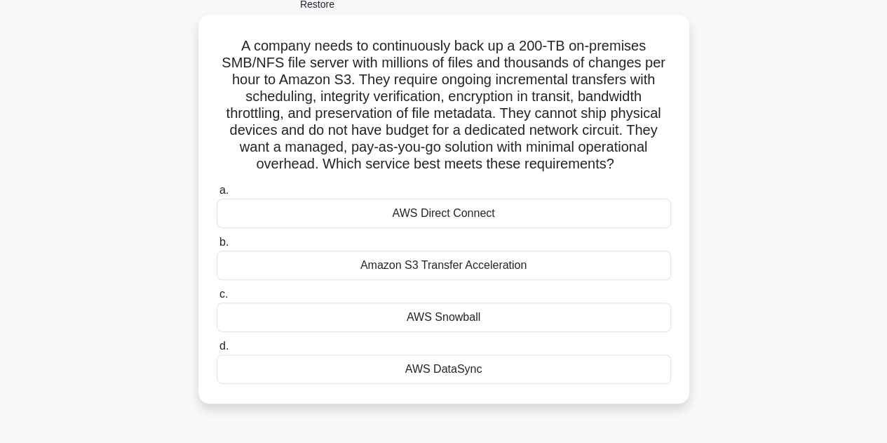
drag, startPoint x: 236, startPoint y: 44, endPoint x: 488, endPoint y: 371, distance: 413.1
click at [488, 371] on div "A company needs to continuously back up a 200-TB on-premises SMB/NFS file serve…" at bounding box center [444, 208] width 480 height 377
copy div "A company needs to continuously back up a 200-TB on-premises SMB/NFS file serve…"
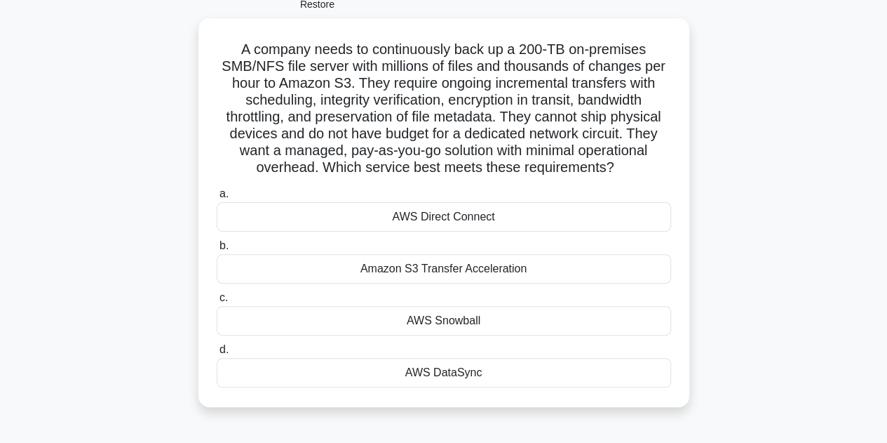
click at [746, 146] on div "A company needs to continuously back up a 200-TB on-premises SMB/NFS file serve…" at bounding box center [444, 221] width 800 height 406
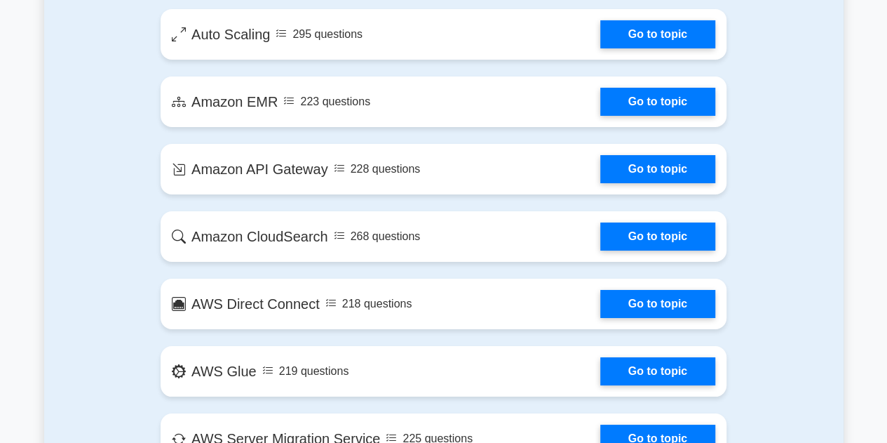
scroll to position [2450, 0]
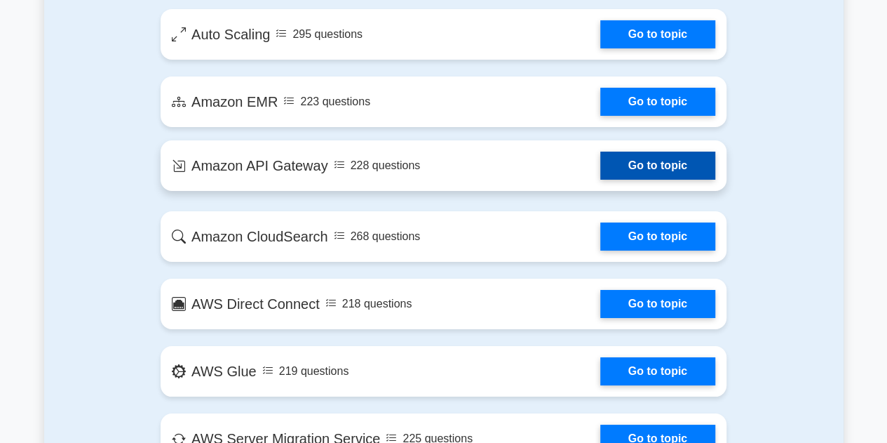
click at [601, 158] on link "Go to topic" at bounding box center [658, 166] width 115 height 28
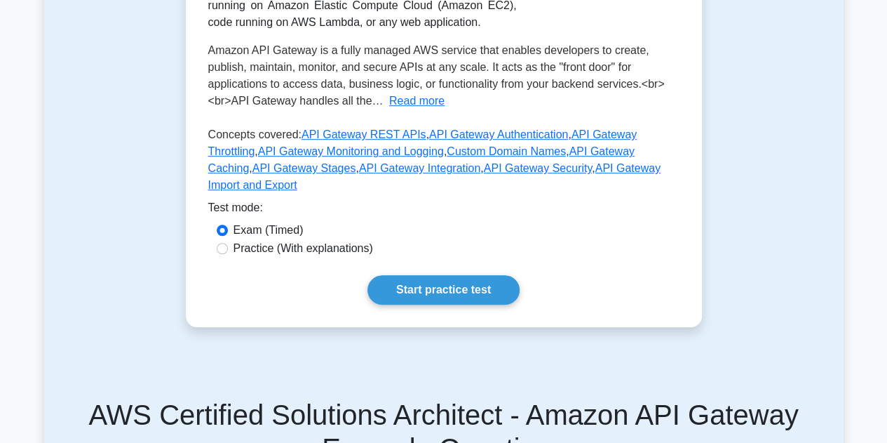
scroll to position [370, 0]
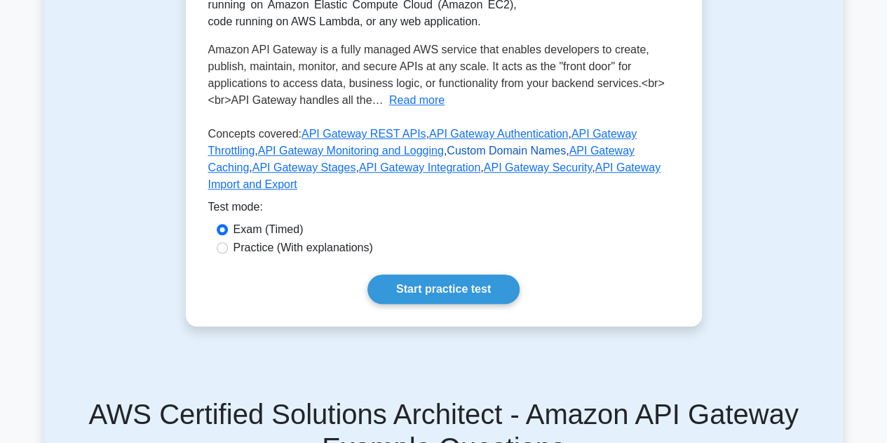
click at [447, 151] on link "Custom Domain Names" at bounding box center [506, 151] width 119 height 12
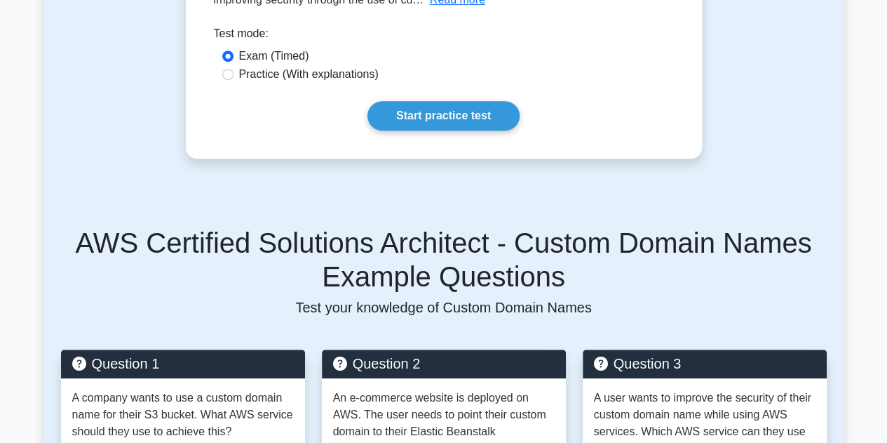
scroll to position [336, 0]
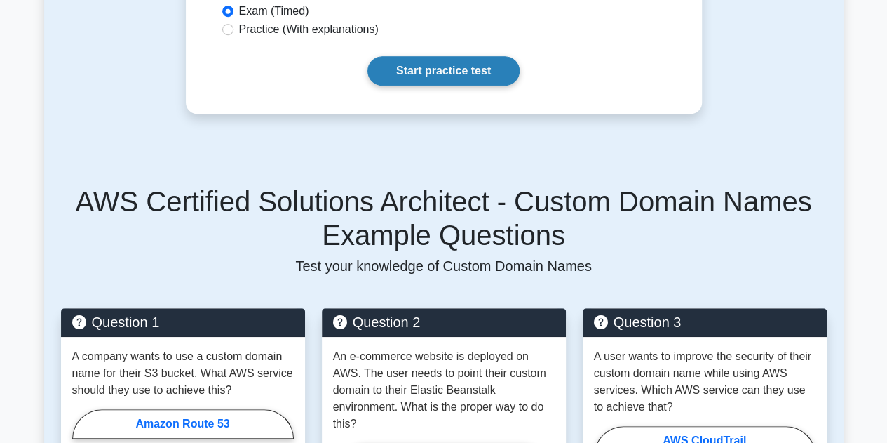
click at [474, 76] on link "Start practice test" at bounding box center [444, 70] width 152 height 29
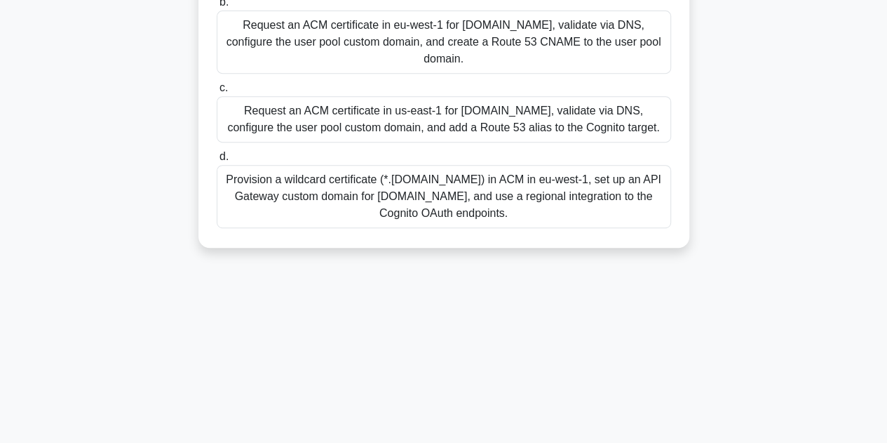
scroll to position [315, 0]
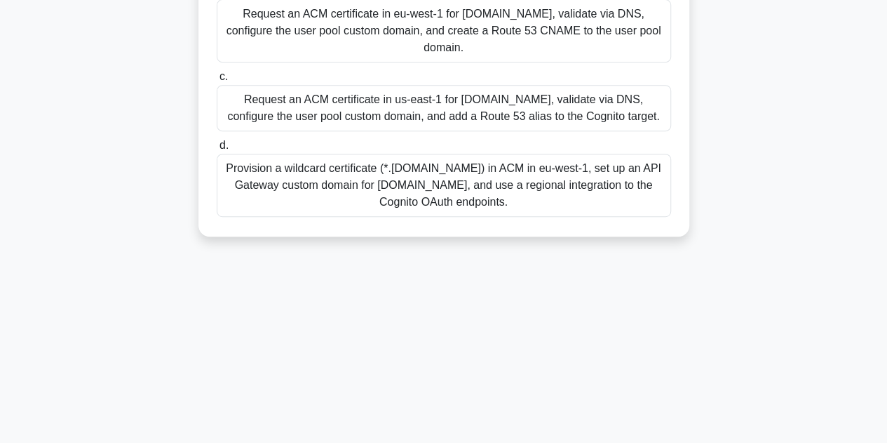
drag, startPoint x: 242, startPoint y: 121, endPoint x: 584, endPoint y: 226, distance: 358.0
click at [584, 226] on div "Your team needs to present the Amazon Cognito Hosted UI at login.example.com un…" at bounding box center [444, 17] width 480 height 428
copy div "Your team needs to present the Amazon Cognito Hosted UI at login.example.com un…"
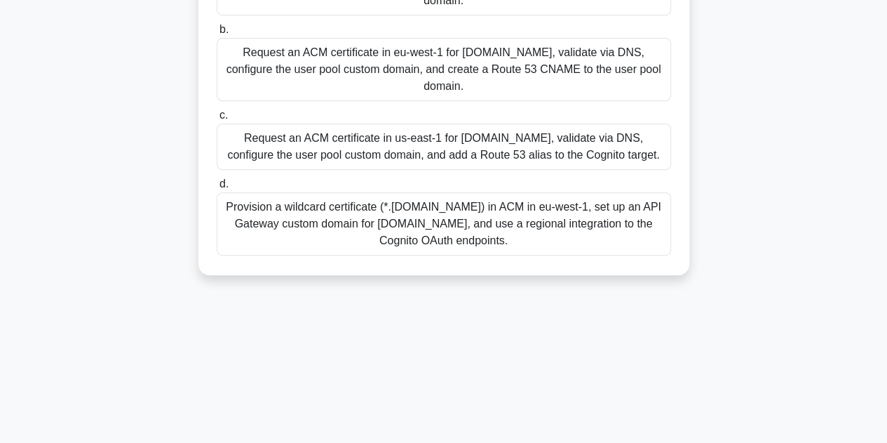
scroll to position [276, 0]
click at [582, 241] on div "Provision a wildcard certificate (*.[DOMAIN_NAME]) in ACM in eu-west-1, set up …" at bounding box center [444, 224] width 455 height 63
click at [217, 189] on input "d. Provision a wildcard certificate (*.example.com) in ACM in eu-west-1, set up…" at bounding box center [217, 184] width 0 height 9
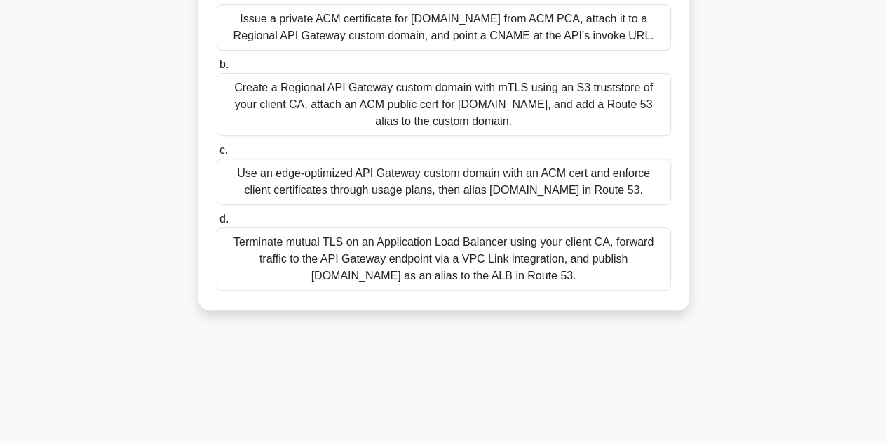
scroll to position [246, 0]
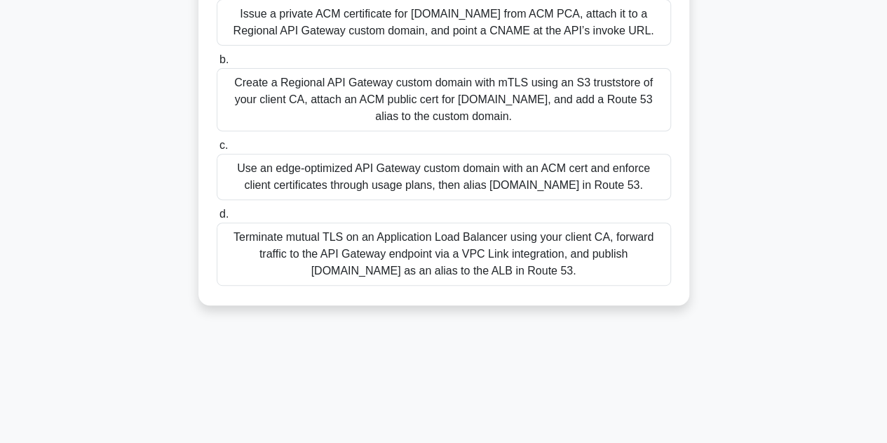
click at [436, 125] on div "Create a Regional API Gateway custom domain with mTLS using an S3 truststore of…" at bounding box center [444, 99] width 455 height 63
click at [217, 65] on input "b. Create a Regional API Gateway custom domain with mTLS using an S3 truststore…" at bounding box center [217, 59] width 0 height 9
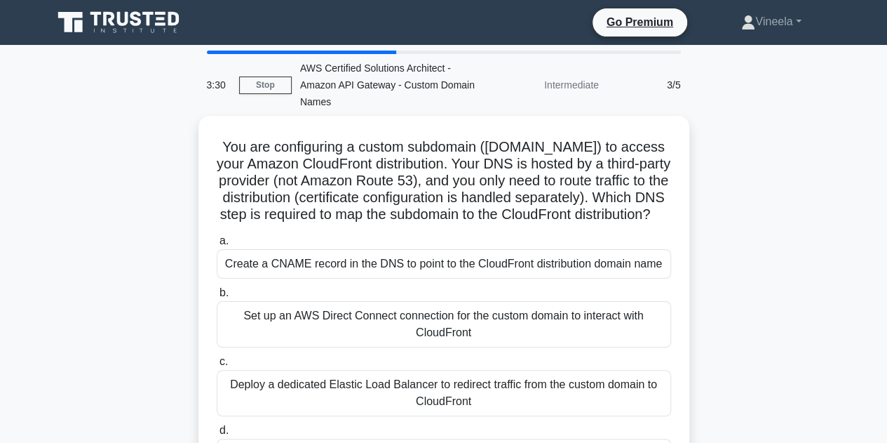
scroll to position [0, 0]
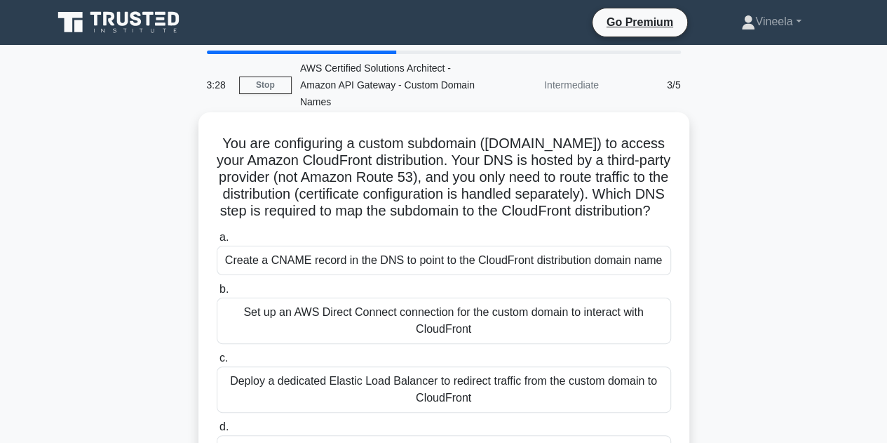
click at [429, 376] on label "c. Deploy a dedicated Elastic Load Balancer to redirect traffic from the custom…" at bounding box center [444, 380] width 455 height 63
click at [217, 363] on input "c. Deploy a dedicated Elastic Load Balancer to redirect traffic from the custom…" at bounding box center [217, 358] width 0 height 9
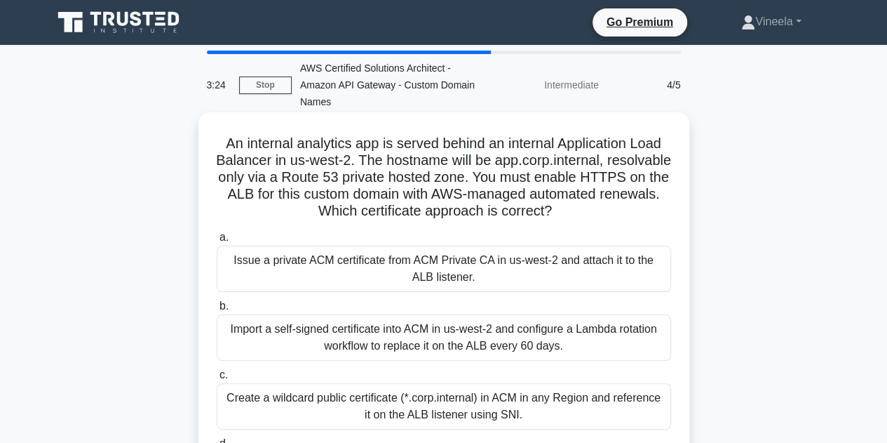
click at [413, 333] on div "Import a self-signed certificate into ACM in us-west-2 and configure a Lambda r…" at bounding box center [444, 337] width 455 height 46
click at [217, 311] on input "b. Import a self-signed certificate into ACM in us-west-2 and configure a Lambd…" at bounding box center [217, 306] width 0 height 9
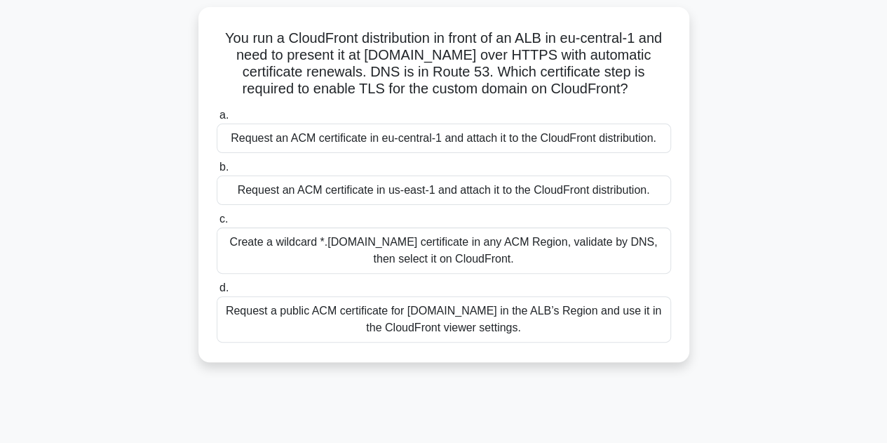
scroll to position [106, 0]
click at [401, 194] on div "Request an ACM certificate in us-east-1 and attach it to the CloudFront distrib…" at bounding box center [444, 189] width 455 height 29
click at [217, 171] on input "b. Request an ACM certificate in us-east-1 and attach it to the CloudFront dist…" at bounding box center [217, 166] width 0 height 9
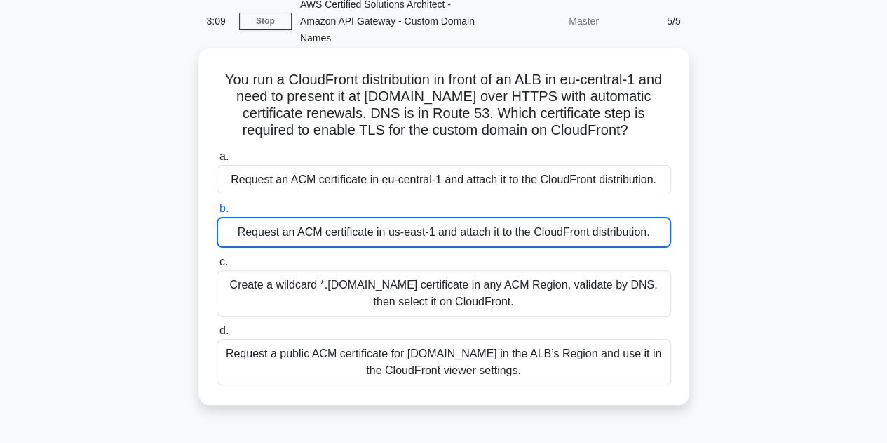
scroll to position [63, 0]
drag, startPoint x: 220, startPoint y: 81, endPoint x: 564, endPoint y: 377, distance: 454.2
click at [564, 377] on div "You run a CloudFront distribution in front of an ALB in eu-central-1 and need t…" at bounding box center [444, 227] width 480 height 345
copy div "You run a CloudFront distribution in front of an ALB in eu-central-1 and need t…"
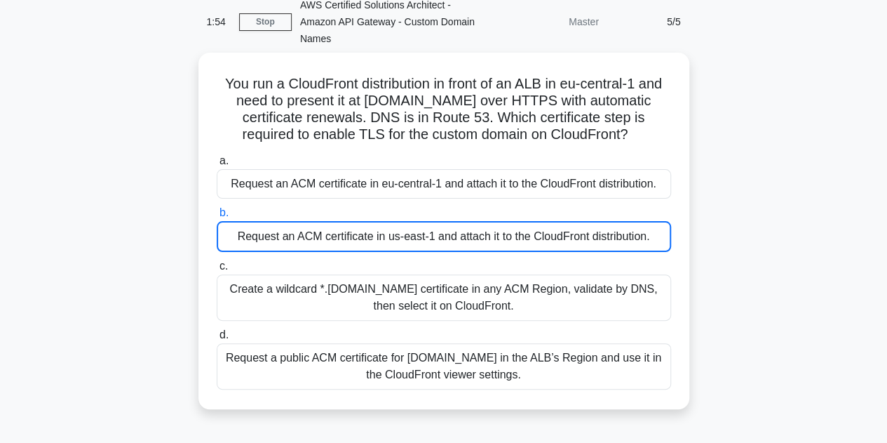
click at [762, 246] on div "You run a CloudFront distribution in front of an ALB in eu-central-1 and need t…" at bounding box center [444, 239] width 800 height 373
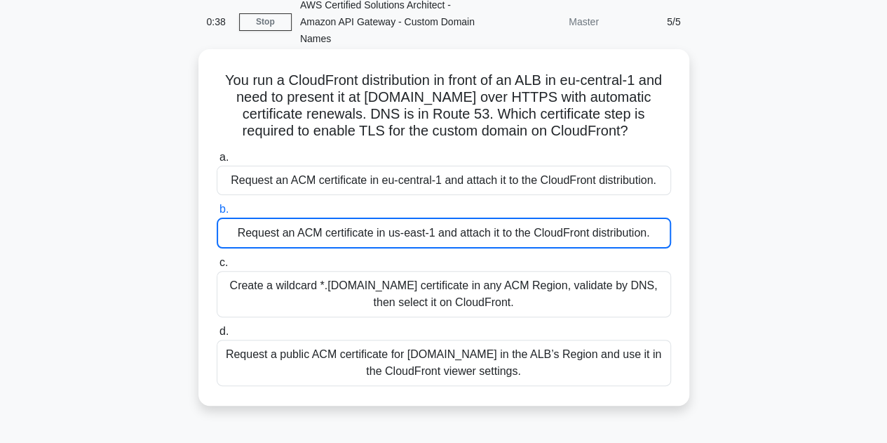
click at [391, 297] on div "Create a wildcard *.example.com certificate in any ACM Region, validate by DNS,…" at bounding box center [444, 294] width 455 height 46
click at [217, 267] on input "c. Create a wildcard *.example.com certificate in any ACM Region, validate by D…" at bounding box center [217, 262] width 0 height 9
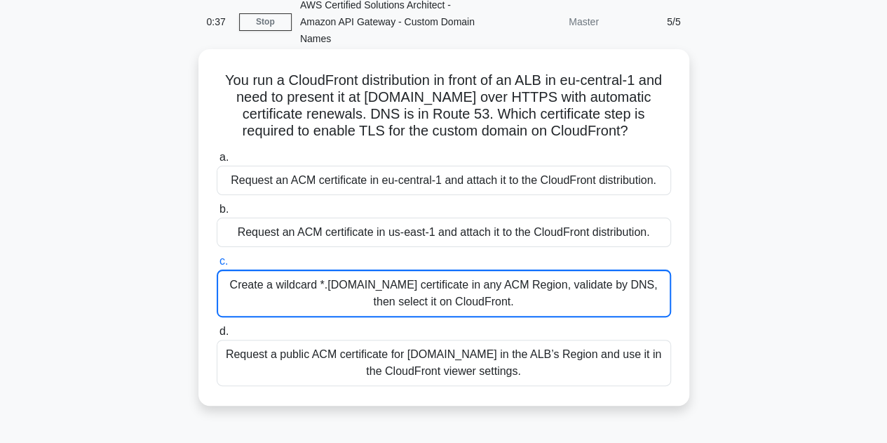
scroll to position [0, 0]
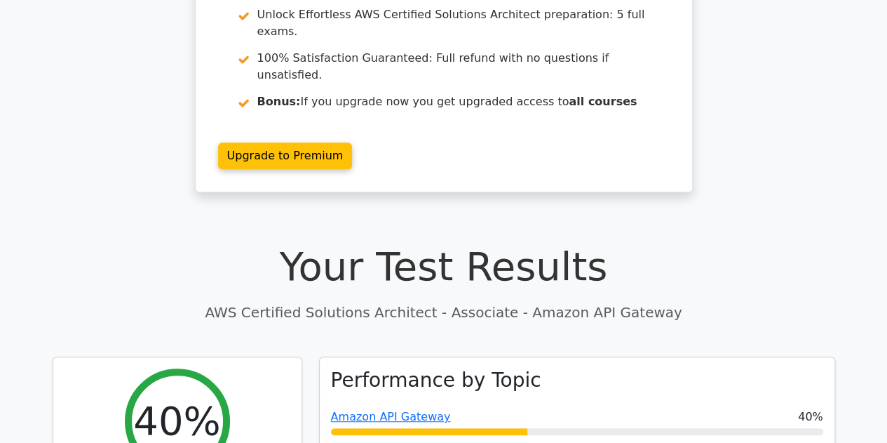
scroll to position [211, 0]
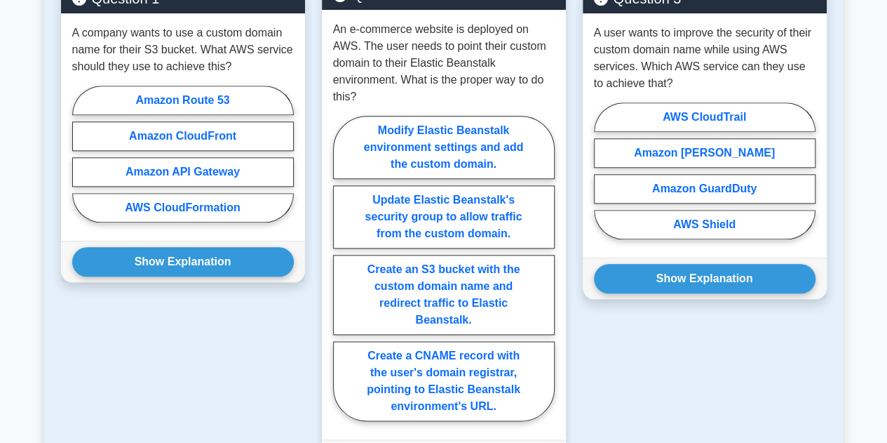
scroll to position [662, 0]
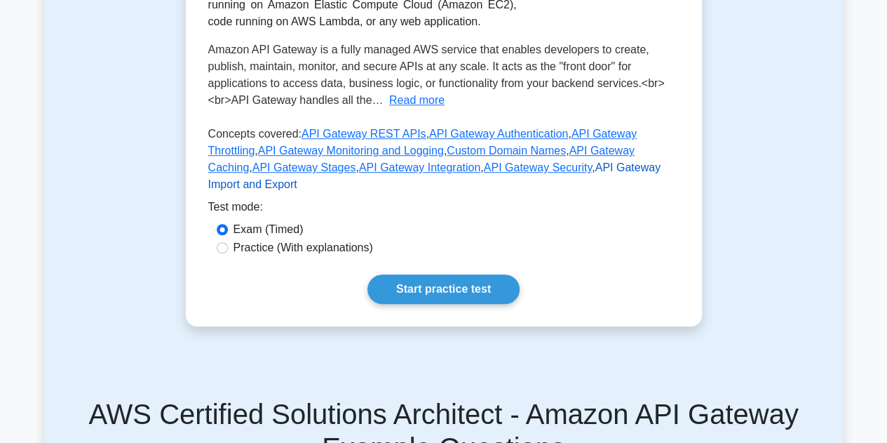
click at [520, 170] on link "API Gateway Import and Export" at bounding box center [434, 175] width 453 height 29
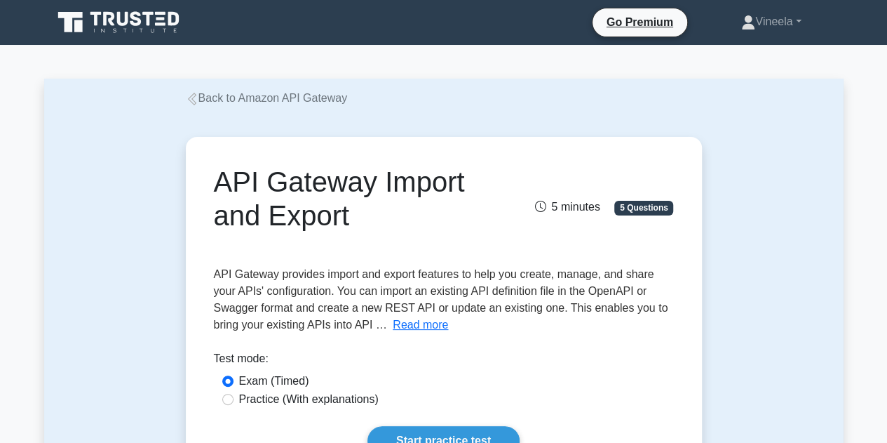
scroll to position [199, 0]
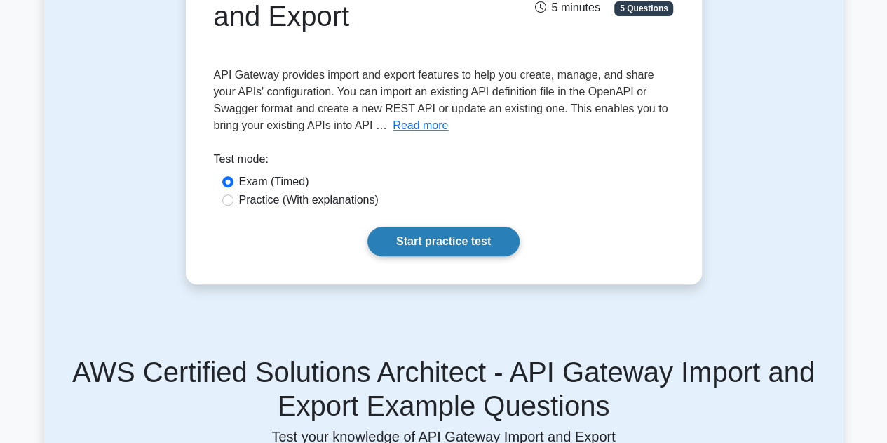
click at [434, 248] on link "Start practice test" at bounding box center [444, 241] width 152 height 29
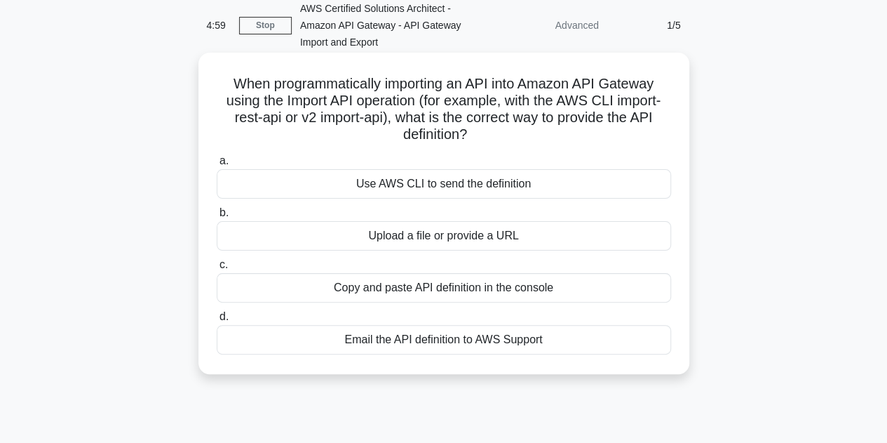
scroll to position [62, 0]
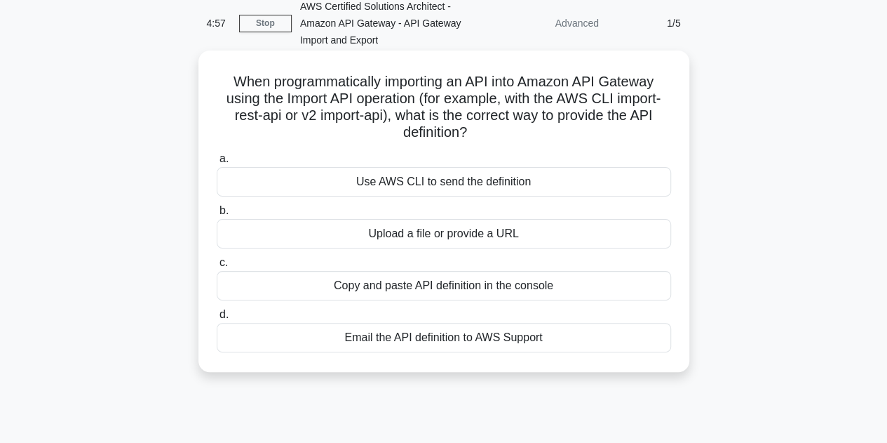
drag, startPoint x: 227, startPoint y: 80, endPoint x: 592, endPoint y: 349, distance: 453.1
click at [592, 349] on div "When programmatically importing an API into Amazon API Gateway using the Import…" at bounding box center [444, 211] width 480 height 310
copy div "When programmatically importing an API into Amazon API Gateway using the Import…"
click at [681, 293] on div "When programmatically importing an API into Amazon API Gateway using the Import…" at bounding box center [444, 211] width 480 height 310
click at [467, 239] on div "Upload a file or provide a URL" at bounding box center [444, 233] width 455 height 29
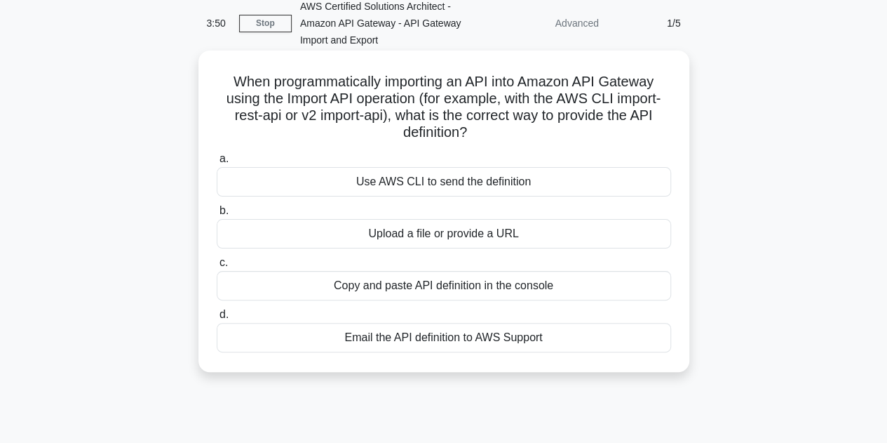
click at [217, 215] on input "b. Upload a file or provide a URL" at bounding box center [217, 210] width 0 height 9
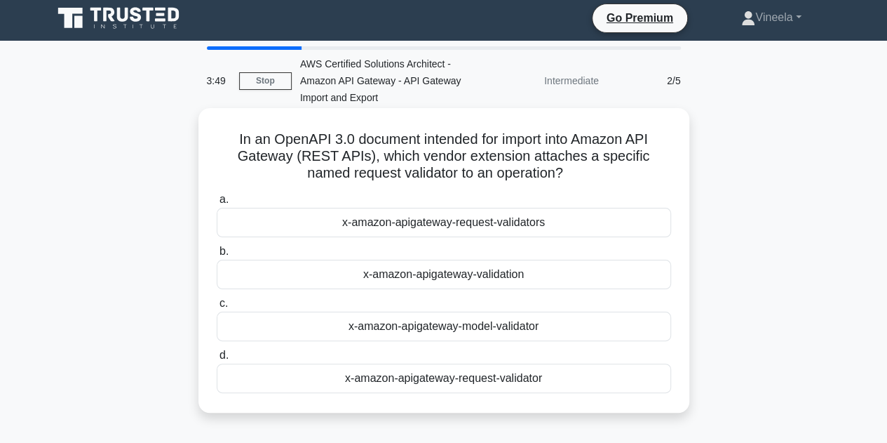
scroll to position [0, 0]
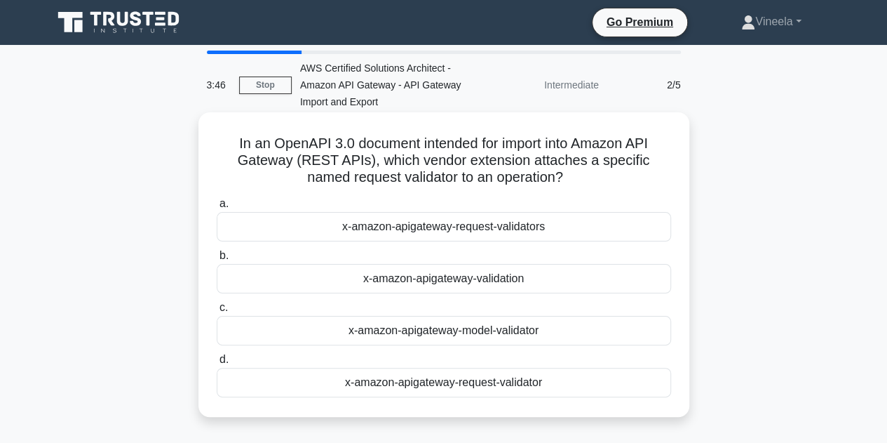
drag, startPoint x: 231, startPoint y: 140, endPoint x: 563, endPoint y: 385, distance: 412.4
click at [563, 385] on div "In an OpenAPI 3.0 document intended for import into Amazon API Gateway (REST AP…" at bounding box center [444, 264] width 480 height 293
click at [679, 262] on div "b. x-amazon-apigateway-validation" at bounding box center [443, 270] width 471 height 46
click at [408, 277] on div "x-amazon-apigateway-validation" at bounding box center [444, 278] width 455 height 29
click at [217, 260] on input "b. x-amazon-apigateway-validation" at bounding box center [217, 255] width 0 height 9
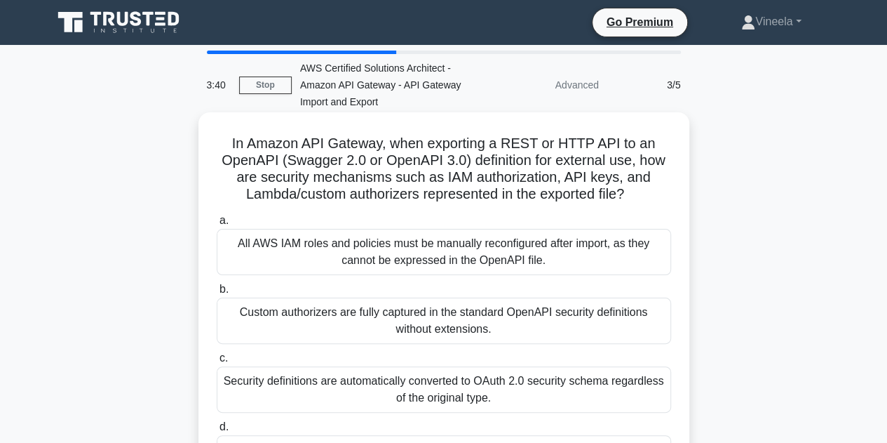
click at [446, 333] on div "Custom authorizers are fully captured in the standard OpenAPI security definiti…" at bounding box center [444, 320] width 455 height 46
click at [217, 294] on input "b. Custom authorizers are fully captured in the standard OpenAPI security defin…" at bounding box center [217, 289] width 0 height 9
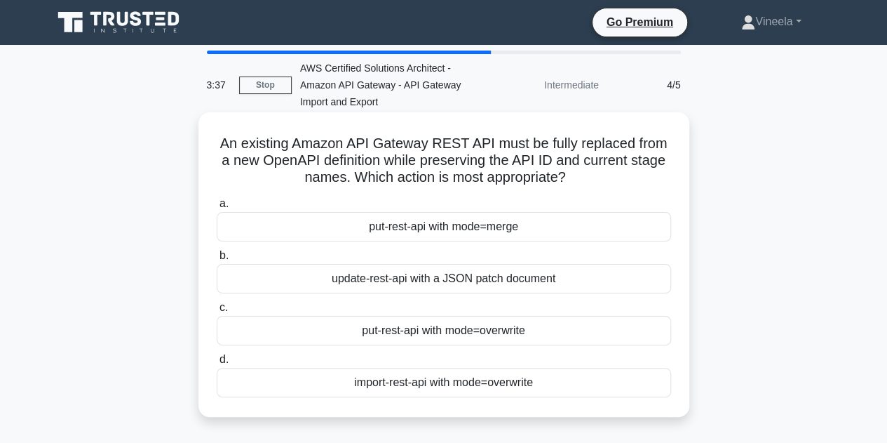
drag, startPoint x: 216, startPoint y: 141, endPoint x: 541, endPoint y: 381, distance: 403.8
click at [541, 381] on div "An existing Amazon API Gateway REST API must be fully replaced from a new OpenA…" at bounding box center [444, 264] width 480 height 293
copy div "An existing Amazon API Gateway REST API must be fully replaced from a new OpenA…"
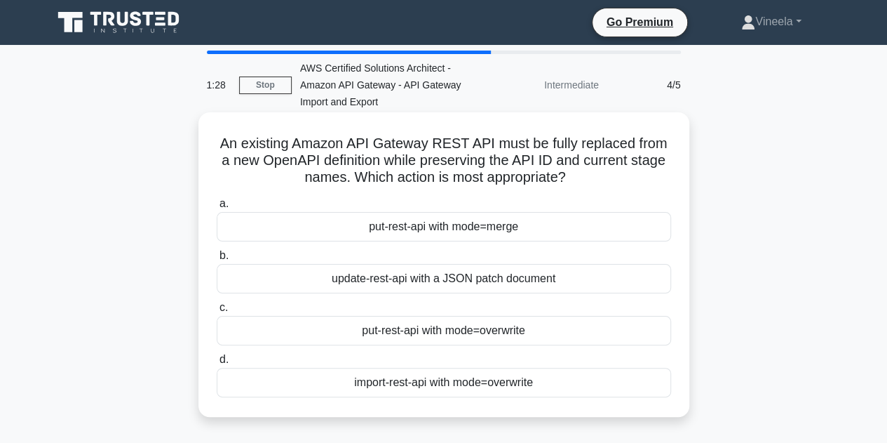
click at [656, 242] on div "a. put-rest-api with mode=merge b. update-rest-api with a JSON patch document c." at bounding box center [443, 296] width 471 height 208
click at [442, 278] on div "update-rest-api with a JSON patch document" at bounding box center [444, 278] width 455 height 29
click at [217, 260] on input "b. update-rest-api with a JSON patch document" at bounding box center [217, 255] width 0 height 9
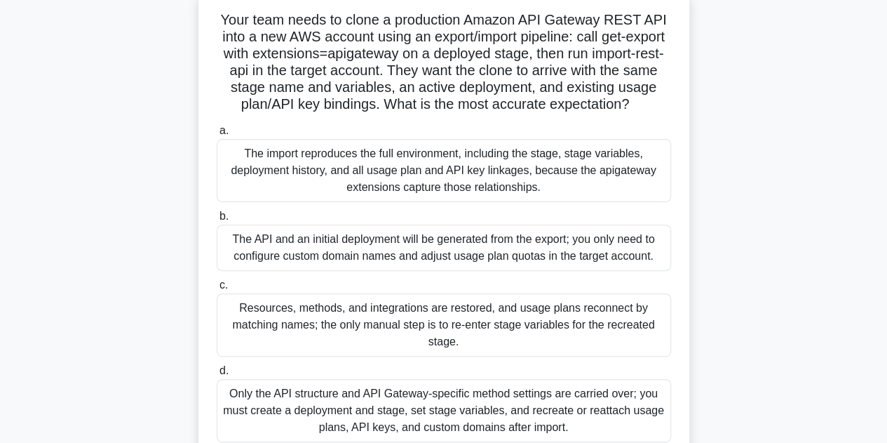
scroll to position [125, 0]
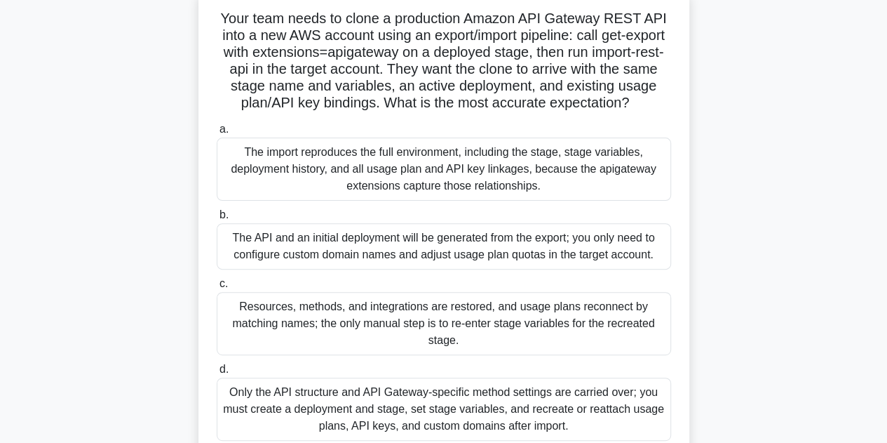
click at [428, 253] on div "The API and an initial deployment will be generated from the export; you only n…" at bounding box center [444, 246] width 455 height 46
click at [217, 220] on input "b. The API and an initial deployment will be generated from the export; you onl…" at bounding box center [217, 214] width 0 height 9
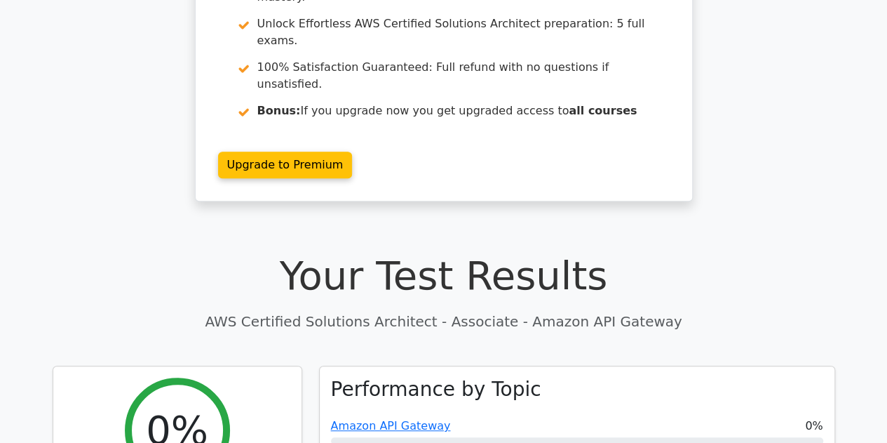
scroll to position [215, 0]
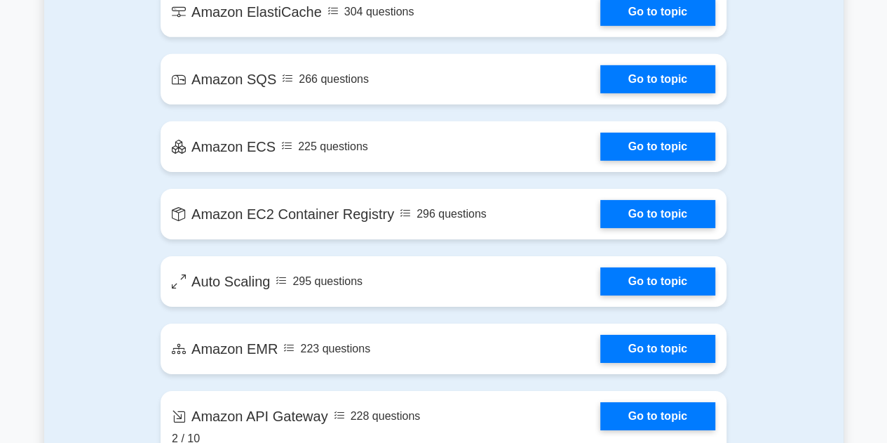
scroll to position [2183, 0]
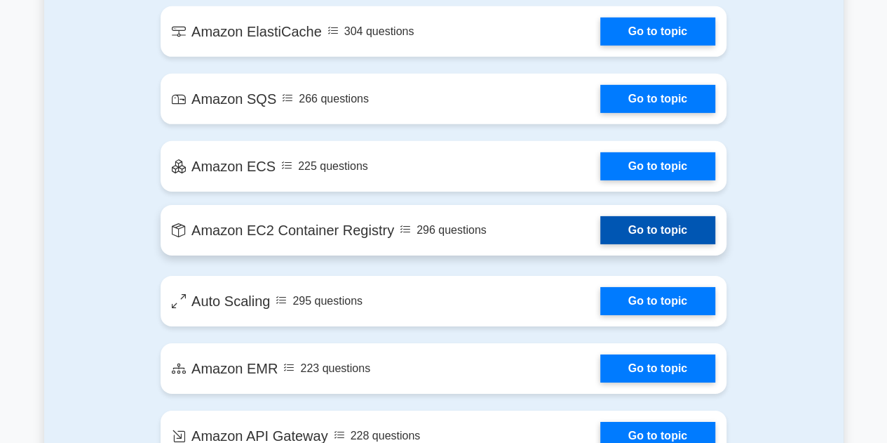
click at [601, 234] on link "Go to topic" at bounding box center [658, 230] width 115 height 28
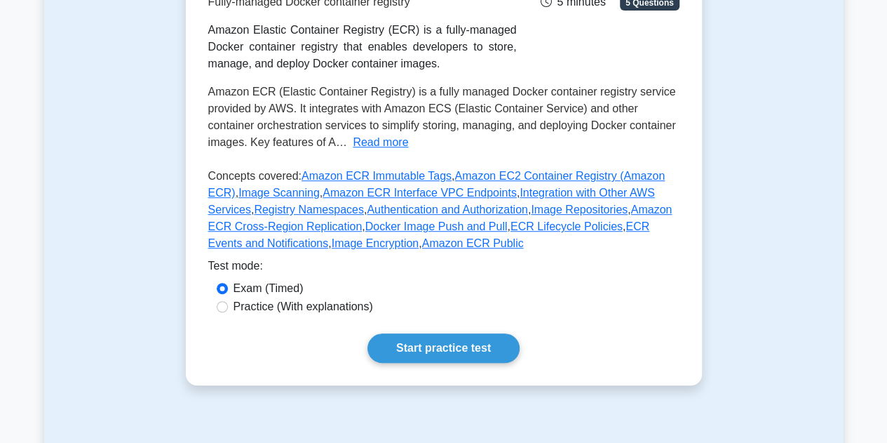
scroll to position [281, 0]
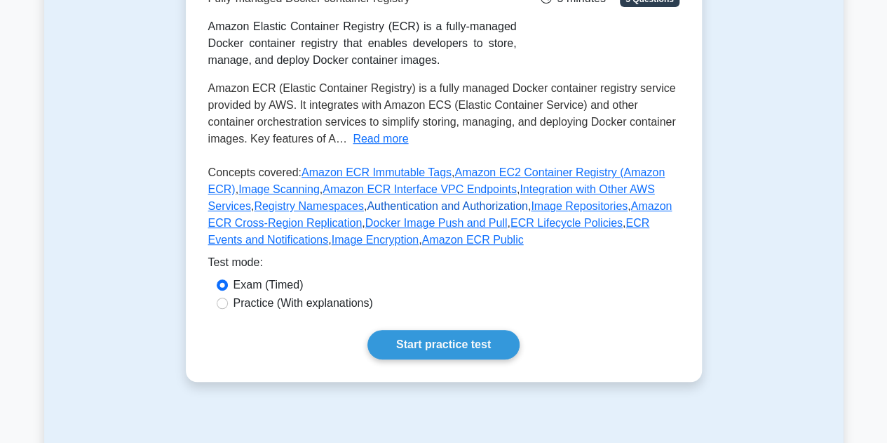
click at [413, 206] on link "Authentication and Authorization" at bounding box center [447, 206] width 161 height 12
click at [366, 222] on link "Docker Image Push and Pull" at bounding box center [437, 223] width 142 height 12
click at [240, 192] on link "Image Scanning" at bounding box center [279, 189] width 81 height 12
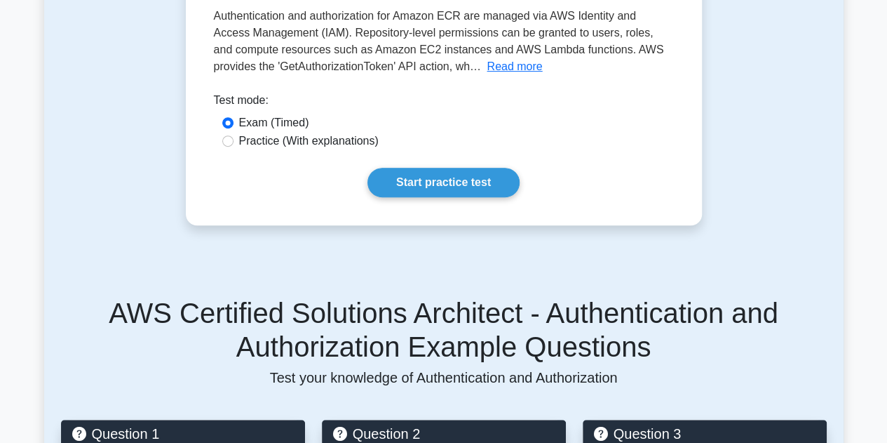
scroll to position [284, 0]
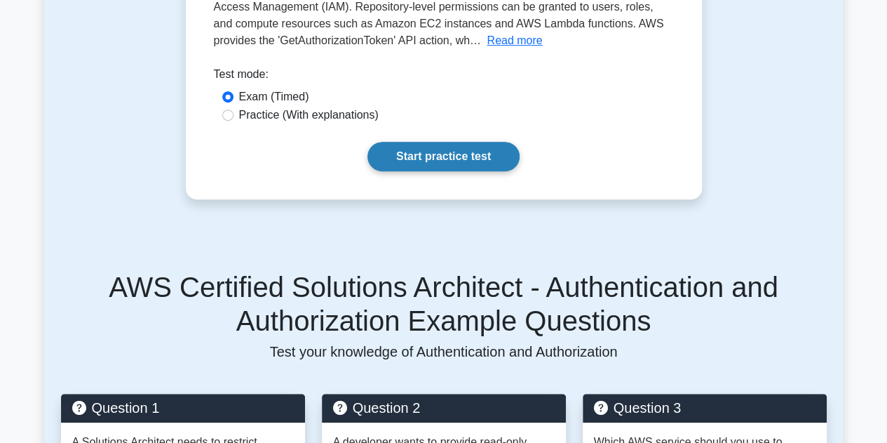
click at [416, 163] on link "Start practice test" at bounding box center [444, 156] width 152 height 29
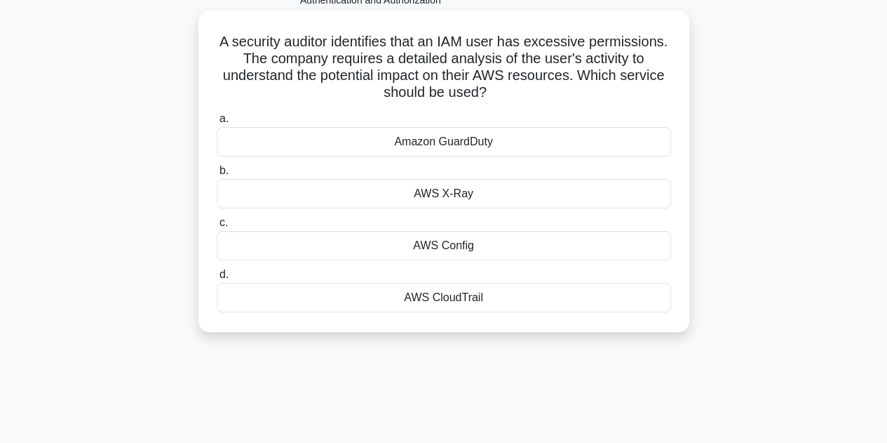
scroll to position [102, 0]
drag, startPoint x: 216, startPoint y: 39, endPoint x: 502, endPoint y: 293, distance: 382.2
click at [502, 293] on div "A security auditor identifies that an IAM user has excessive permissions. The c…" at bounding box center [444, 170] width 480 height 310
copy div "A security auditor identifies that an IAM user has excessive permissions. The c…"
click at [446, 302] on div "AWS CloudTrail" at bounding box center [444, 296] width 455 height 29
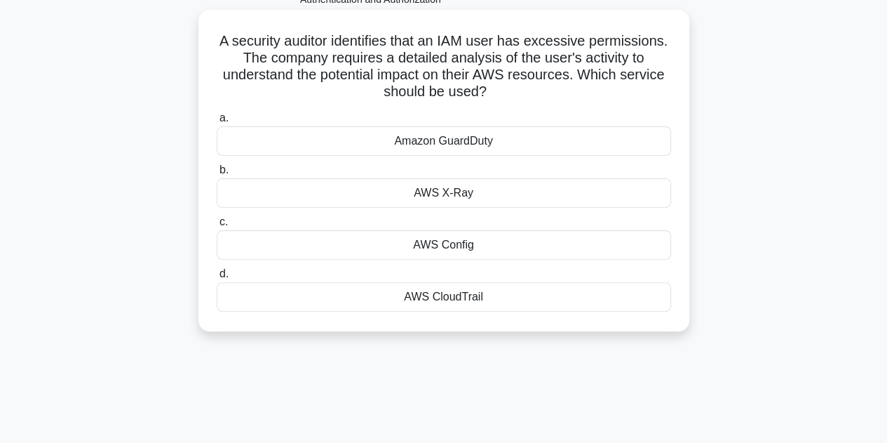
click at [217, 279] on input "d. AWS CloudTrail" at bounding box center [217, 273] width 0 height 9
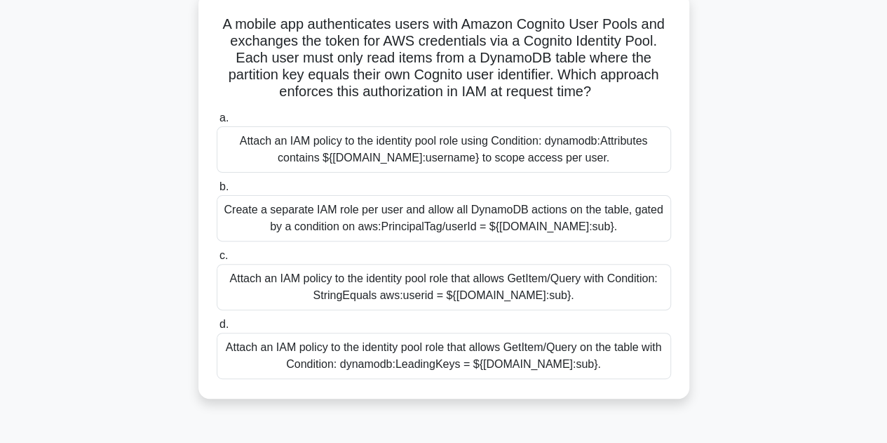
scroll to position [120, 0]
click at [354, 288] on div "Attach an IAM policy to the identity pool role that allows GetItem/Query with C…" at bounding box center [444, 286] width 455 height 46
click at [217, 260] on input "c. Attach an IAM policy to the identity pool role that allows GetItem/Query wit…" at bounding box center [217, 254] width 0 height 9
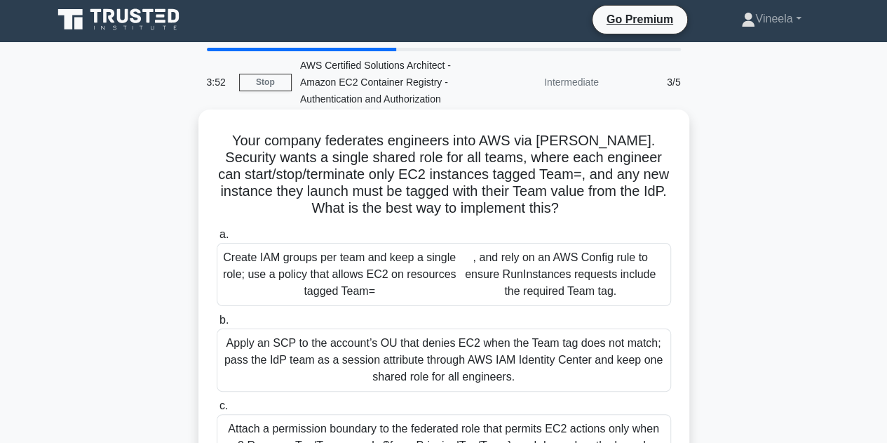
scroll to position [0, 0]
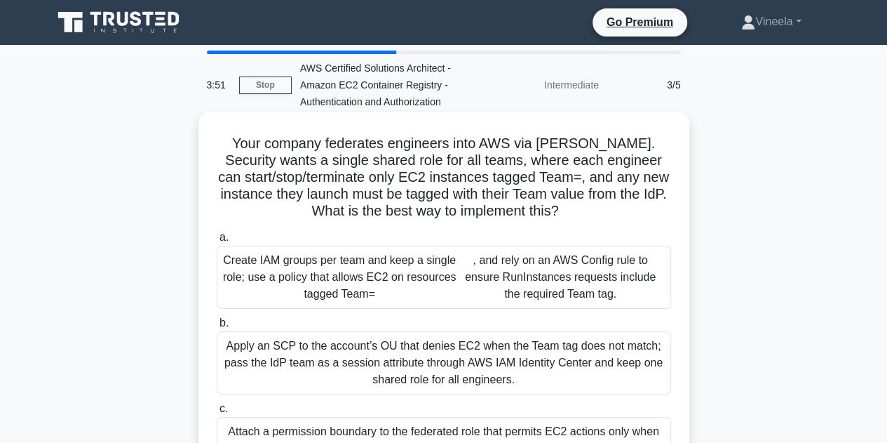
click at [418, 369] on div "Apply an SCP to the account’s OU that denies EC2 when the Team tag does not mat…" at bounding box center [444, 362] width 455 height 63
click at [217, 328] on input "b. Apply an SCP to the account’s OU that denies EC2 when the Team tag does not …" at bounding box center [217, 323] width 0 height 9
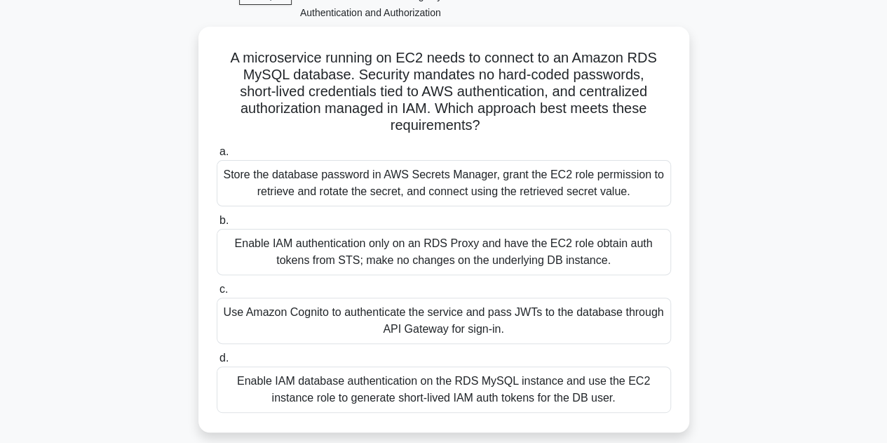
scroll to position [90, 0]
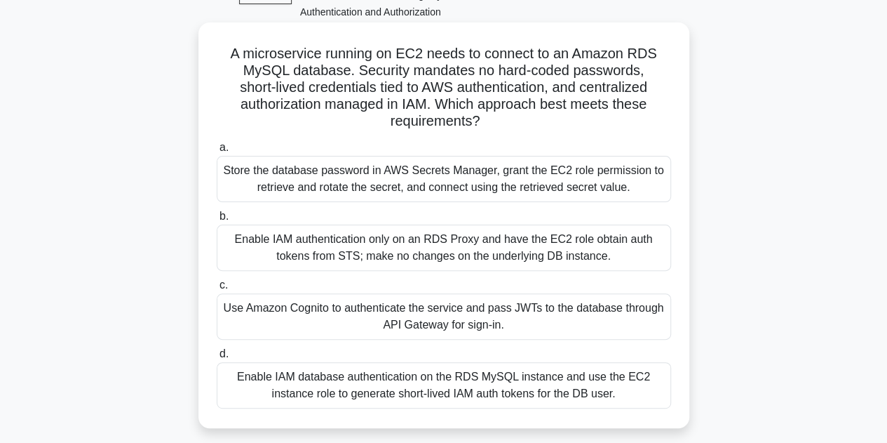
drag, startPoint x: 229, startPoint y: 49, endPoint x: 618, endPoint y: 390, distance: 517.6
click at [618, 390] on div "A microservice running on EC2 needs to connect to an Amazon RDS MySQL database.…" at bounding box center [444, 225] width 480 height 394
copy div "A microservice running on EC2 needs to connect to an Amazon RDS MySQL database.…"
click at [601, 183] on div "Store the database password in AWS Secrets Manager, grant the EC2 role permissi…" at bounding box center [444, 179] width 455 height 46
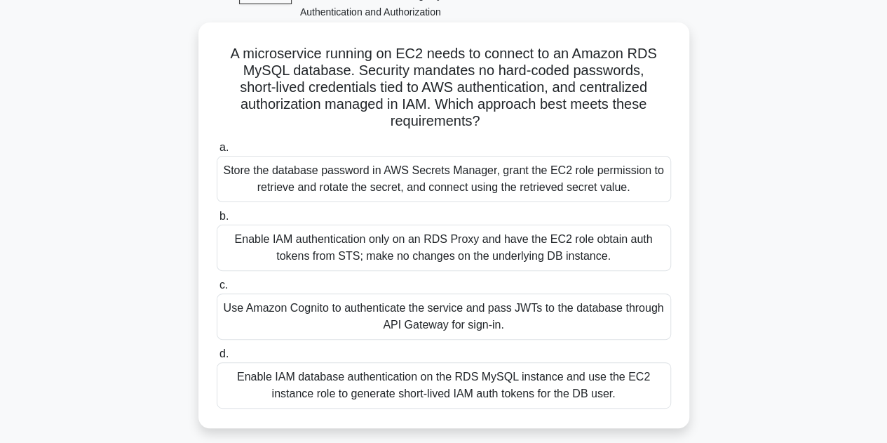
click at [217, 152] on input "a. Store the database password in AWS Secrets Manager, grant the EC2 role permi…" at bounding box center [217, 147] width 0 height 9
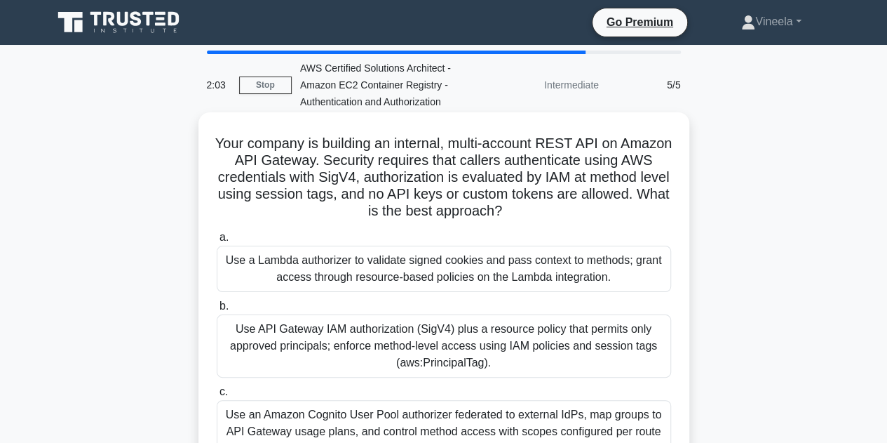
scroll to position [104, 0]
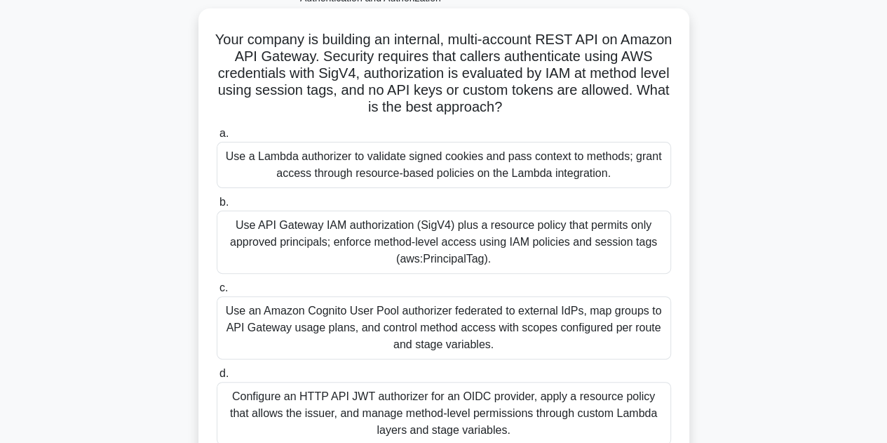
click at [403, 323] on div "Use an Amazon Cognito User Pool authorizer federated to external IdPs, map grou…" at bounding box center [444, 327] width 455 height 63
click at [217, 293] on input "c. Use an Amazon Cognito User Pool authorizer federated to external IdPs, map g…" at bounding box center [217, 287] width 0 height 9
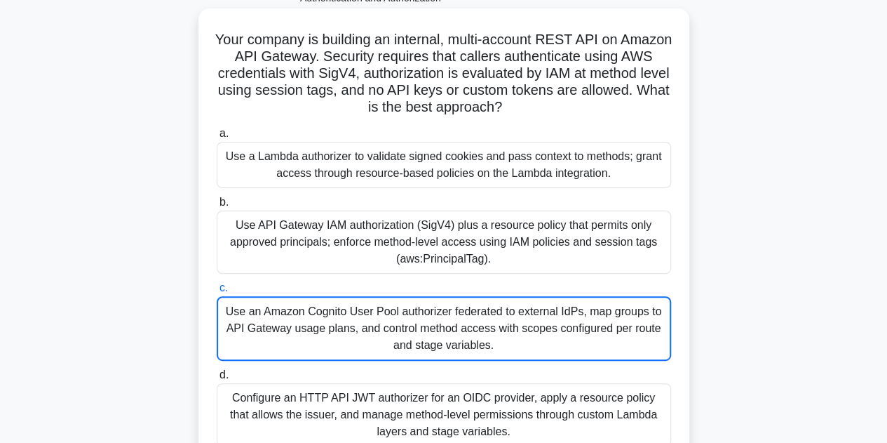
scroll to position [315, 0]
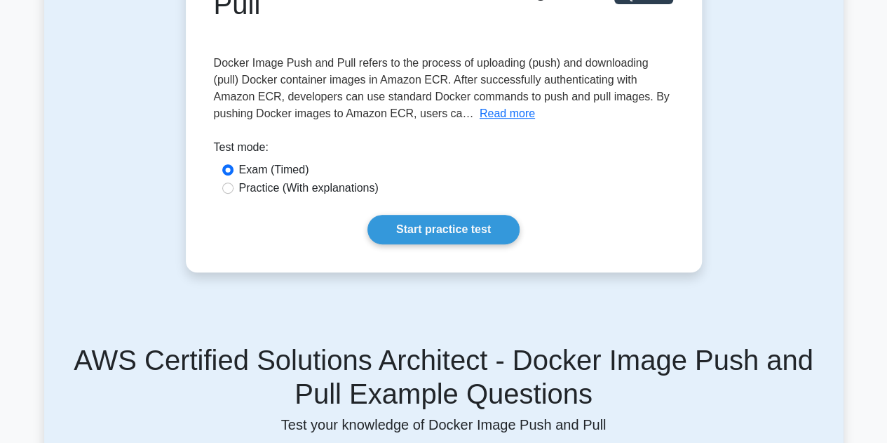
scroll to position [213, 0]
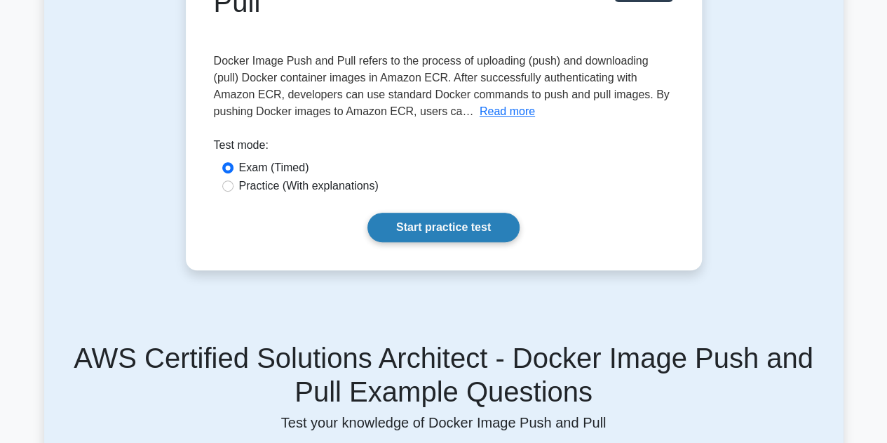
click at [455, 228] on link "Start practice test" at bounding box center [444, 227] width 152 height 29
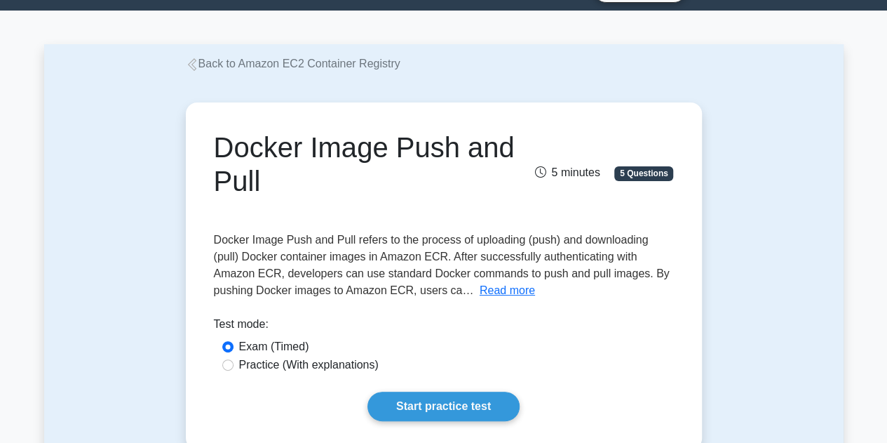
scroll to position [54, 0]
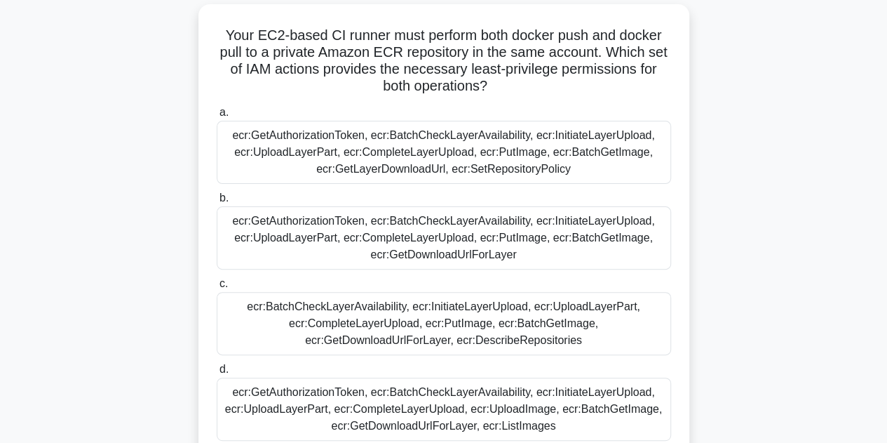
scroll to position [110, 0]
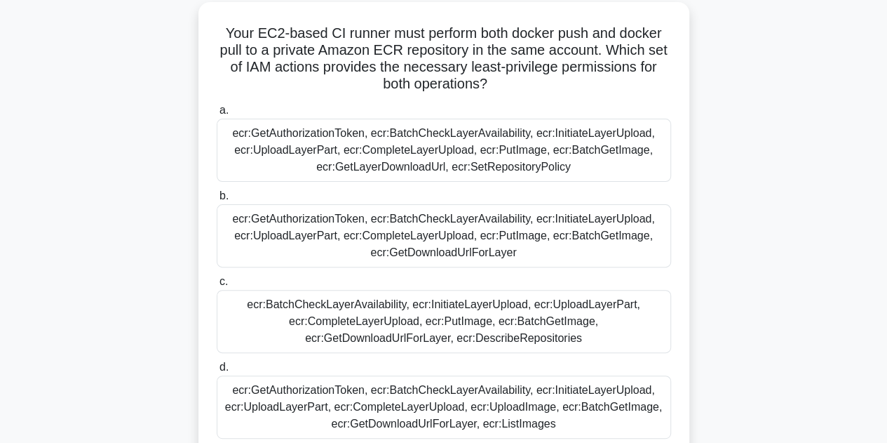
click at [410, 254] on div "ecr:GetAuthorizationToken, ecr:BatchCheckLayerAvailability, ecr:InitiateLayerUp…" at bounding box center [444, 235] width 455 height 63
click at [217, 201] on input "b. ecr:GetAuthorizationToken, ecr:BatchCheckLayerAvailability, ecr:InitiateLaye…" at bounding box center [217, 196] width 0 height 9
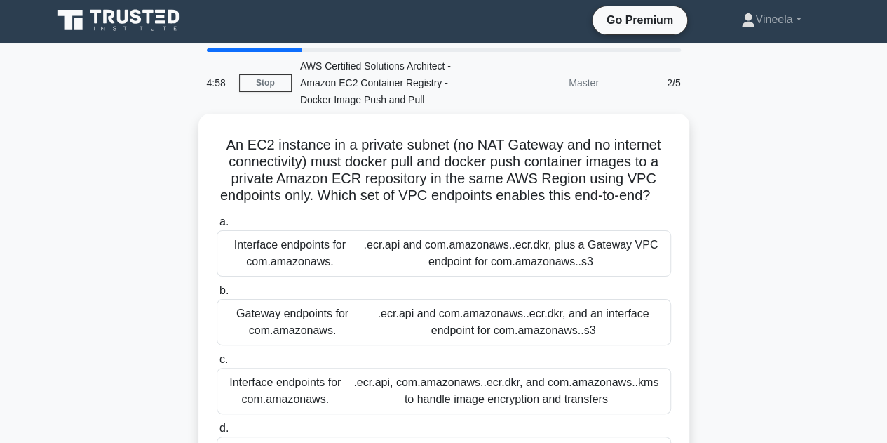
scroll to position [0, 0]
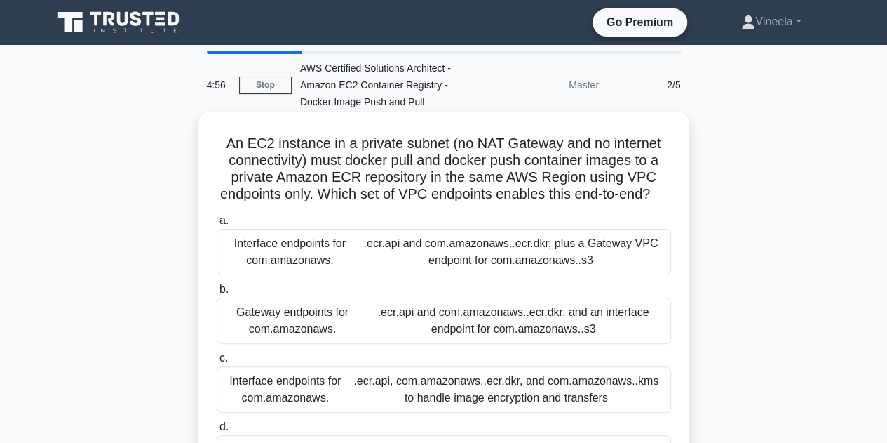
click at [443, 266] on region ".ecr.dkr, plus a Gateway VPC endpoint for com.amazonaws. .s3" at bounding box center [543, 251] width 229 height 29
click at [217, 225] on input "a. Interface endpoints for com.amazonaws. .ecr.api and com.amazonaws. .ecr.dkr,…" at bounding box center [217, 220] width 0 height 9
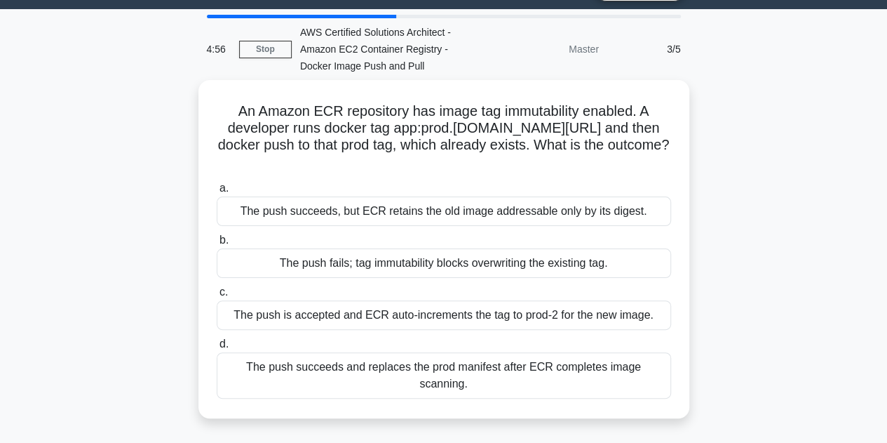
scroll to position [36, 0]
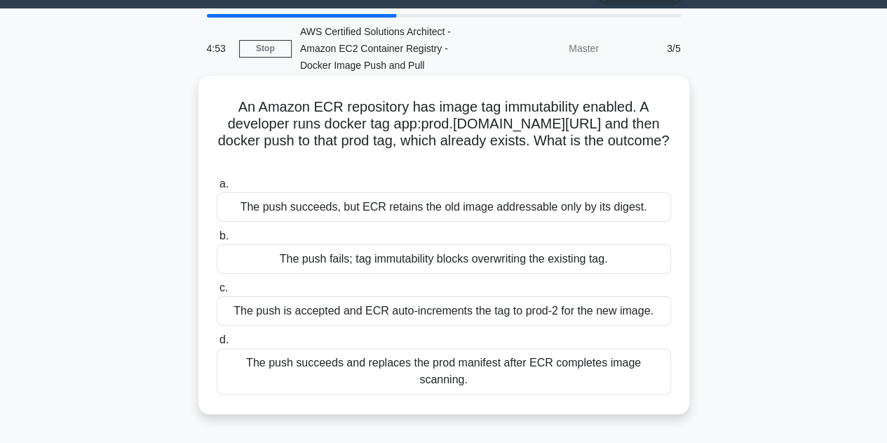
drag, startPoint x: 236, startPoint y: 106, endPoint x: 664, endPoint y: 364, distance: 499.8
click at [664, 364] on div "An Amazon ECR repository has image tag immutability enabled. A developer runs d…" at bounding box center [444, 244] width 480 height 327
copy div "An Amazon ECR repository has image tag immutability enabled. A developer runs d…"
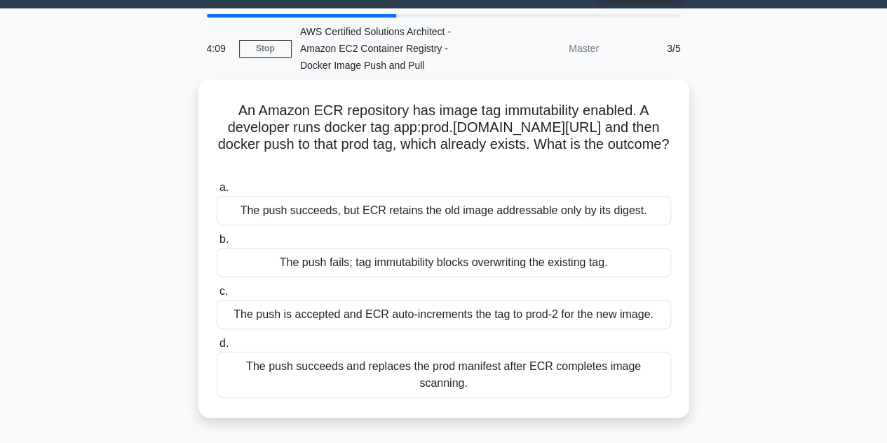
click at [695, 288] on div "An Amazon ECR repository has image tag immutability enabled. A developer runs d…" at bounding box center [444, 256] width 800 height 355
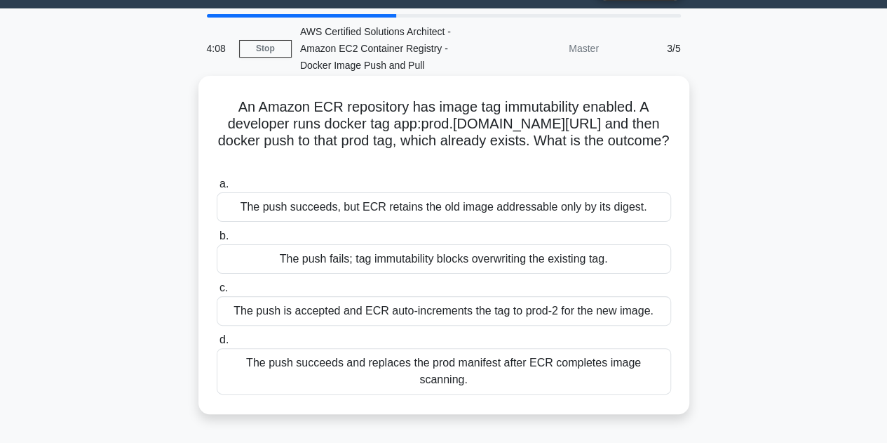
click at [514, 262] on div "The push fails; tag immutability blocks overwriting the existing tag." at bounding box center [444, 258] width 455 height 29
click at [217, 241] on input "b. The push fails; tag immutability blocks overwriting the existing tag." at bounding box center [217, 236] width 0 height 9
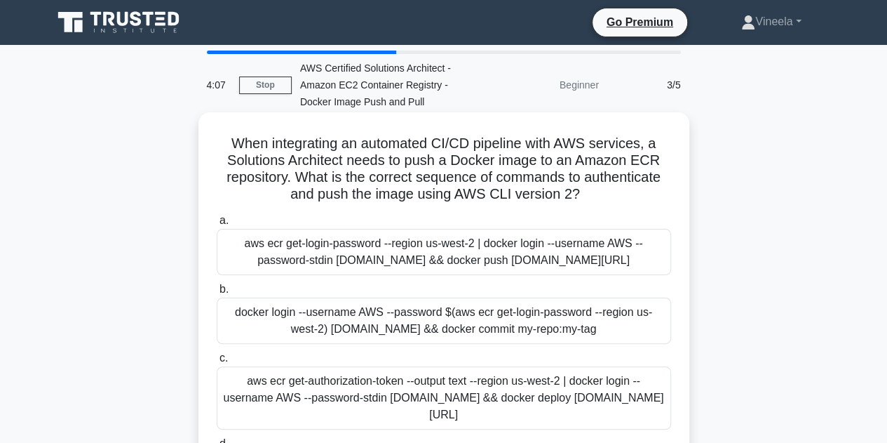
scroll to position [0, 0]
click at [449, 307] on label "b. docker login --username AWS --password $(aws ecr get-login-password --region…" at bounding box center [444, 312] width 455 height 63
click at [217, 294] on input "b. docker login --username AWS --password $(aws ecr get-login-password --region…" at bounding box center [217, 289] width 0 height 9
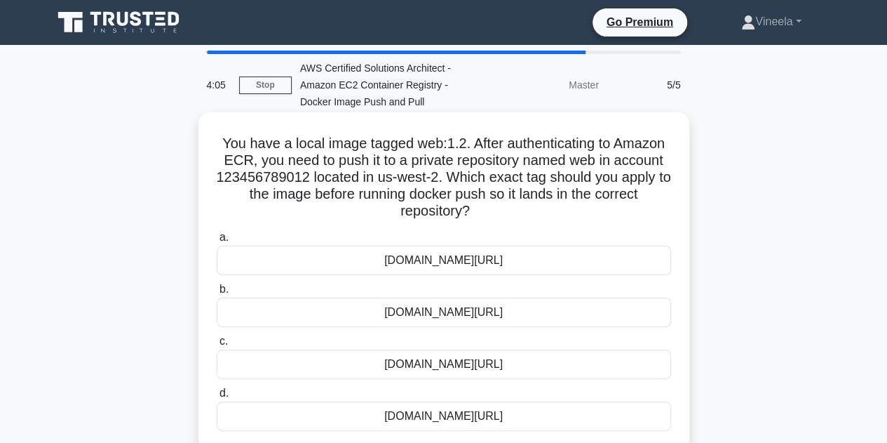
scroll to position [88, 0]
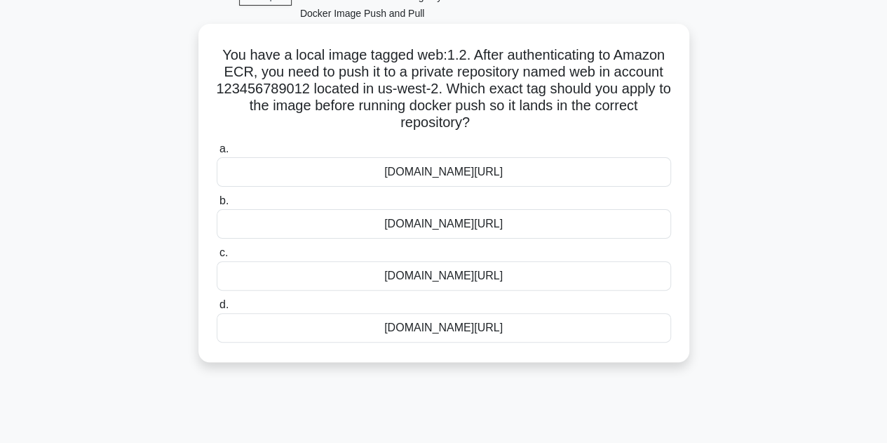
click at [454, 222] on div "123456789012.dkr.ecr.us-west-2.amazonaws.com/web:1.2" at bounding box center [444, 223] width 455 height 29
click at [217, 206] on input "b. 123456789012.dkr.ecr.us-west-2.amazonaws.com/web:1.2" at bounding box center [217, 200] width 0 height 9
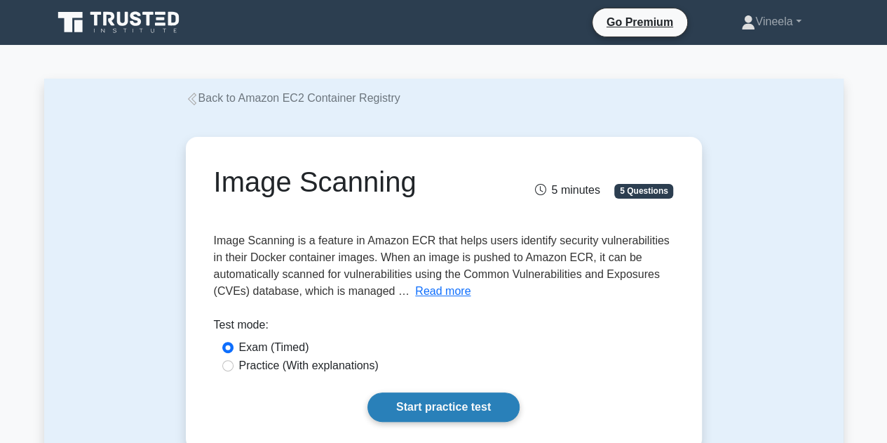
click at [407, 410] on link "Start practice test" at bounding box center [444, 406] width 152 height 29
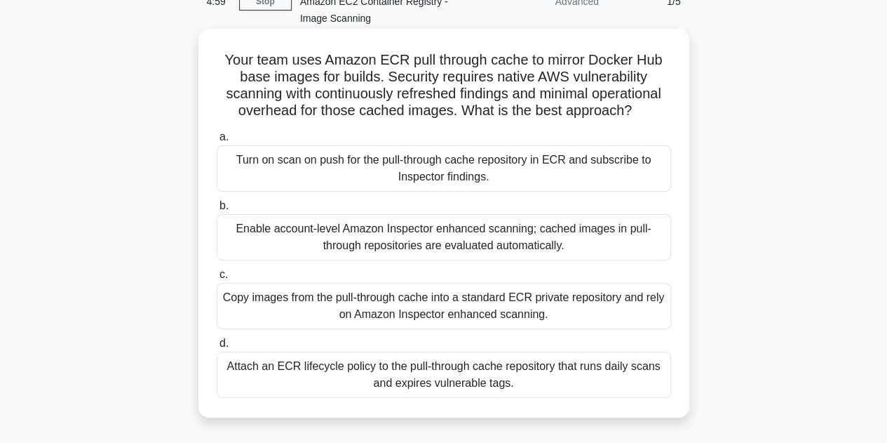
scroll to position [86, 0]
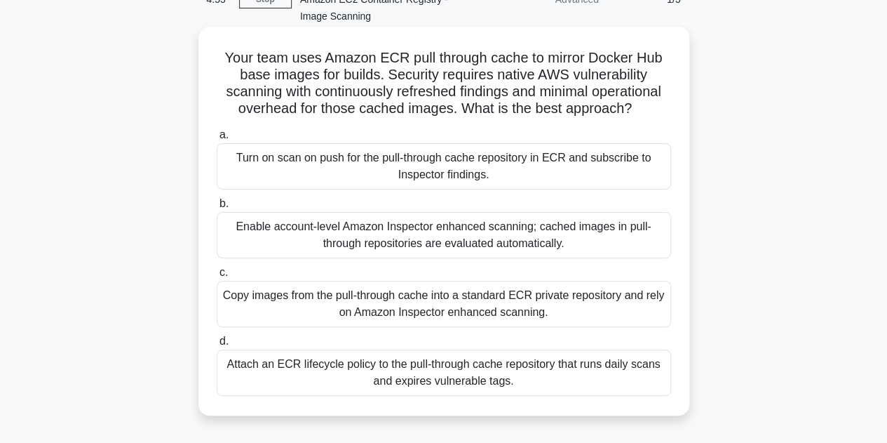
drag, startPoint x: 224, startPoint y: 60, endPoint x: 563, endPoint y: 384, distance: 468.9
click at [563, 384] on div "Your team uses Amazon ECR pull through cache to mirror Docker Hub base images f…" at bounding box center [444, 220] width 480 height 377
copy div "our team uses Amazon ECR pull through cache to mirror Docker Hub base images fo…"
